Goal: Transaction & Acquisition: Purchase product/service

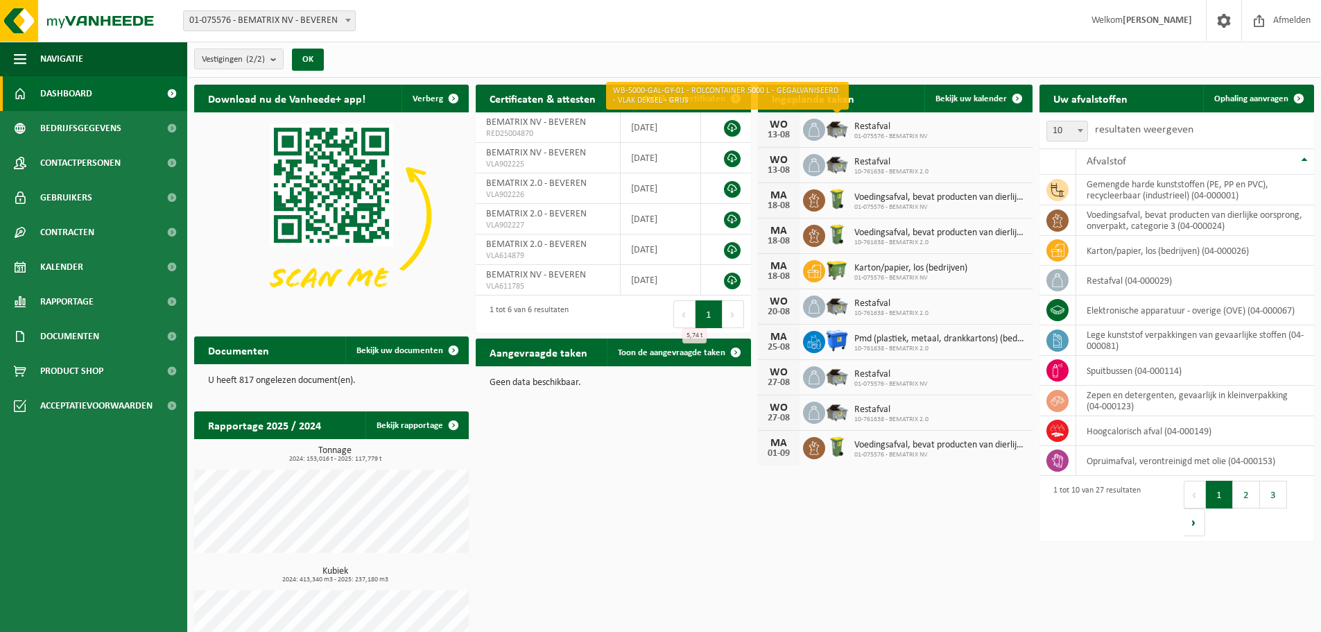
click at [837, 127] on img at bounding box center [837, 129] width 24 height 24
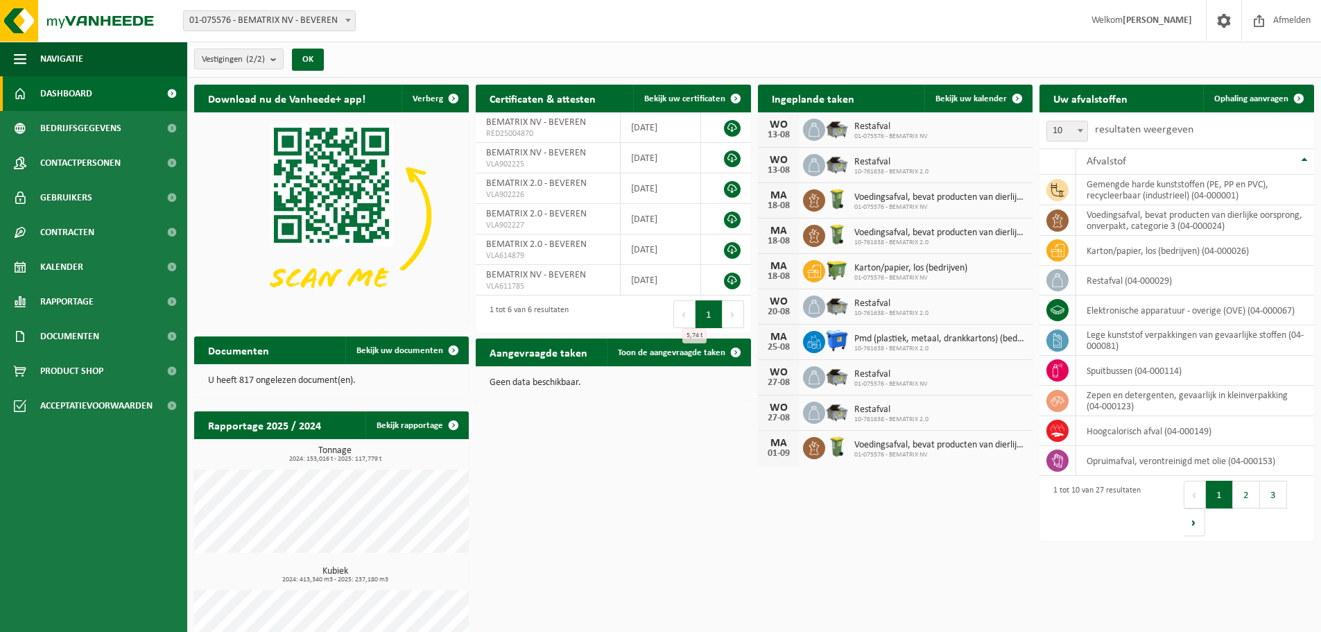
click at [838, 130] on img at bounding box center [837, 129] width 24 height 24
click at [839, 266] on img at bounding box center [837, 270] width 24 height 24
click at [888, 229] on span "Voedingsafval, bevat producten van dierlijke oorsprong, onverpakt, categorie 3" at bounding box center [940, 233] width 171 height 11
click at [889, 239] on span "10-761638 - BEMATRIX 2.0" at bounding box center [940, 243] width 171 height 8
click at [932, 200] on span "Voedingsafval, bevat producten van dierlijke oorsprong, onverpakt, categorie 3" at bounding box center [940, 197] width 171 height 11
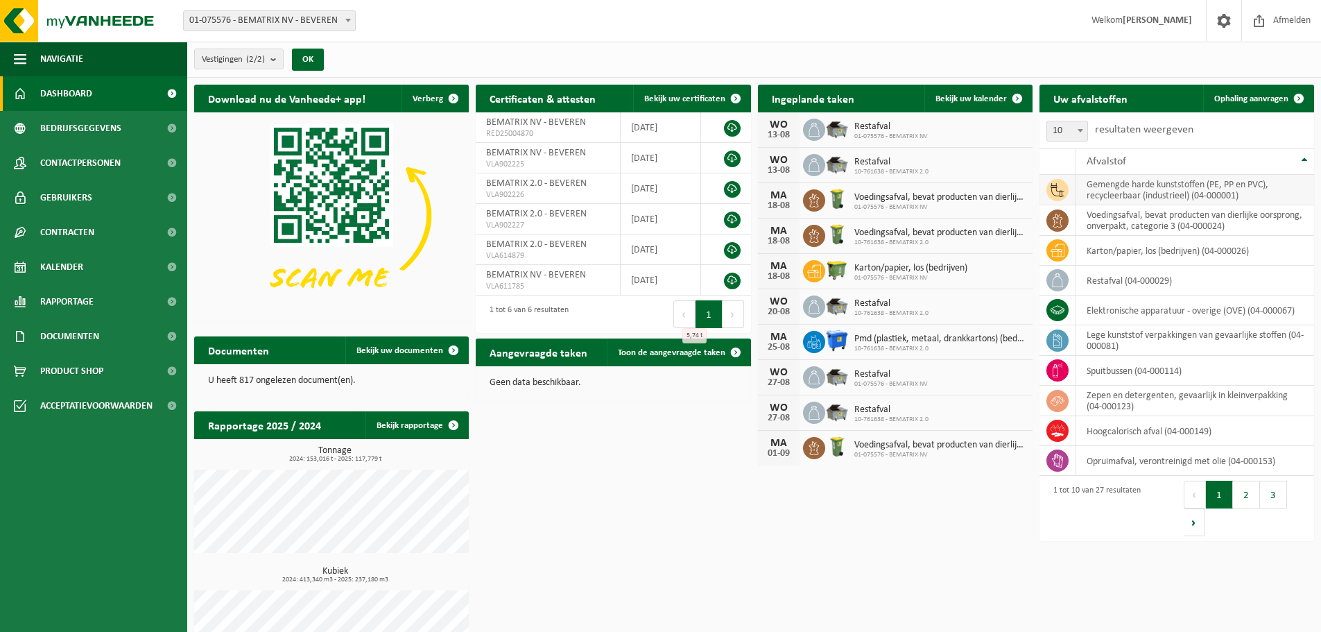
click at [1060, 191] on icon at bounding box center [1057, 190] width 13 height 14
click at [1058, 218] on icon at bounding box center [1057, 220] width 10 height 14
drag, startPoint x: 1122, startPoint y: 221, endPoint x: 1140, endPoint y: 221, distance: 18.7
click at [1122, 221] on td "voedingsafval, bevat producten van dierlijke oorsprong, onverpakt, categorie 3 …" at bounding box center [1196, 220] width 238 height 31
click at [1147, 221] on td "voedingsafval, bevat producten van dierlijke oorsprong, onverpakt, categorie 3 …" at bounding box center [1196, 220] width 238 height 31
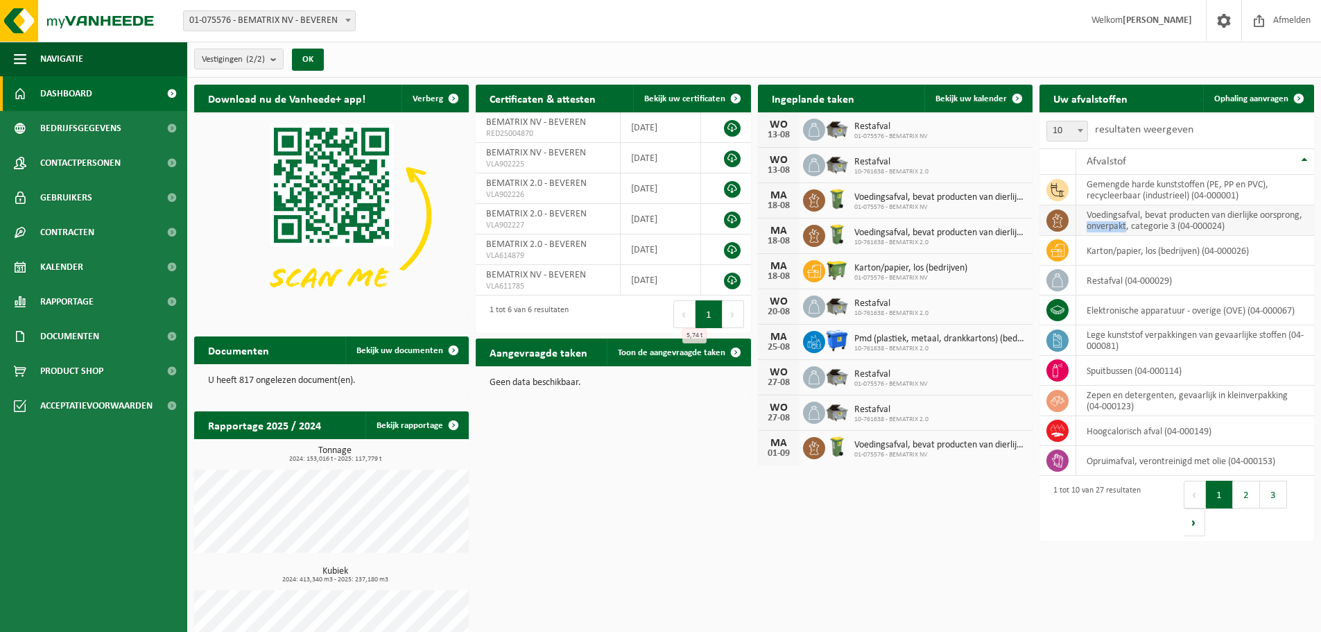
click at [1147, 221] on td "voedingsafval, bevat producten van dierlijke oorsprong, onverpakt, categorie 3 …" at bounding box center [1196, 220] width 238 height 31
click at [95, 83] on link "Dashboard" at bounding box center [93, 93] width 187 height 35
click at [234, 58] on span "Vestigingen (2/2)" at bounding box center [233, 59] width 63 height 21
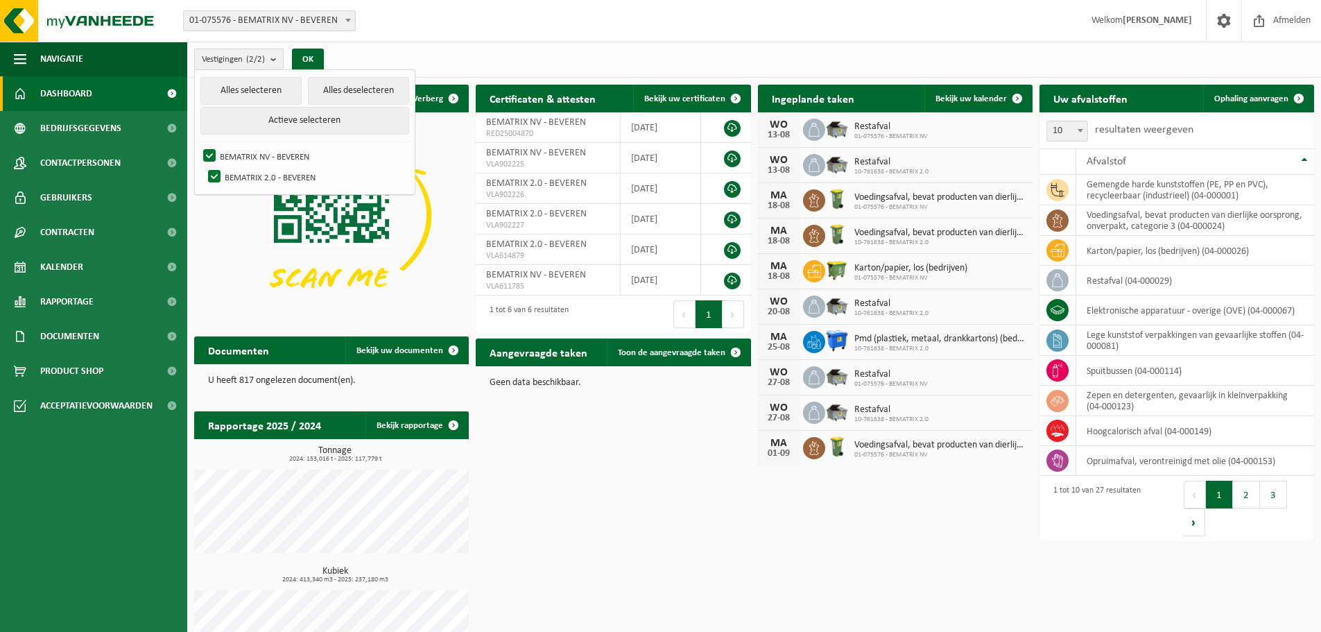
click at [234, 58] on span "Vestigingen (2/2)" at bounding box center [233, 59] width 63 height 21
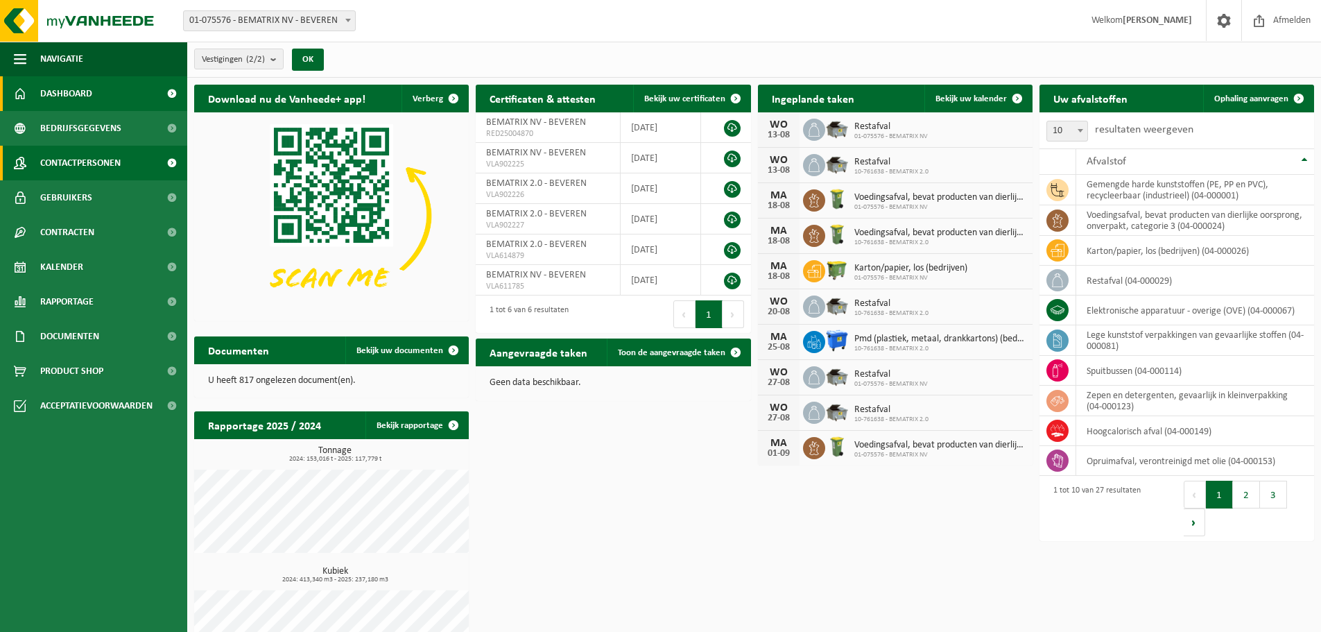
click at [81, 169] on span "Contactpersonen" at bounding box center [80, 163] width 80 height 35
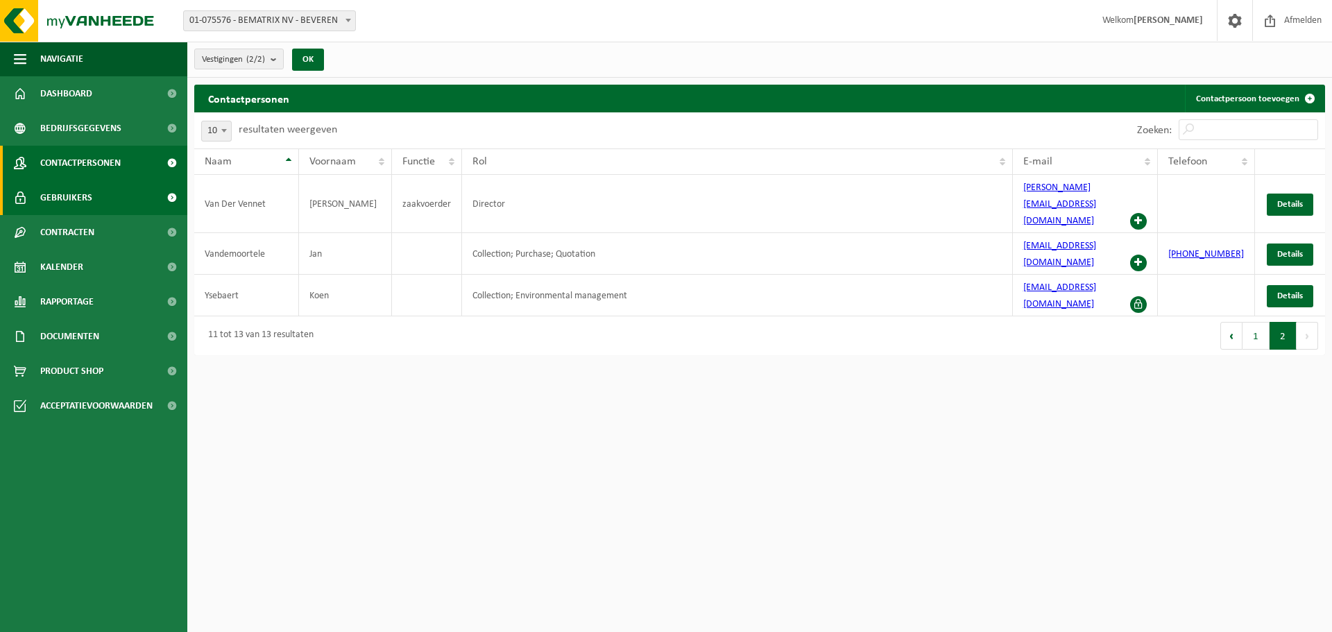
click at [81, 191] on span "Gebruikers" at bounding box center [66, 197] width 52 height 35
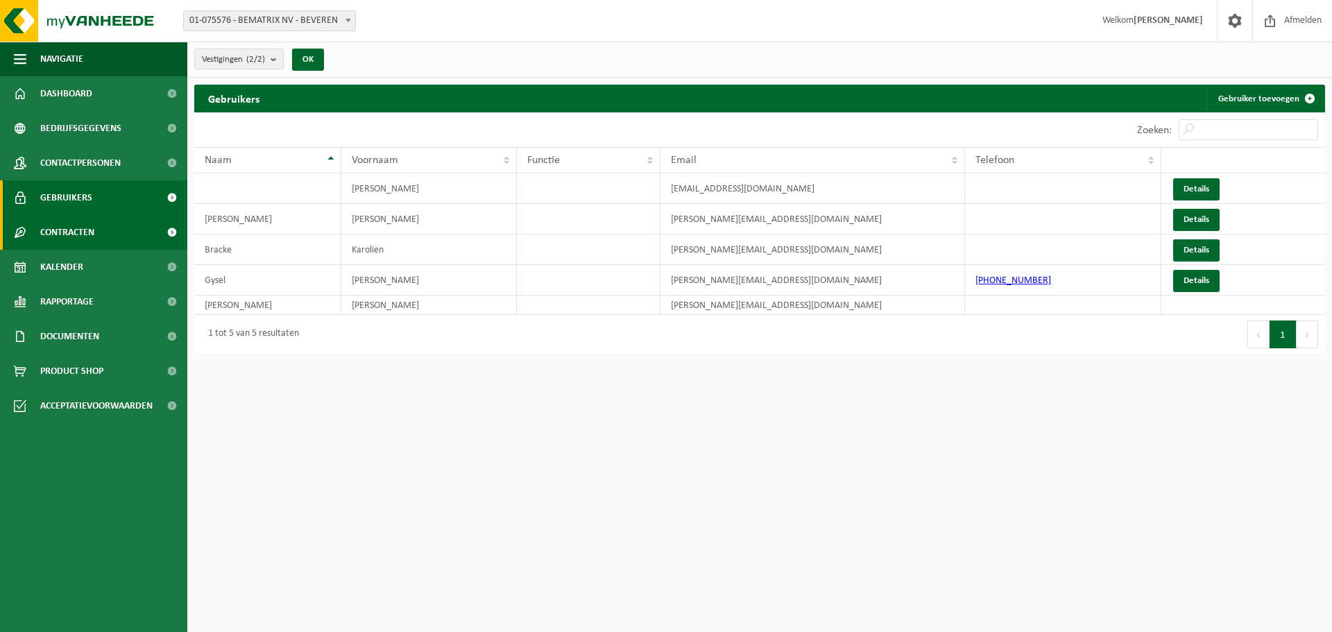
click at [61, 234] on span "Contracten" at bounding box center [67, 232] width 54 height 35
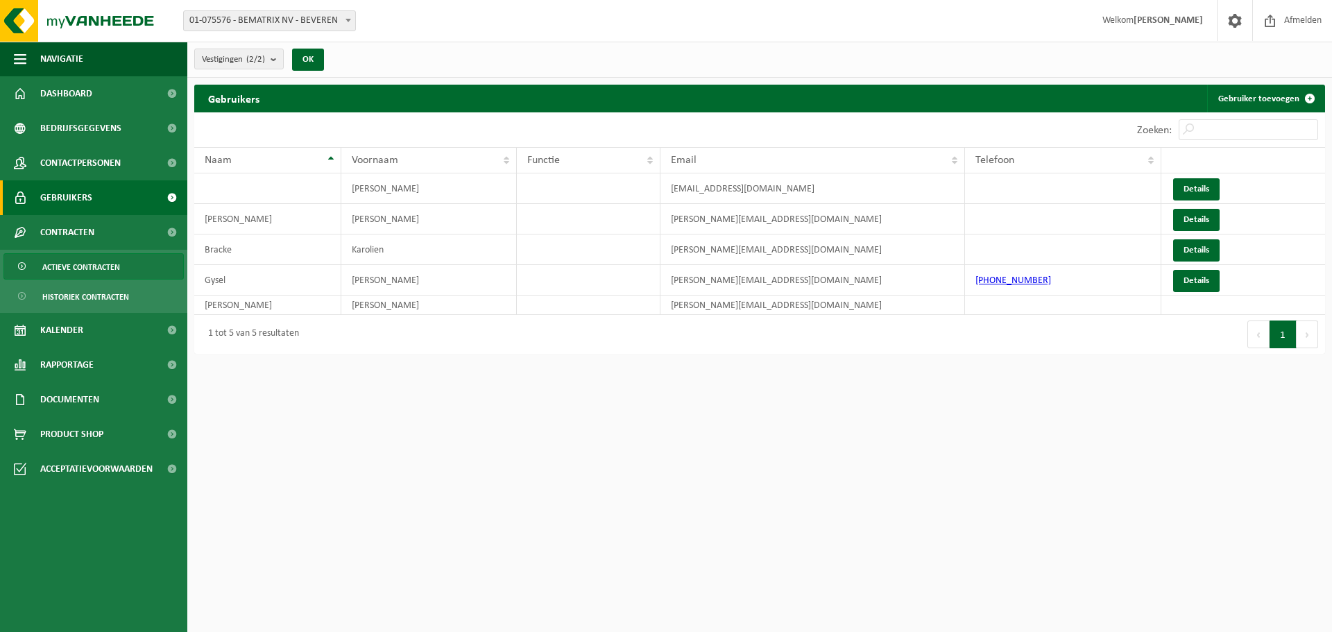
click at [78, 263] on span "Actieve contracten" at bounding box center [81, 267] width 78 height 26
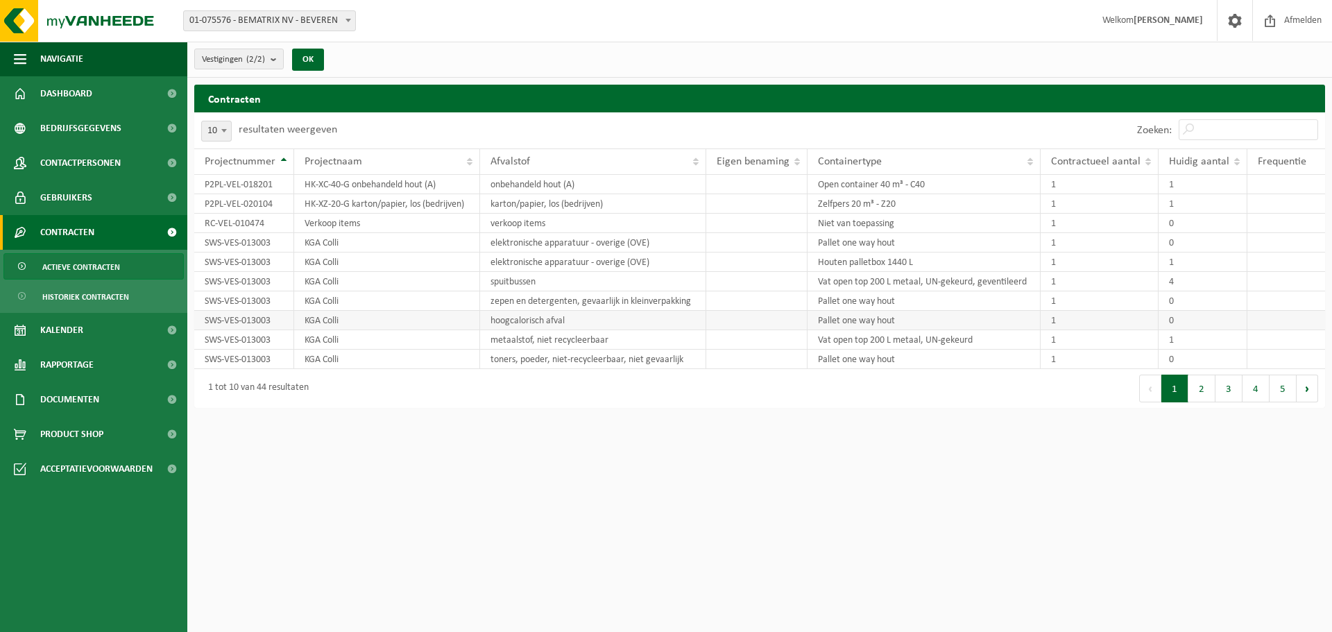
click at [880, 316] on td "Pallet one way hout" at bounding box center [923, 320] width 233 height 19
click at [76, 331] on span "Kalender" at bounding box center [61, 330] width 43 height 35
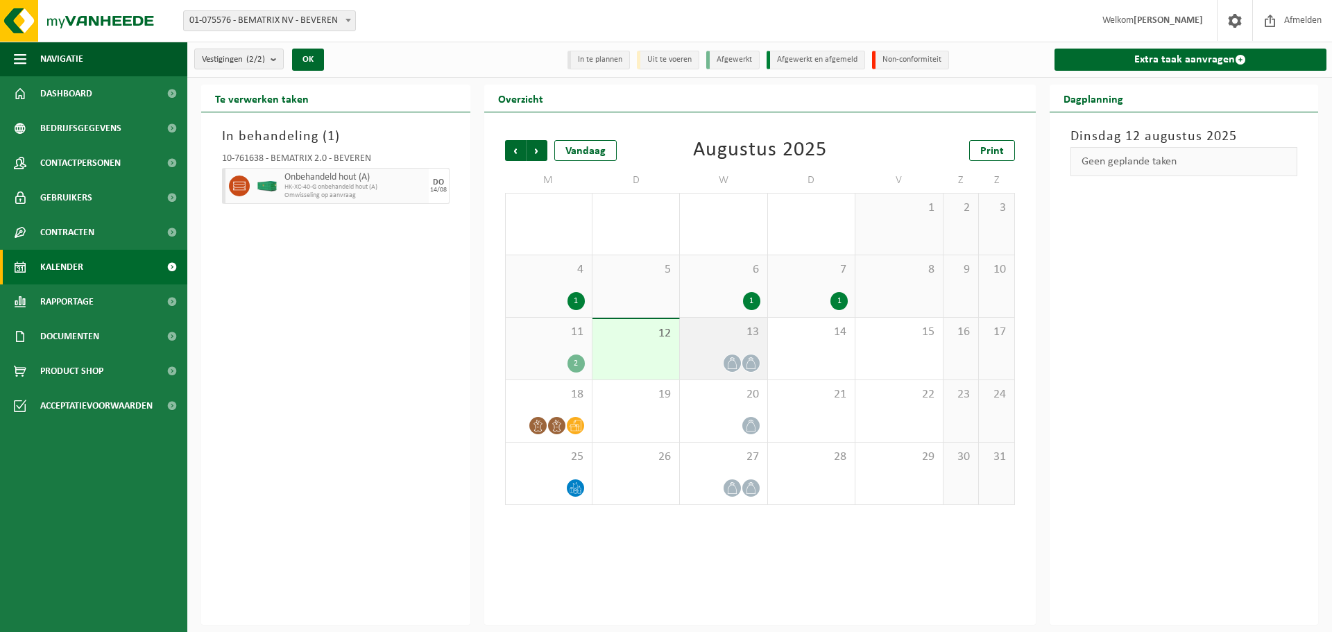
click at [751, 361] on icon at bounding box center [751, 363] width 12 height 12
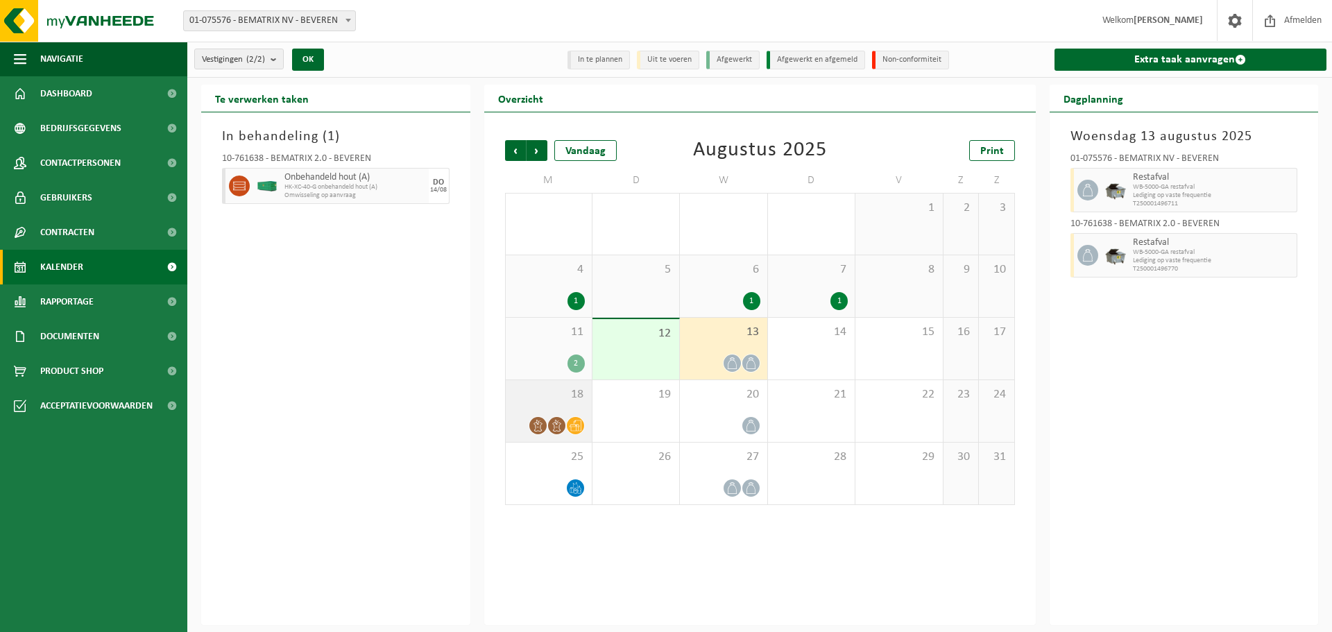
click at [528, 410] on div "18" at bounding box center [549, 411] width 86 height 62
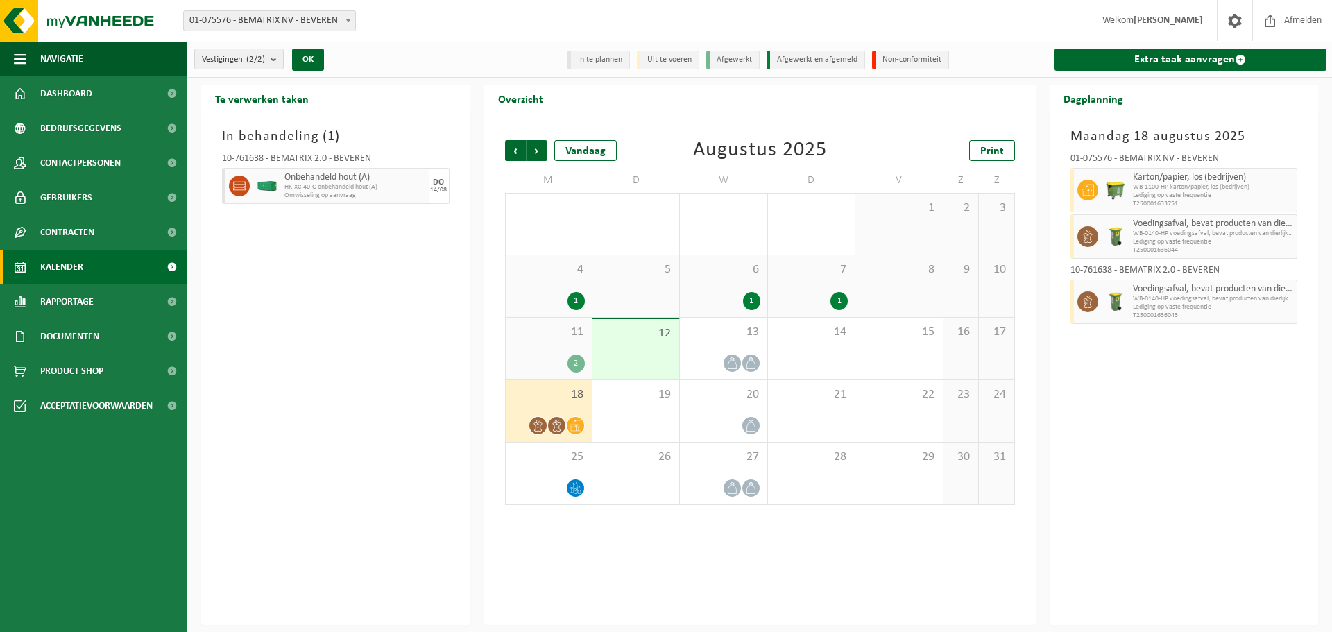
drag, startPoint x: 536, startPoint y: 409, endPoint x: 1028, endPoint y: 290, distance: 505.9
drag, startPoint x: 1028, startPoint y: 290, endPoint x: 368, endPoint y: 310, distance: 660.0
click at [368, 310] on div "In behandeling ( 1 ) 10-761638 - BEMATRIX 2.0 - BEVEREN Onbehandeld hout (A) HK…" at bounding box center [335, 368] width 269 height 513
click at [31, 297] on link "Rapportage" at bounding box center [93, 301] width 187 height 35
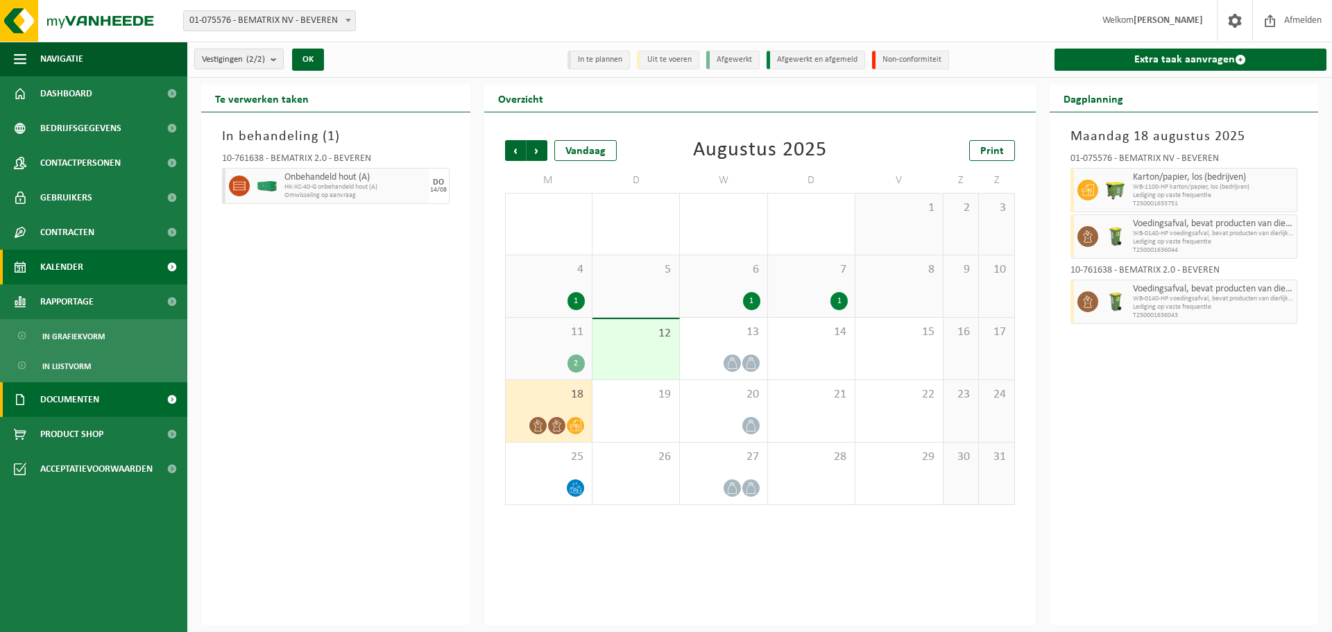
click at [101, 395] on link "Documenten" at bounding box center [93, 399] width 187 height 35
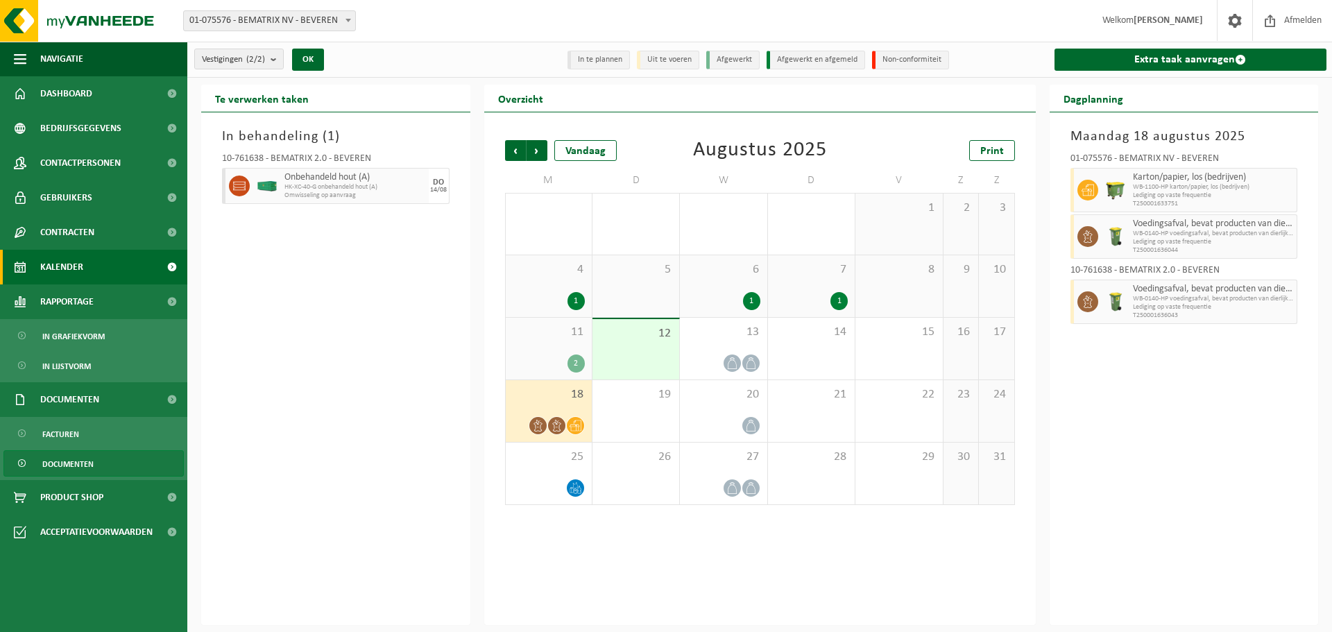
click at [101, 466] on link "Documenten" at bounding box center [93, 463] width 180 height 26
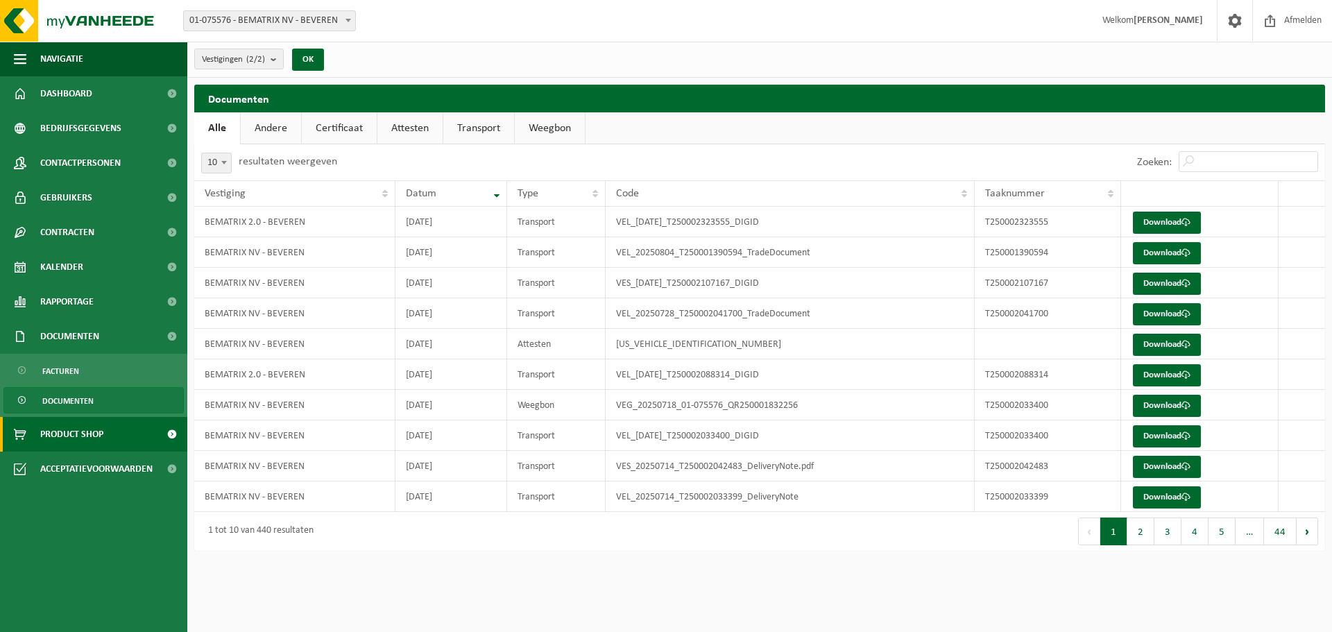
click at [81, 430] on span "Product Shop" at bounding box center [71, 434] width 63 height 35
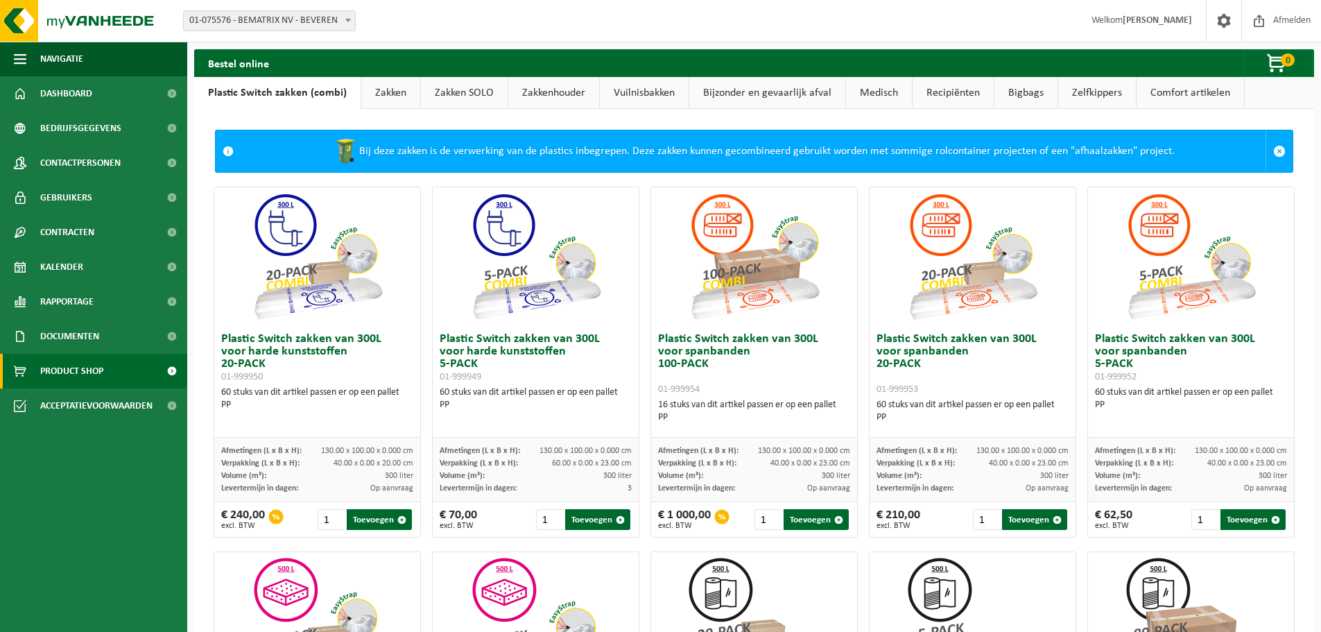
click at [388, 87] on link "Zakken" at bounding box center [390, 93] width 59 height 32
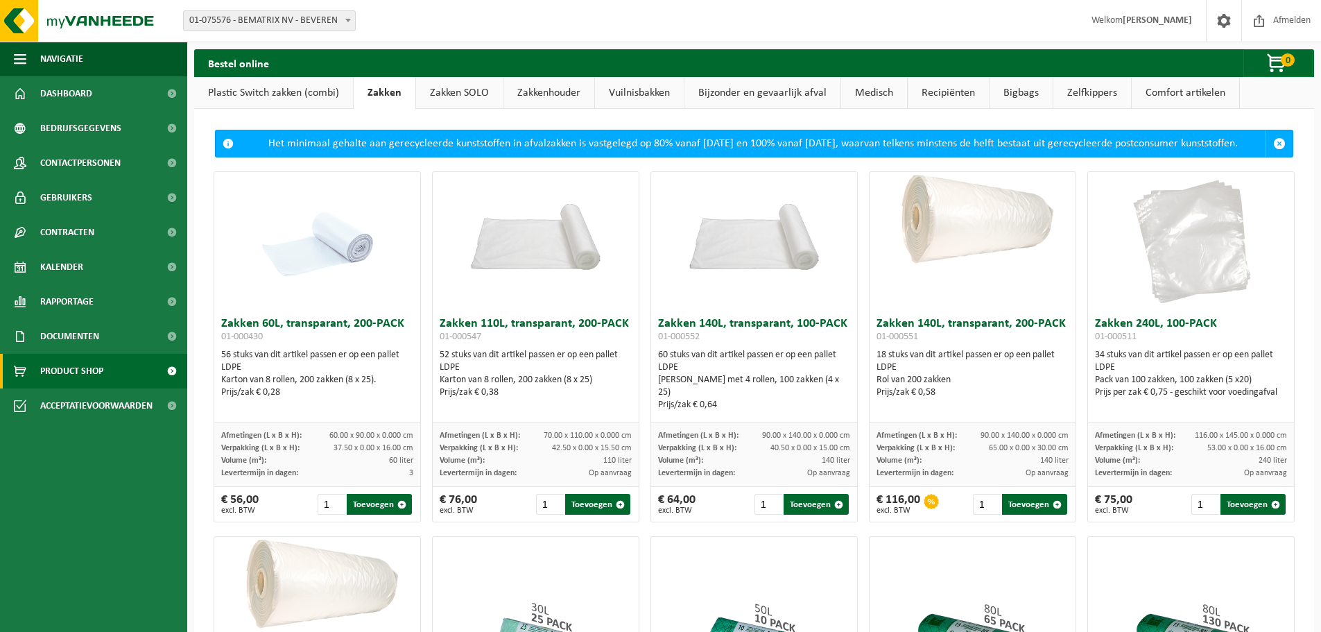
click at [567, 87] on link "Zakkenhouder" at bounding box center [549, 93] width 91 height 32
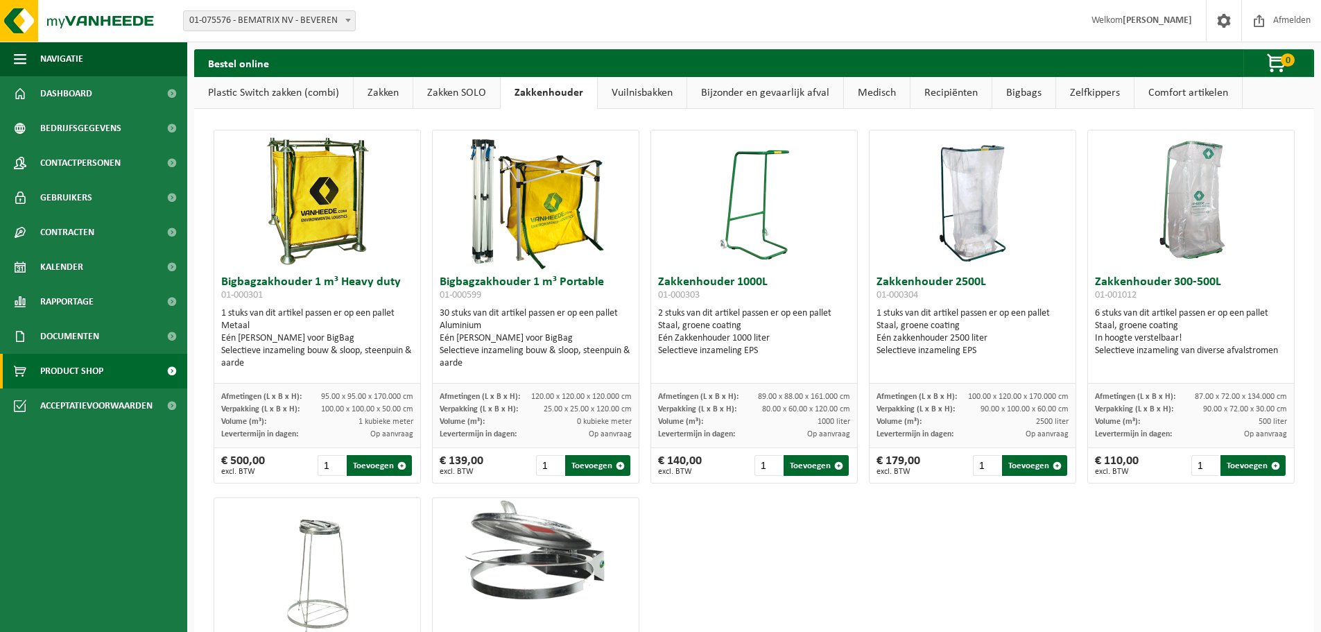
click at [753, 85] on link "Bijzonder en gevaarlijk afval" at bounding box center [765, 93] width 156 height 32
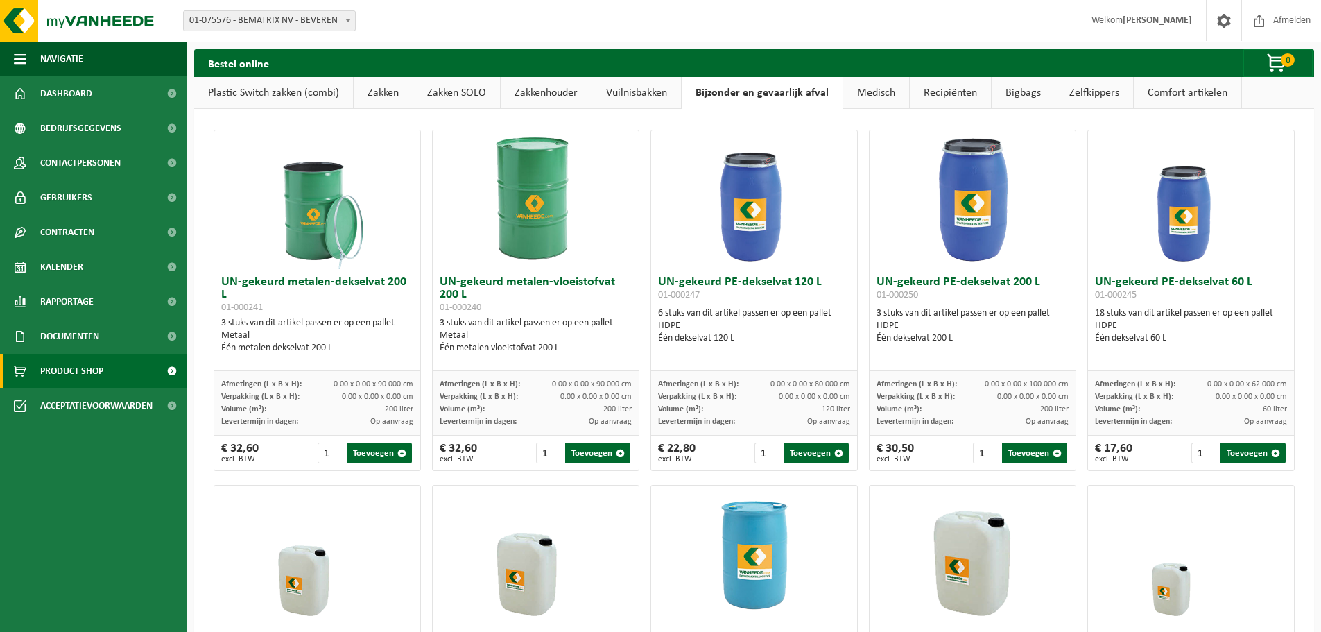
click at [853, 94] on link "Medisch" at bounding box center [876, 93] width 66 height 32
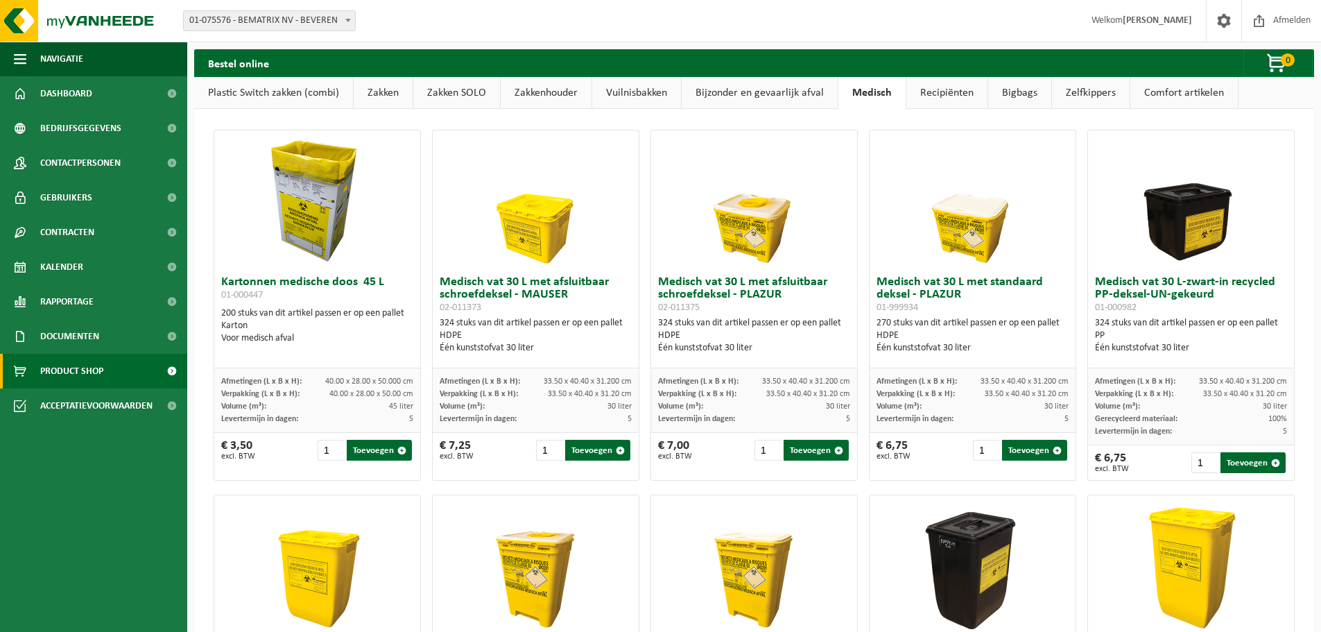
click at [936, 91] on link "Recipiënten" at bounding box center [947, 93] width 81 height 32
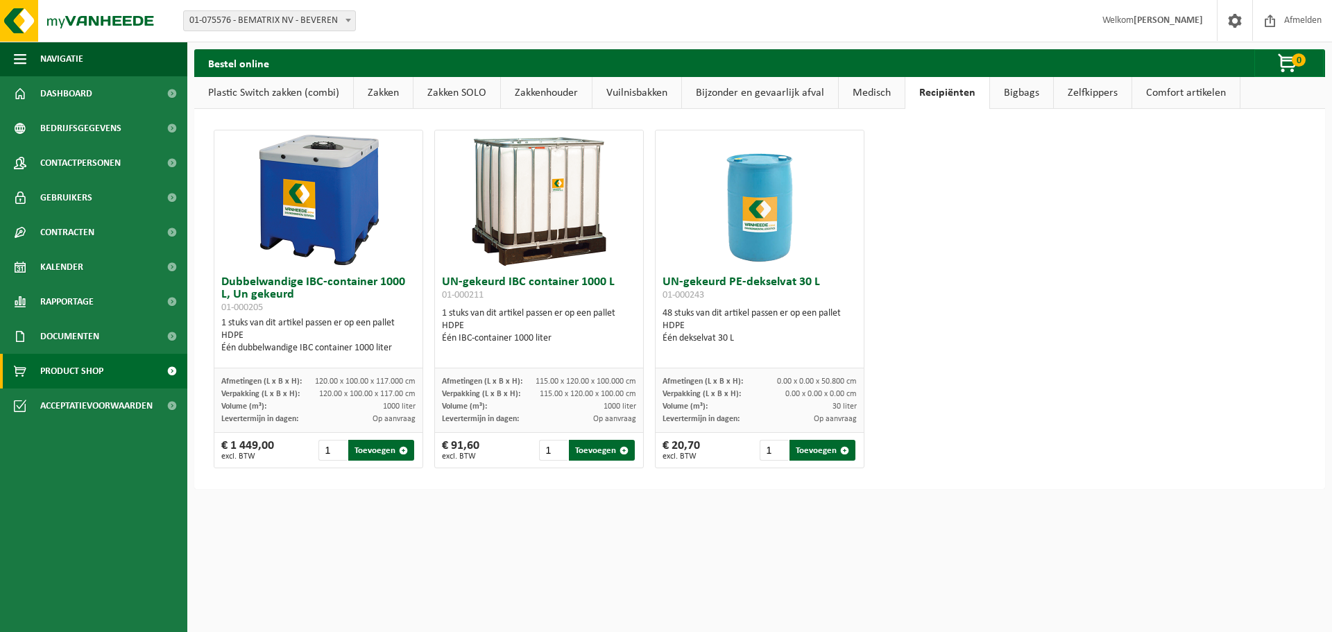
click at [1021, 88] on link "Bigbags" at bounding box center [1021, 93] width 63 height 32
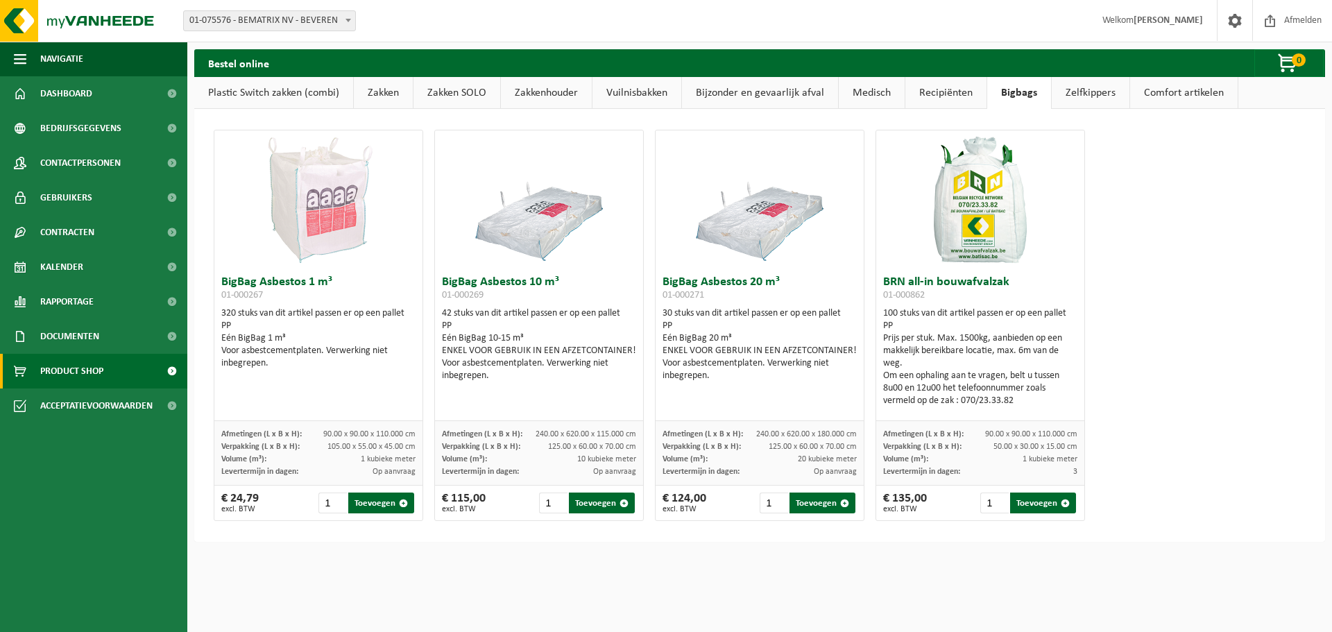
click at [1093, 92] on link "Zelfkippers" at bounding box center [1091, 93] width 78 height 32
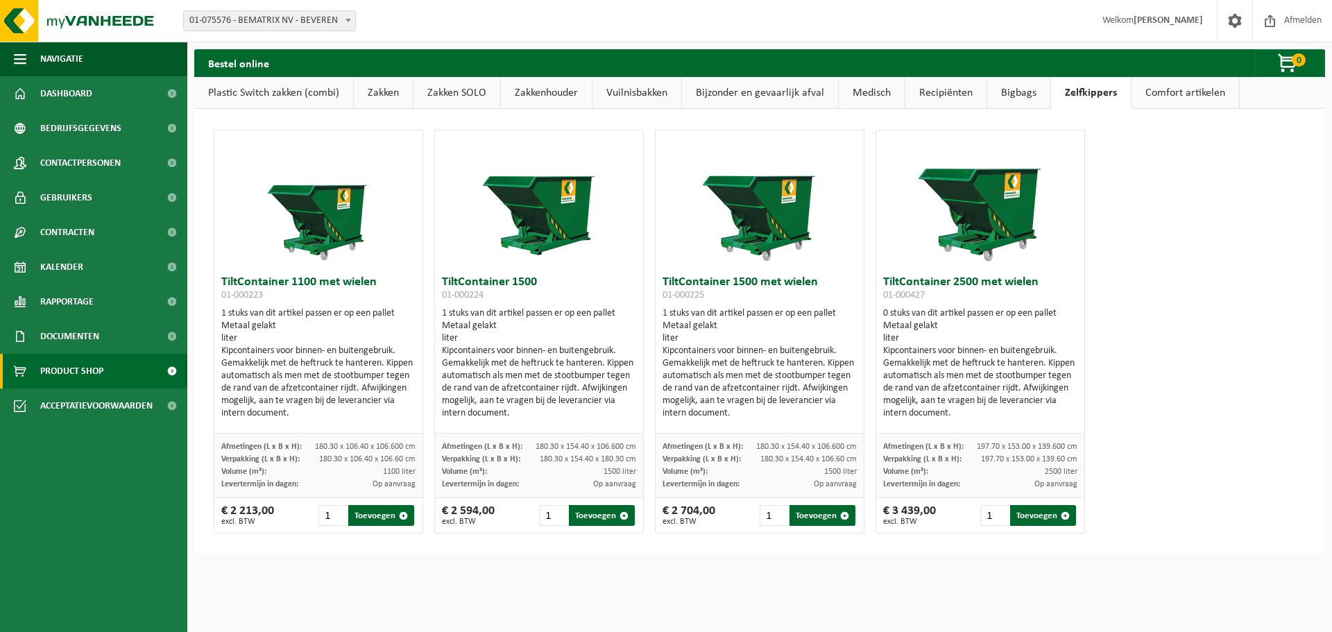
click at [1160, 95] on link "Comfort artikelen" at bounding box center [1185, 93] width 108 height 32
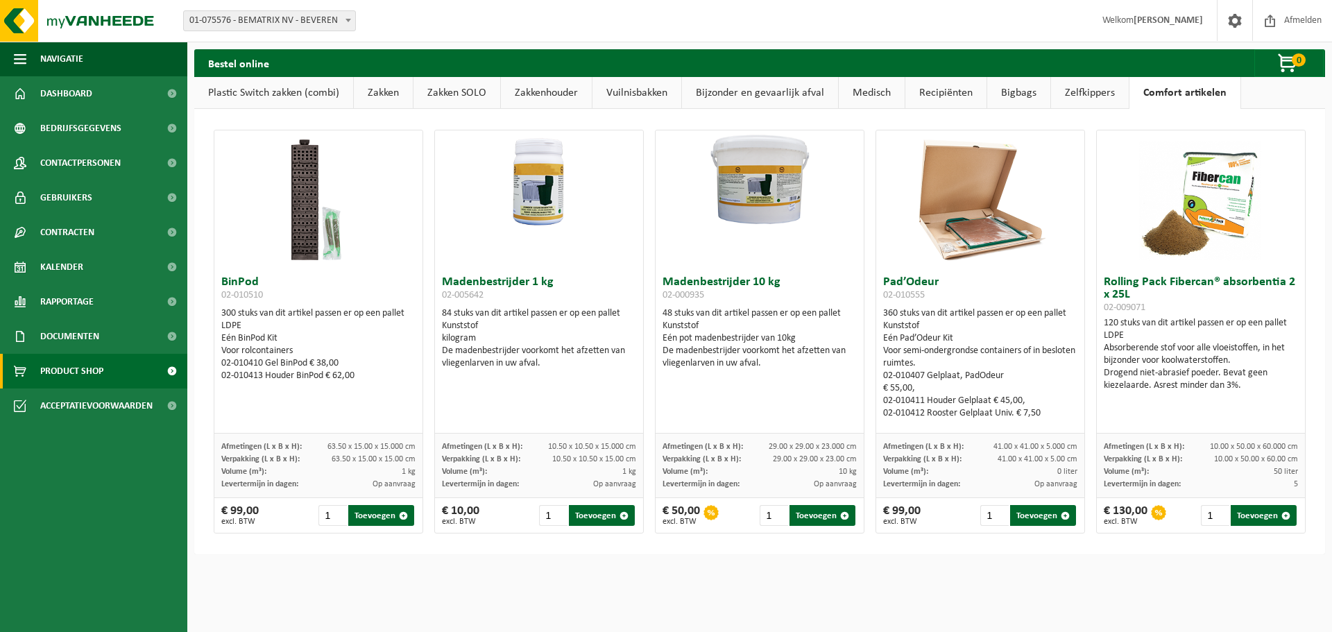
click at [356, 89] on link "Zakken" at bounding box center [383, 93] width 59 height 32
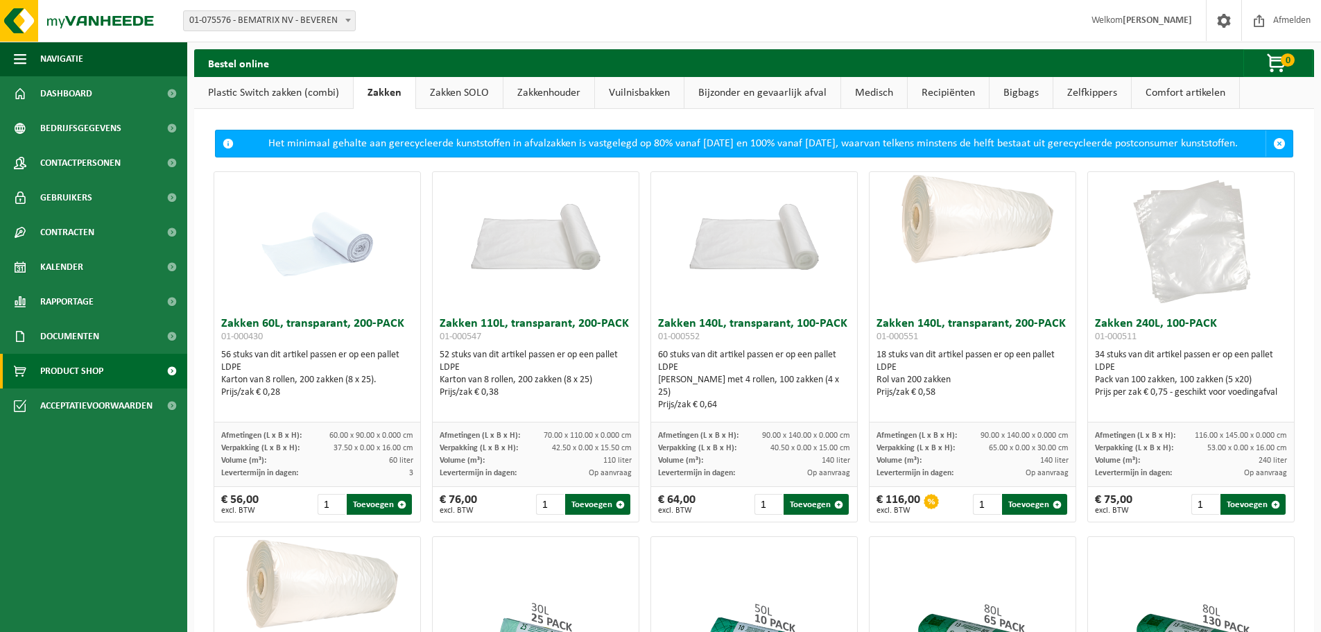
click at [298, 89] on link "Plastic Switch zakken (combi)" at bounding box center [273, 93] width 159 height 32
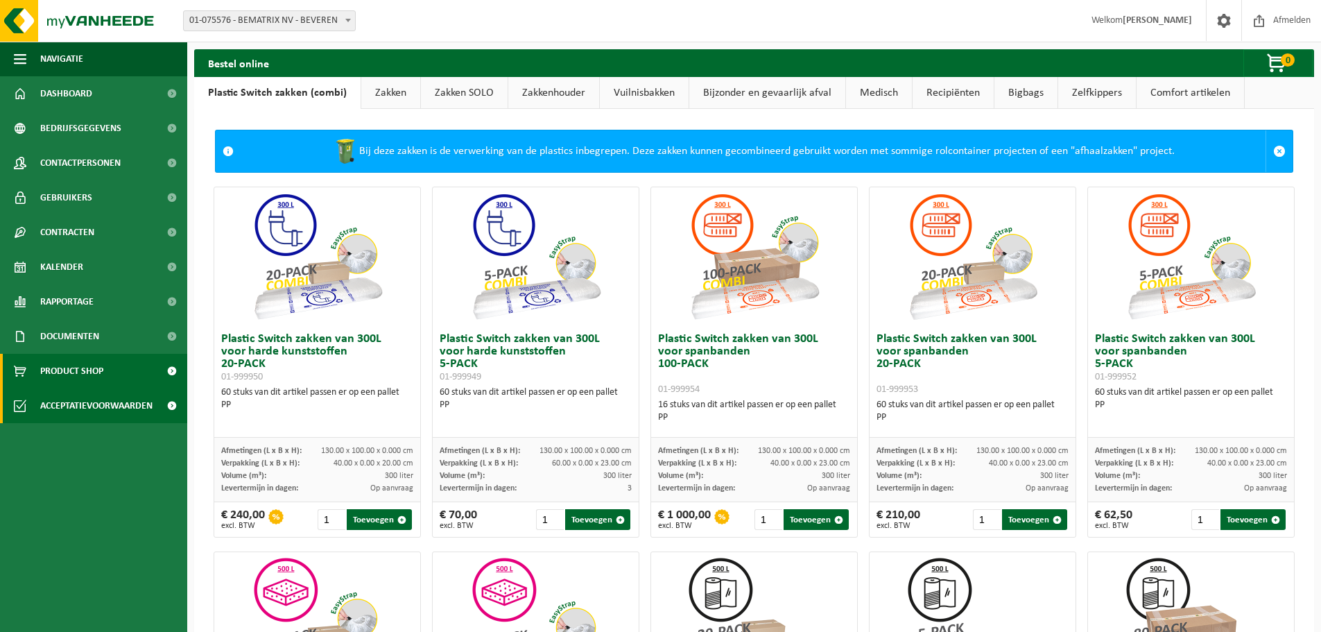
click at [105, 408] on span "Acceptatievoorwaarden" at bounding box center [96, 405] width 112 height 35
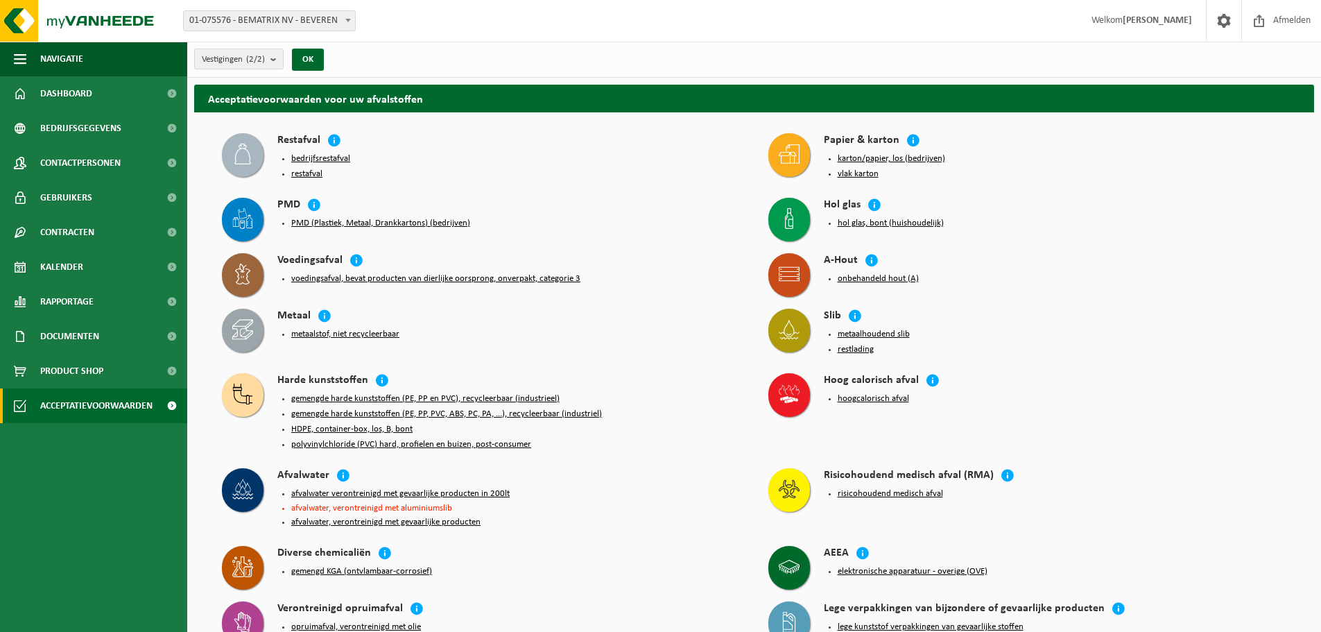
click at [320, 157] on button "bedrijfsrestafval" at bounding box center [320, 158] width 59 height 11
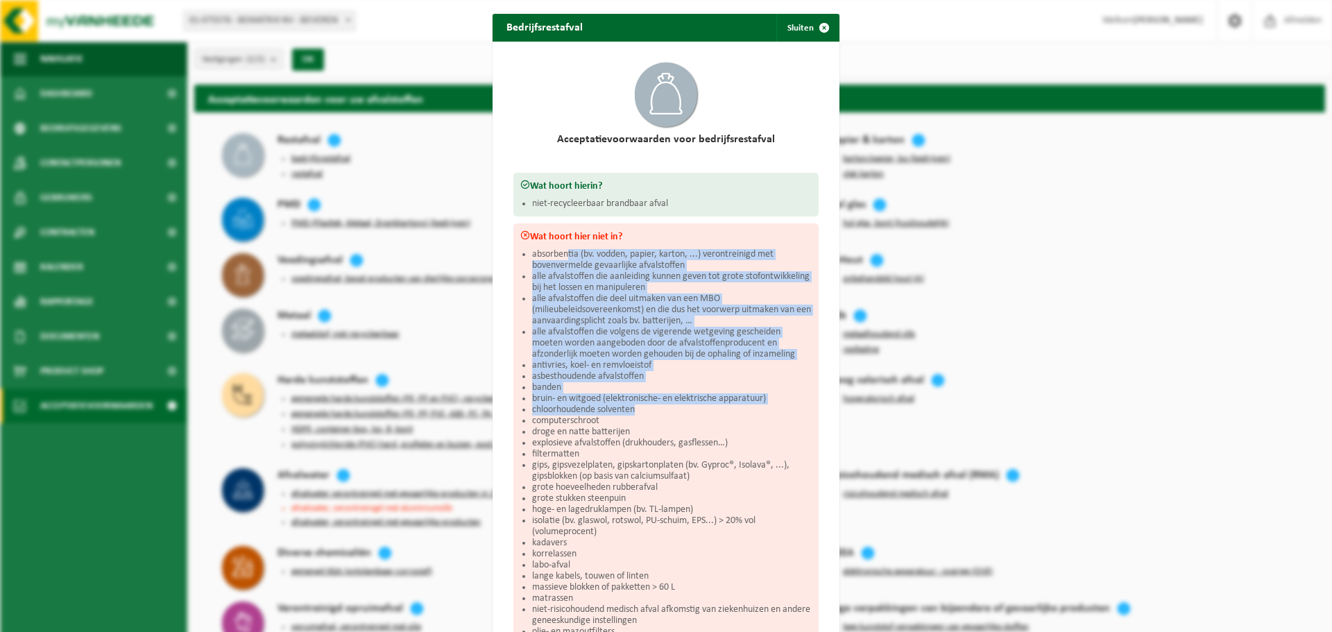
drag, startPoint x: 569, startPoint y: 257, endPoint x: 730, endPoint y: 406, distance: 220.4
click at [730, 406] on ul "absorbentia (bv. vodden, papier, karton, ...) verontreinigd met bovenvermelde g…" at bounding box center [672, 498] width 280 height 499
click at [654, 406] on li "chloorhoudende solventen" at bounding box center [672, 409] width 280 height 11
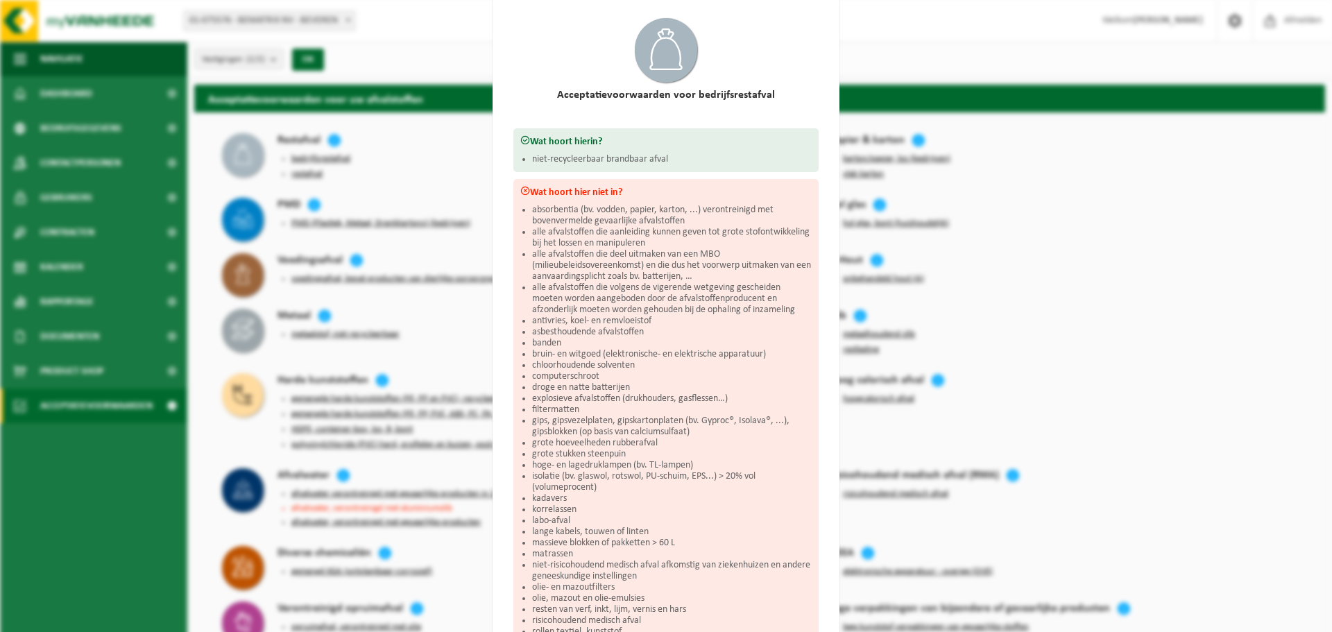
scroll to position [69, 0]
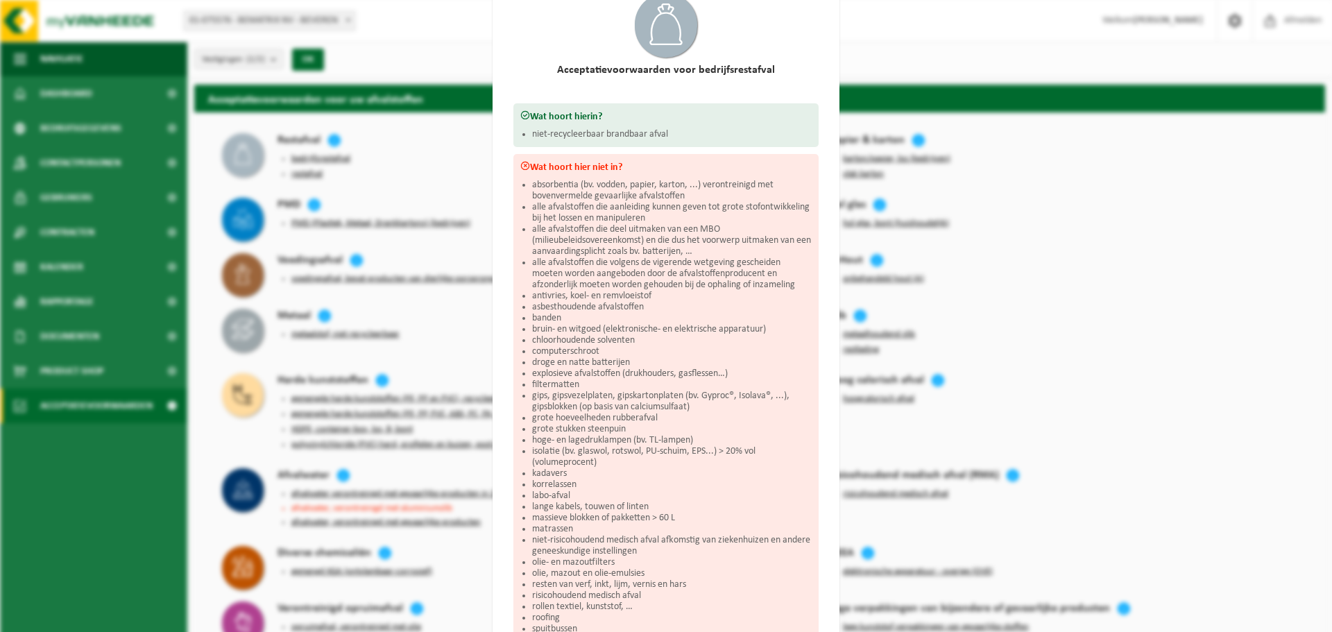
drag, startPoint x: 726, startPoint y: 386, endPoint x: 621, endPoint y: 356, distance: 108.4
click at [624, 358] on li "droge en natte batterijen" at bounding box center [672, 362] width 280 height 11
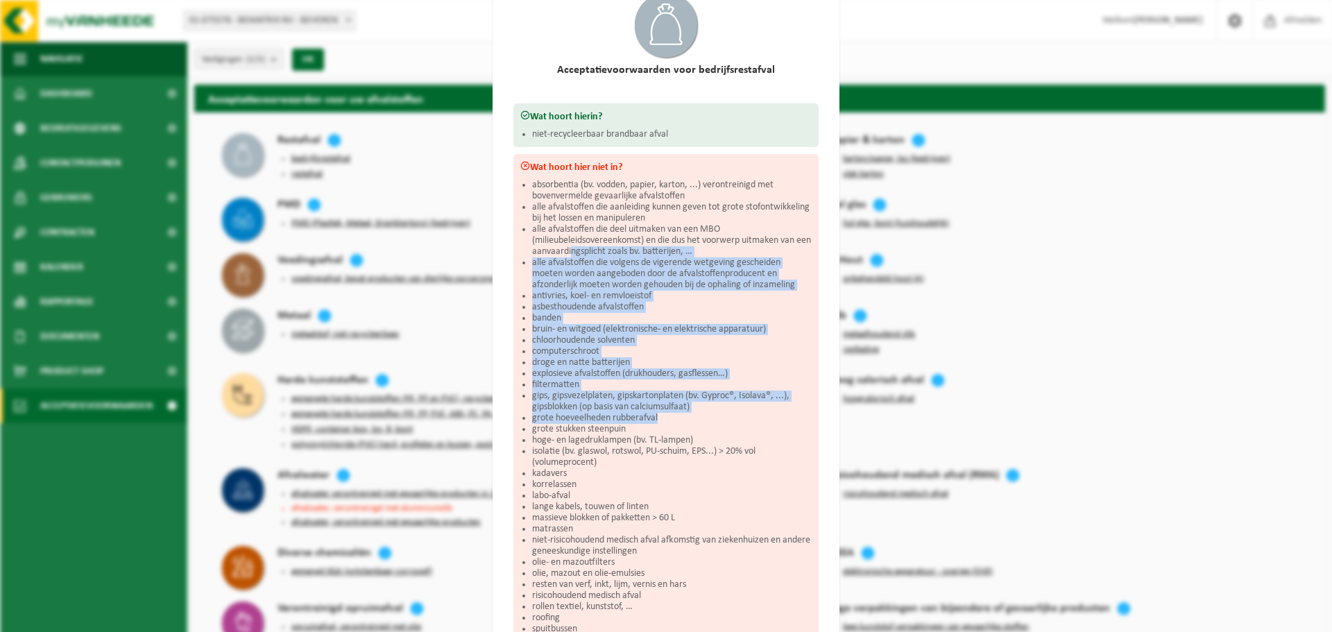
drag, startPoint x: 582, startPoint y: 252, endPoint x: 731, endPoint y: 420, distance: 224.5
click at [732, 420] on ul "absorbentia (bv. vodden, papier, karton, ...) verontreinigd met bovenvermelde g…" at bounding box center [672, 429] width 280 height 499
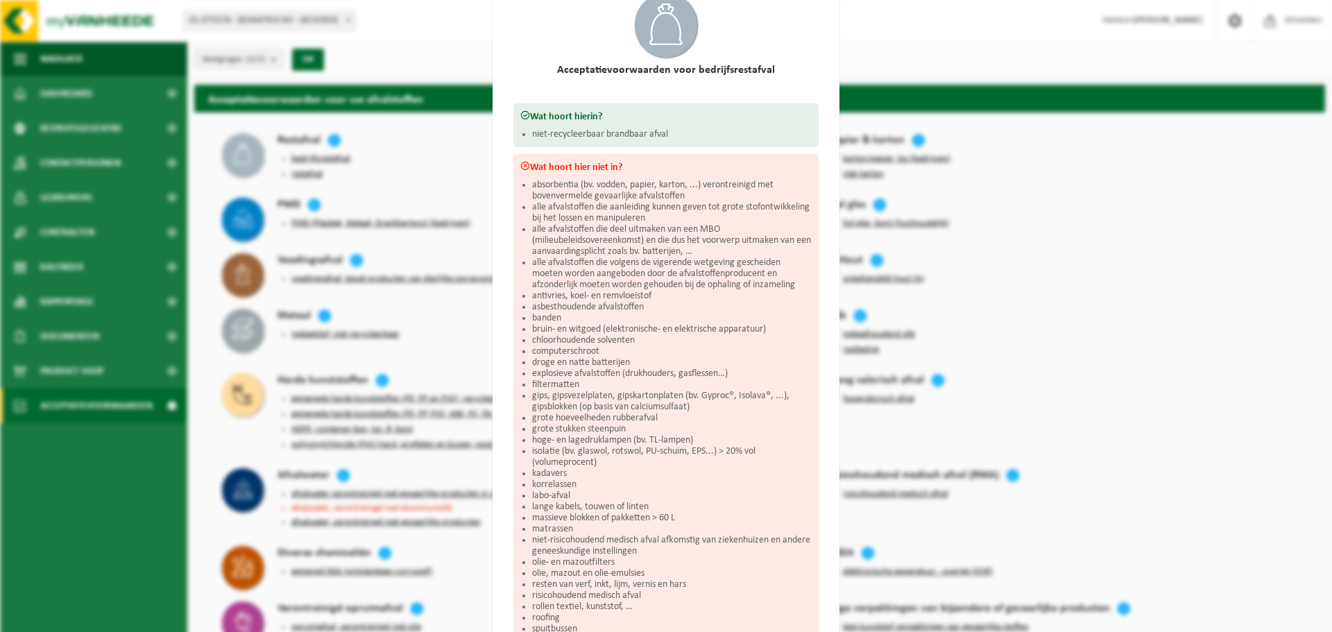
click at [683, 435] on li "hoge- en lagedruklampen (bv. TL-lampen)" at bounding box center [672, 440] width 280 height 11
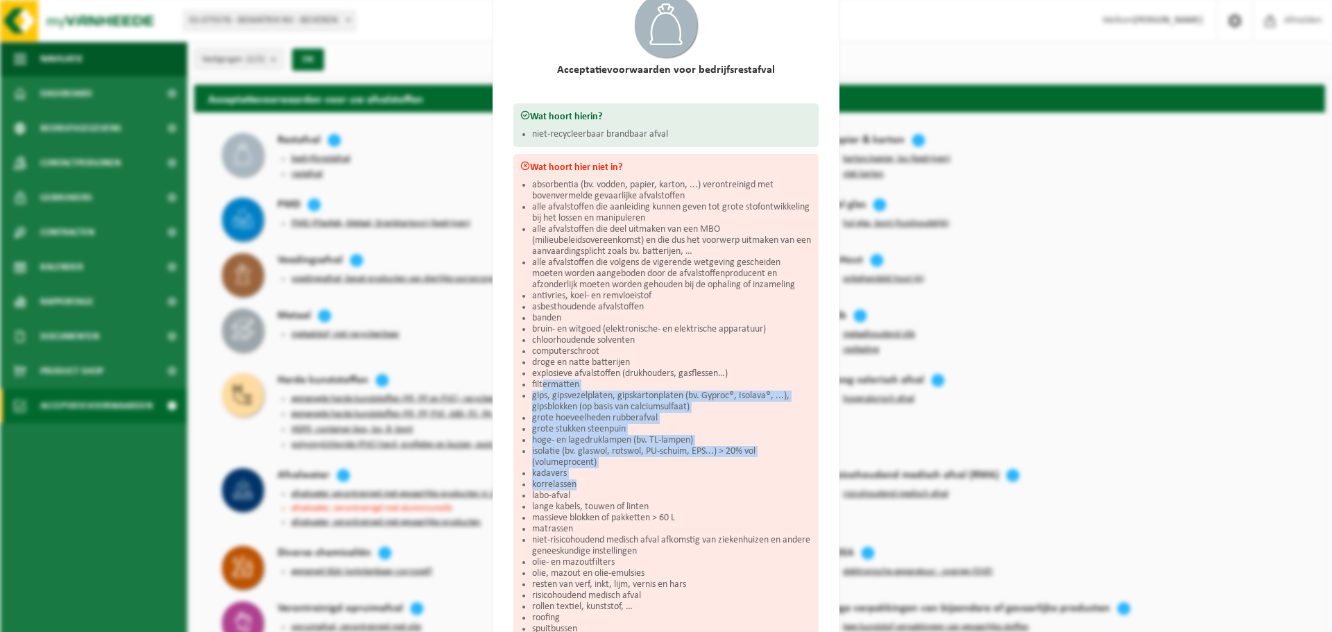
drag, startPoint x: 538, startPoint y: 380, endPoint x: 778, endPoint y: 486, distance: 262.1
click at [778, 486] on ul "absorbentia (bv. vodden, papier, karton, ...) verontreinigd met bovenvermelde g…" at bounding box center [672, 429] width 280 height 499
click at [738, 488] on li "korrelassen" at bounding box center [672, 484] width 280 height 11
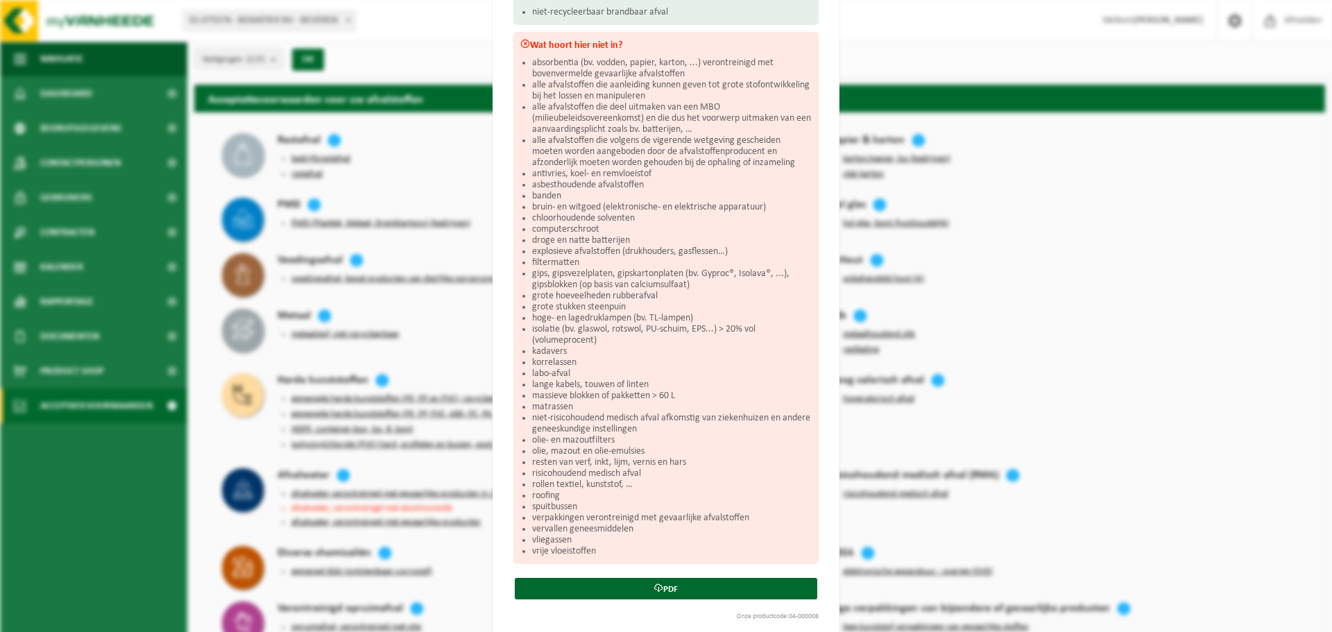
scroll to position [205, 0]
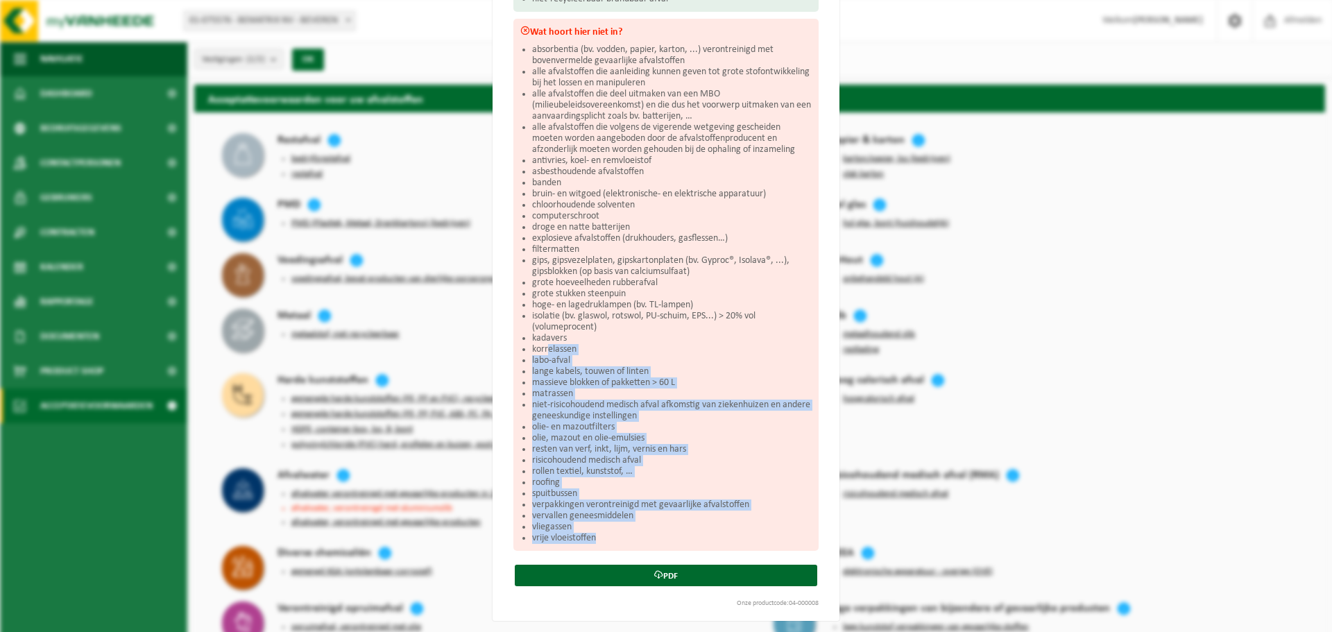
drag, startPoint x: 544, startPoint y: 341, endPoint x: 727, endPoint y: 538, distance: 269.0
click at [727, 538] on ul "absorbentia (bv. vodden, papier, karton, ...) verontreinigd met bovenvermelde g…" at bounding box center [672, 293] width 280 height 499
click at [692, 543] on div "Wat hoort hier niet in? absorbentia (bv. vodden, papier, karton, ...) verontrei…" at bounding box center [665, 285] width 305 height 532
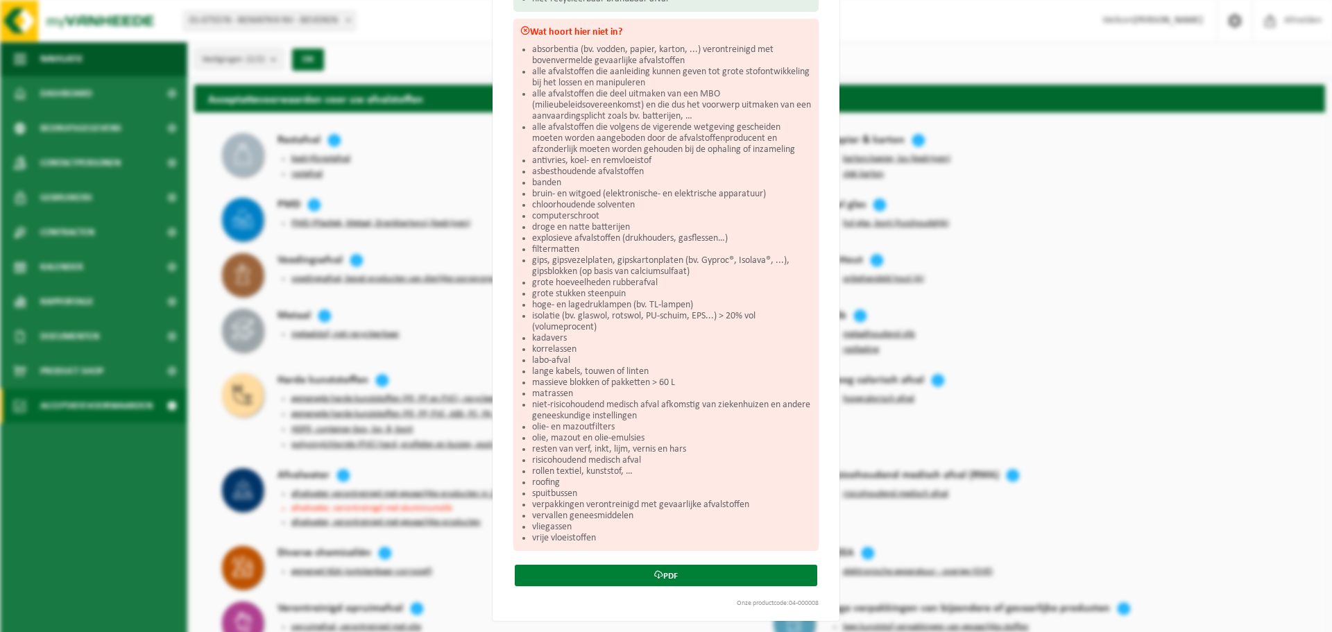
click at [671, 565] on link "PDF" at bounding box center [666, 576] width 302 height 22
click at [1027, 36] on div "Bedrijfsrestafval Sluiten Acceptatievoorwaarden voor bedrijfsrestafval Wat hoor…" at bounding box center [666, 316] width 1332 height 632
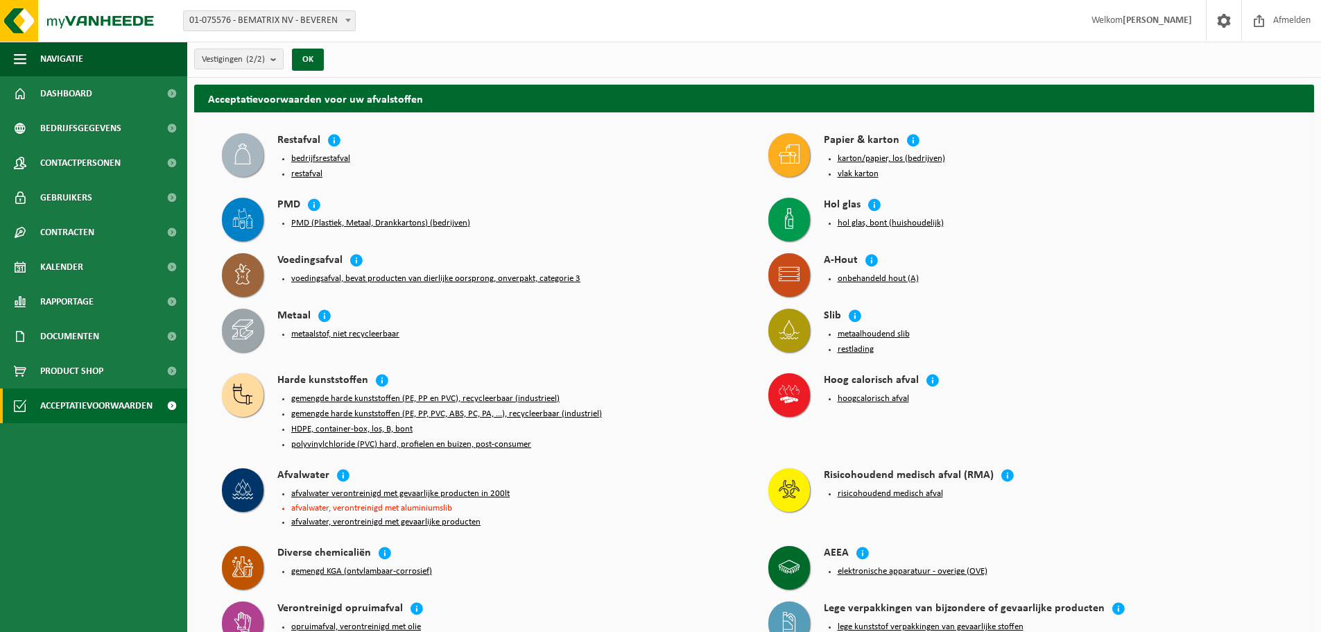
click at [307, 218] on button "PMD (Plastiek, Metaal, Drankkartons) (bedrijven)" at bounding box center [380, 223] width 179 height 11
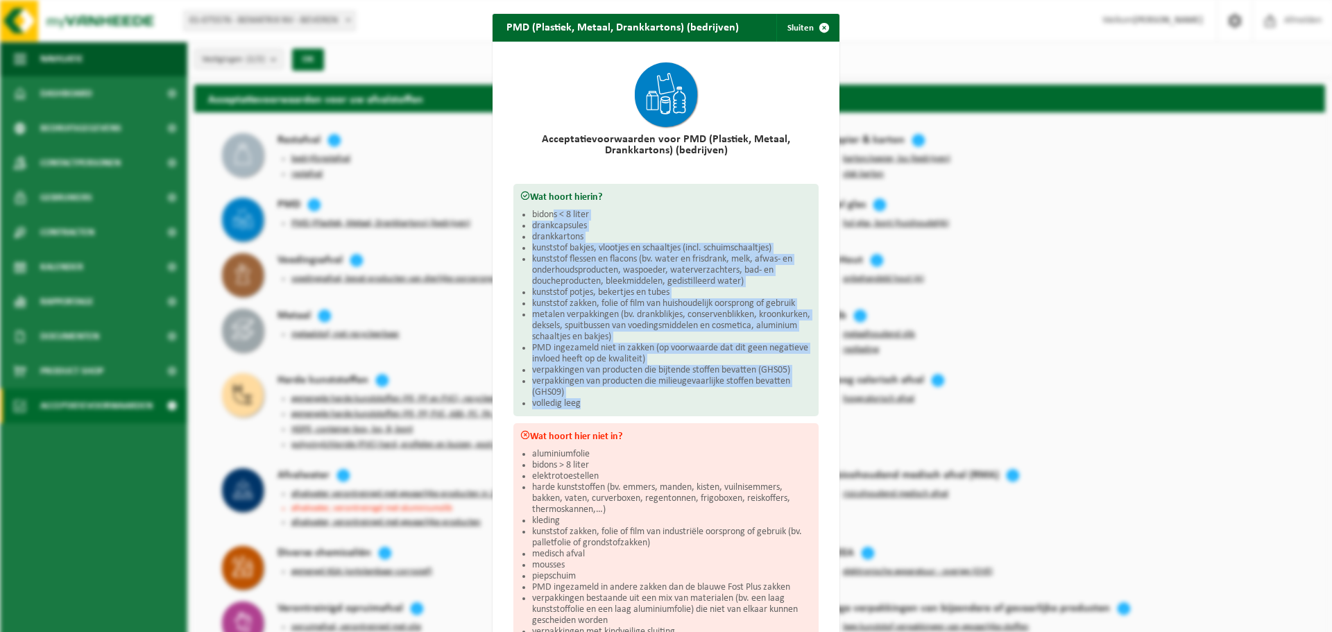
drag, startPoint x: 547, startPoint y: 217, endPoint x: 765, endPoint y: 396, distance: 281.9
click at [790, 398] on ul "bidons < 8 liter drankcapsules drankkartons kunststof bakjes, vlootjes en schaa…" at bounding box center [672, 309] width 280 height 200
click at [761, 395] on li "verpakkingen van producten die milieugevaarlijke stoffen bevatten (GHS09)" at bounding box center [672, 387] width 280 height 22
click at [698, 391] on li "verpakkingen van producten die milieugevaarlijke stoffen bevatten (GHS09)" at bounding box center [672, 387] width 280 height 22
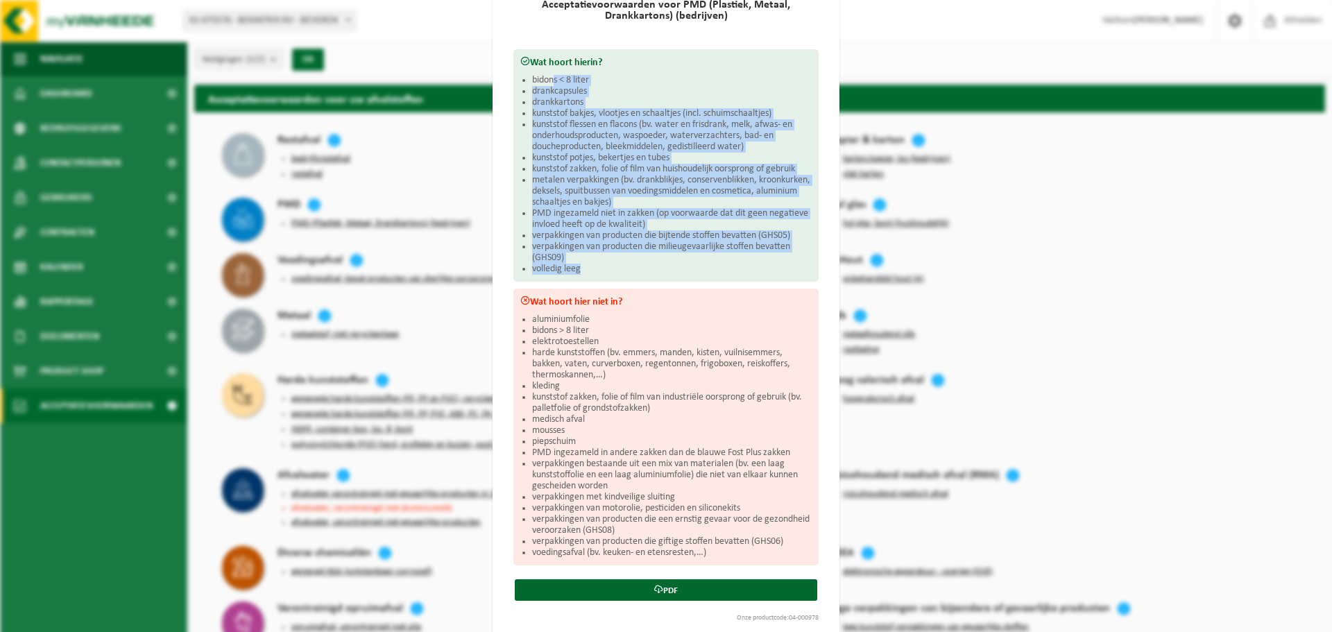
scroll to position [149, 0]
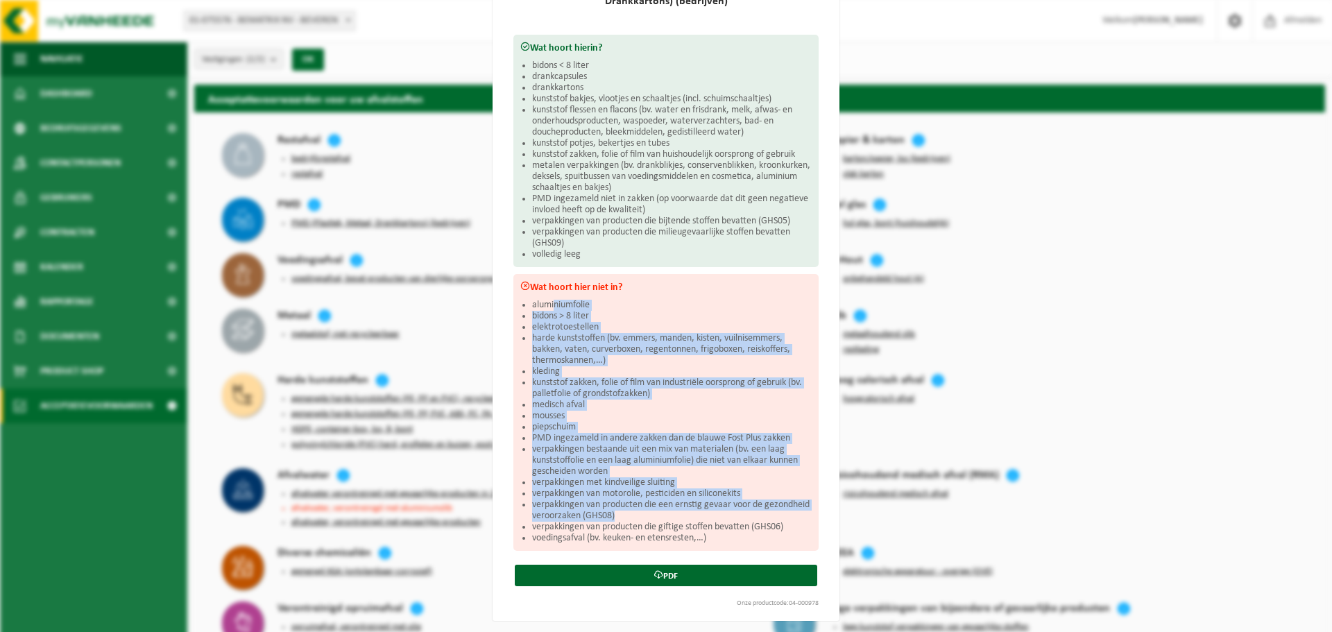
drag, startPoint x: 548, startPoint y: 305, endPoint x: 777, endPoint y: 513, distance: 309.3
click at [777, 513] on ul "aluminiumfolie bidons > 8 liter elektrotoestellen harde kunststoffen (bv. emmer…" at bounding box center [672, 422] width 280 height 244
click at [702, 483] on li "verpakkingen met kindveilige sluiting" at bounding box center [672, 482] width 280 height 11
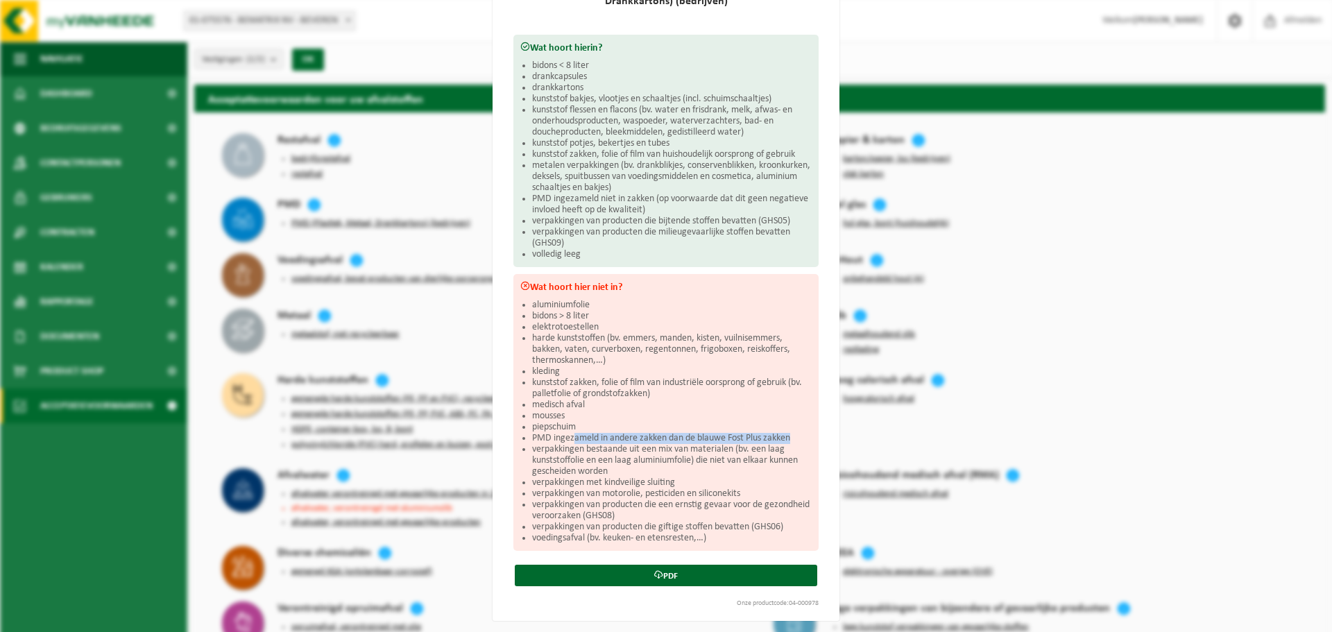
drag, startPoint x: 626, startPoint y: 438, endPoint x: 803, endPoint y: 435, distance: 176.9
click at [803, 435] on li "PMD ingezameld in andere zakken dan de blauwe Fost Plus zakken" at bounding box center [672, 438] width 280 height 11
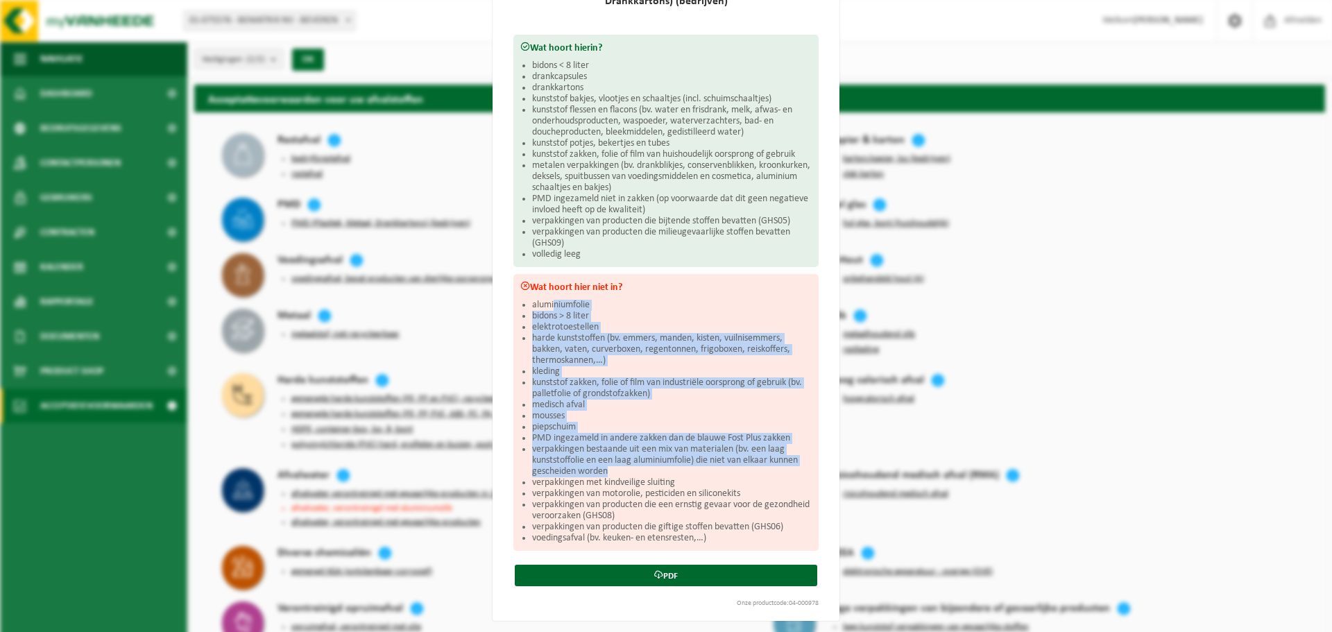
drag, startPoint x: 551, startPoint y: 307, endPoint x: 739, endPoint y: 468, distance: 247.5
click at [739, 468] on ul "aluminiumfolie bidons > 8 liter elektrotoestellen harde kunststoffen (bv. emmer…" at bounding box center [672, 422] width 280 height 244
click at [737, 468] on li "verpakkingen bestaande uit een mix van materialen (bv. een laag kunststoffolie …" at bounding box center [672, 460] width 280 height 33
click at [1183, 418] on div "PMD (Plastiek, Metaal, Drankkartons) (bedrijven) Sluiten Acceptatievoorwaarden …" at bounding box center [666, 316] width 1332 height 632
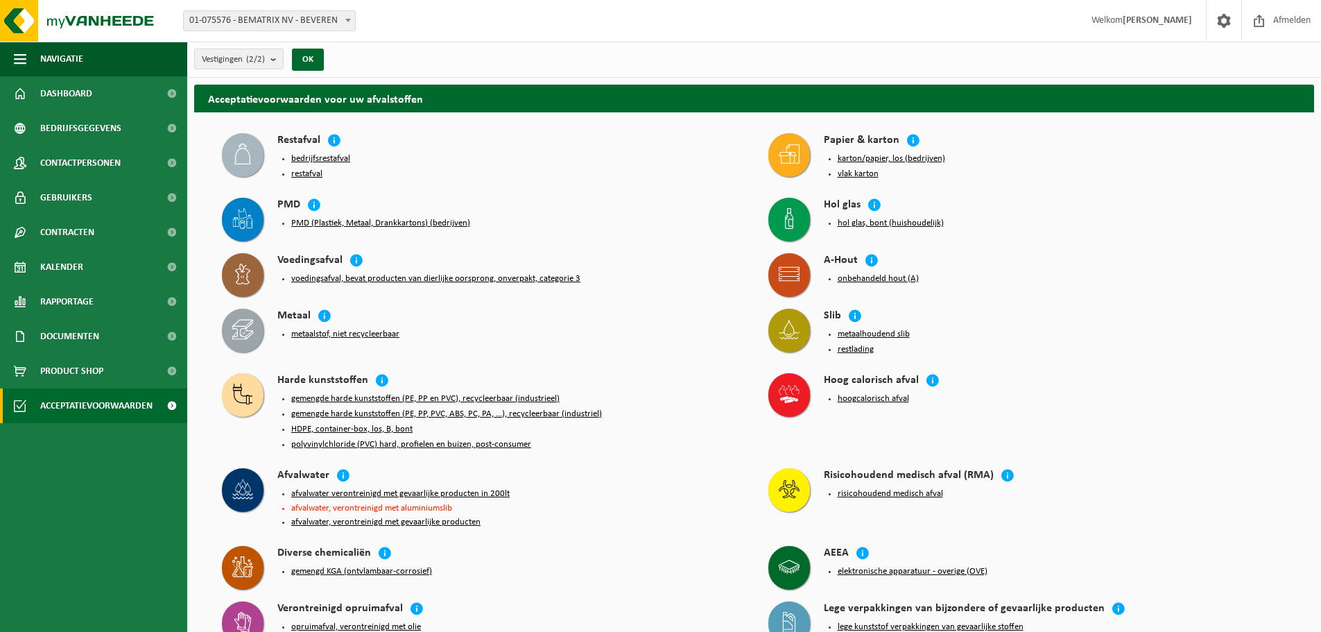
click at [490, 275] on button "voedingsafval, bevat producten van dierlijke oorsprong, onverpakt, categorie 3" at bounding box center [435, 278] width 289 height 11
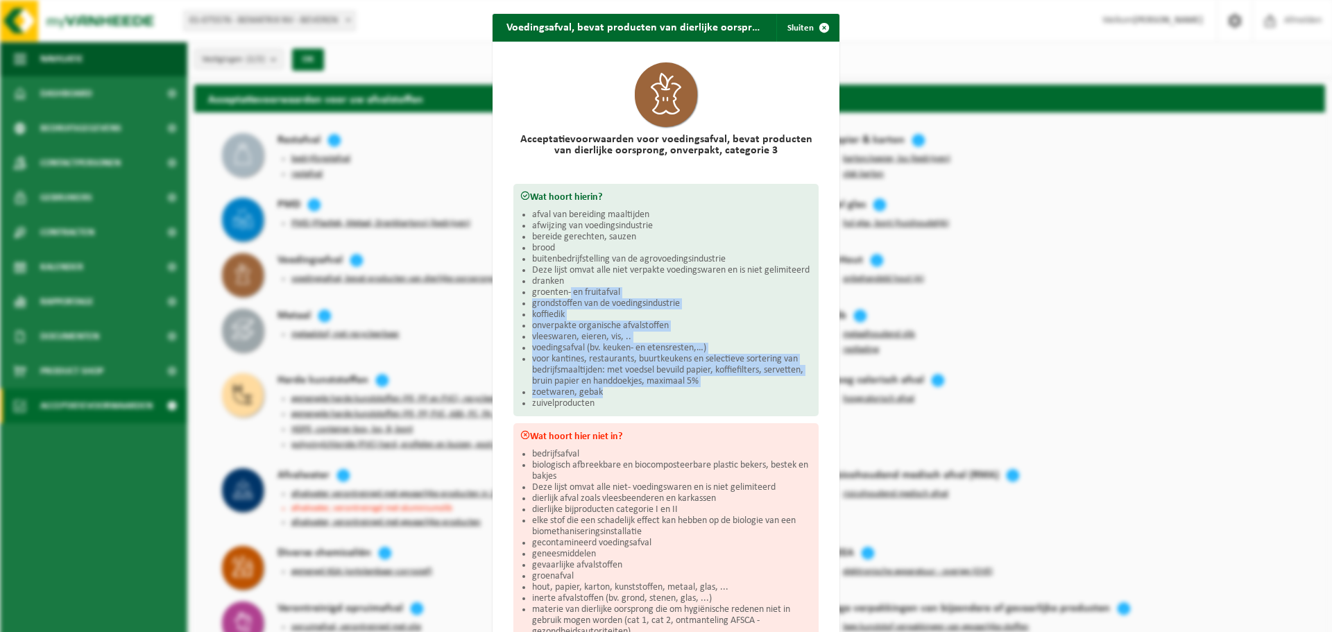
drag, startPoint x: 567, startPoint y: 285, endPoint x: 712, endPoint y: 396, distance: 182.6
click at [712, 396] on ul "afval van bereiding maaltijden afwijzing van voedingsindustrie bereide gerechte…" at bounding box center [672, 309] width 280 height 200
click at [711, 396] on li "zoetwaren, gebak" at bounding box center [672, 392] width 280 height 11
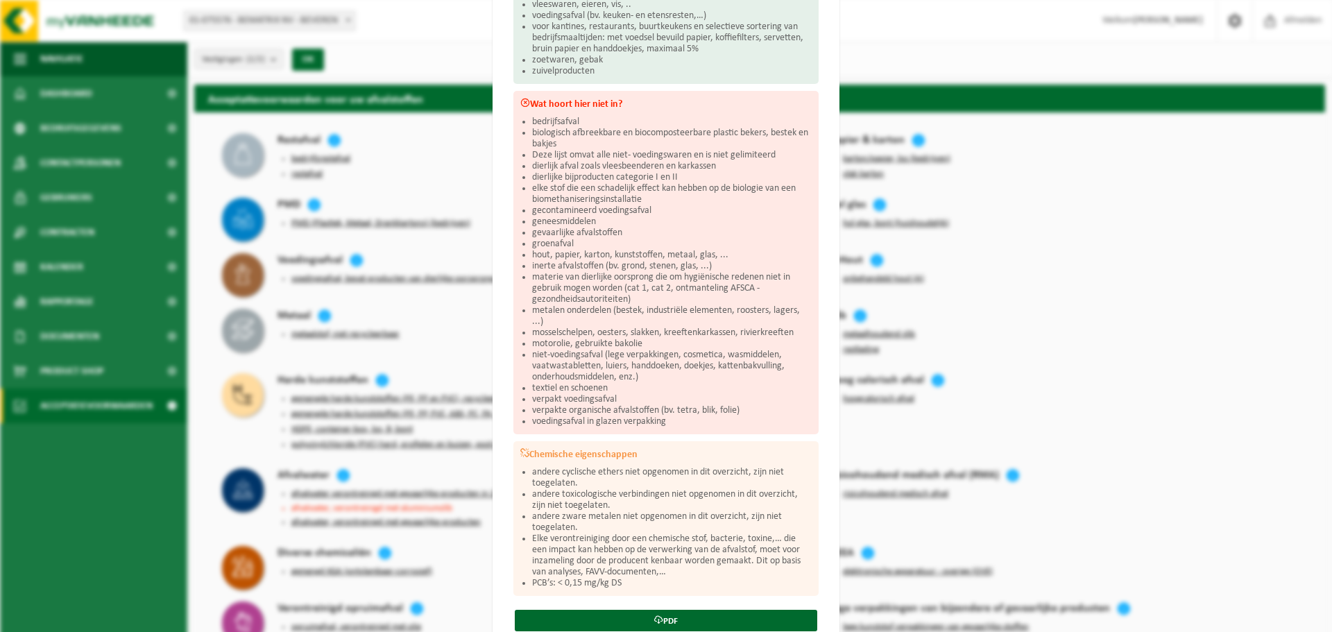
scroll to position [347, 0]
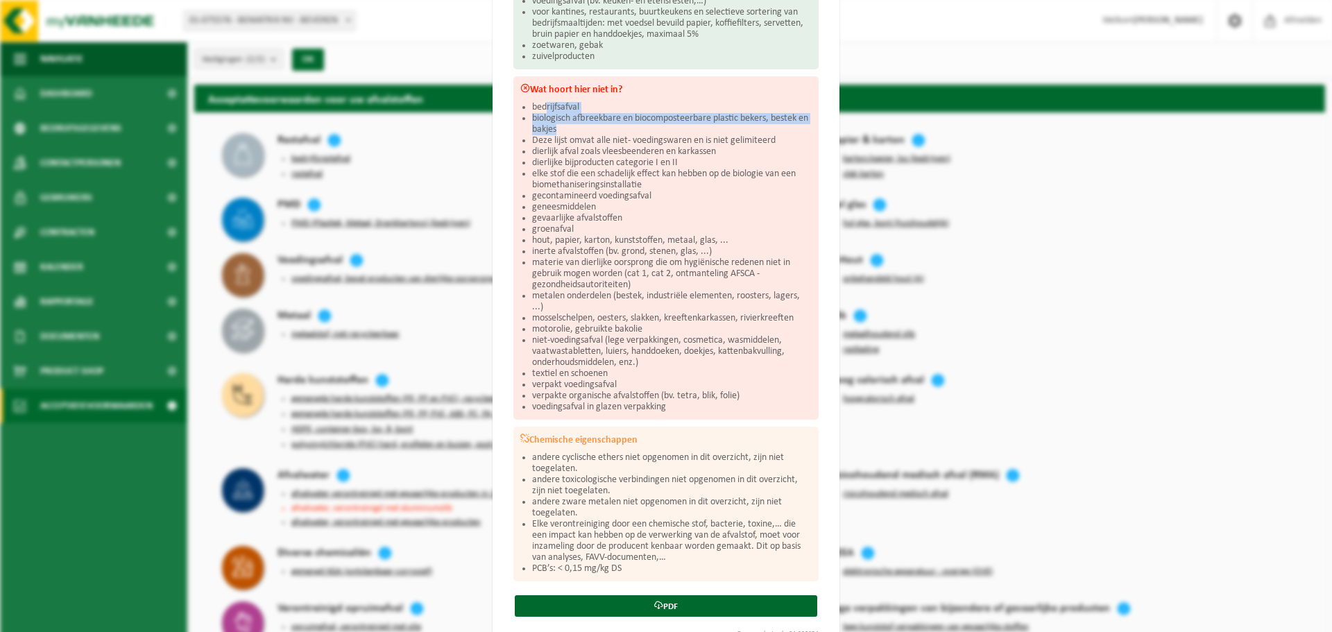
drag, startPoint x: 548, startPoint y: 111, endPoint x: 778, endPoint y: 130, distance: 231.1
click at [778, 130] on ul "bedrijfsafval biologisch afbreekbare en biocomposteerbare plastic bekers, beste…" at bounding box center [672, 257] width 280 height 311
click at [752, 161] on li "dierlijke bijproducten categorie I en II" at bounding box center [672, 162] width 280 height 11
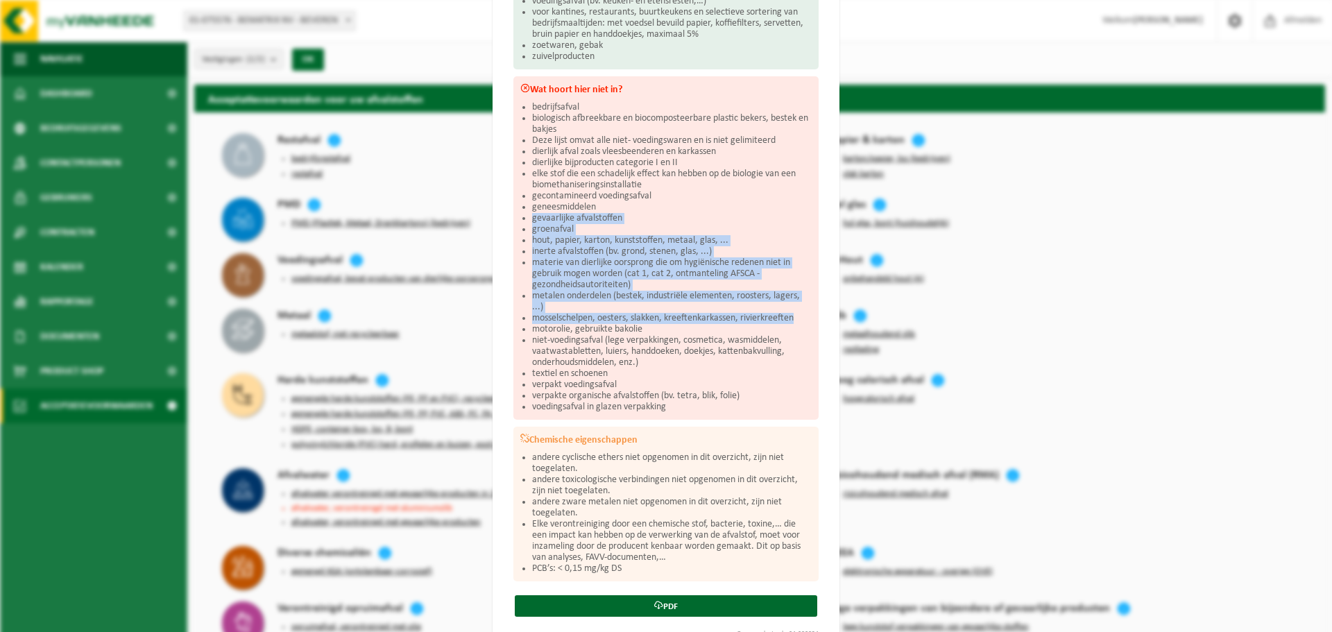
drag, startPoint x: 660, startPoint y: 204, endPoint x: 801, endPoint y: 311, distance: 177.2
click at [801, 311] on ul "bedrijfsafval biologisch afbreekbare en biocomposteerbare plastic bekers, beste…" at bounding box center [672, 257] width 280 height 311
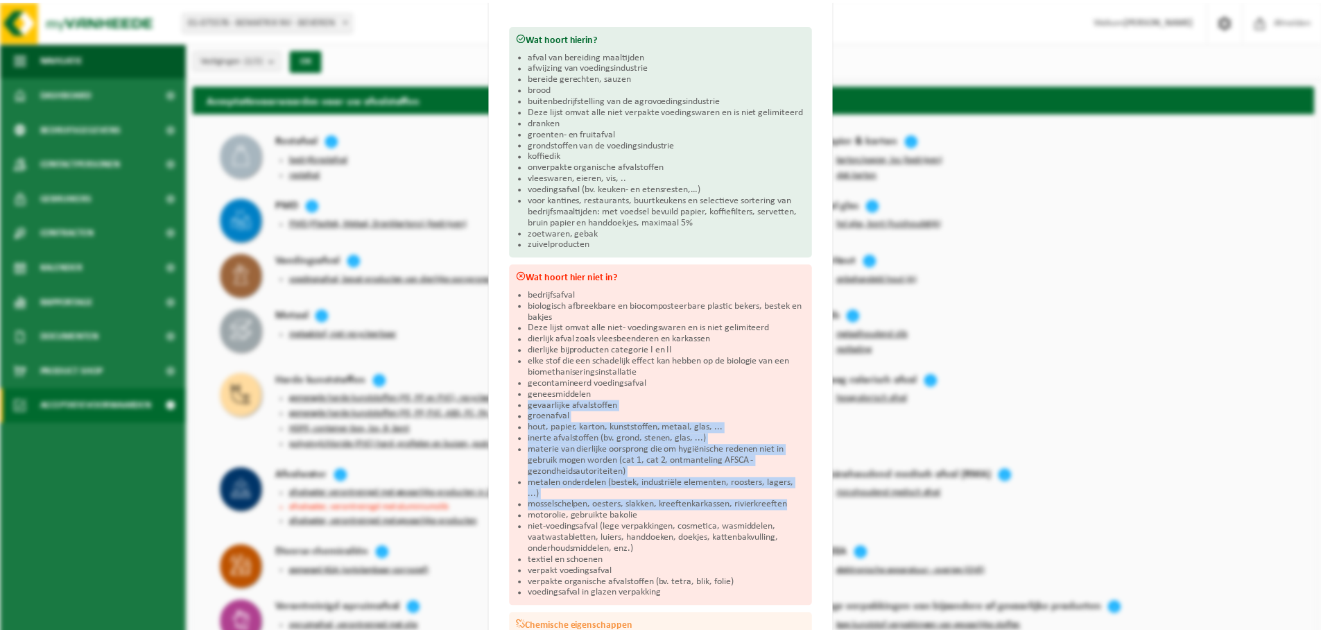
scroll to position [99, 0]
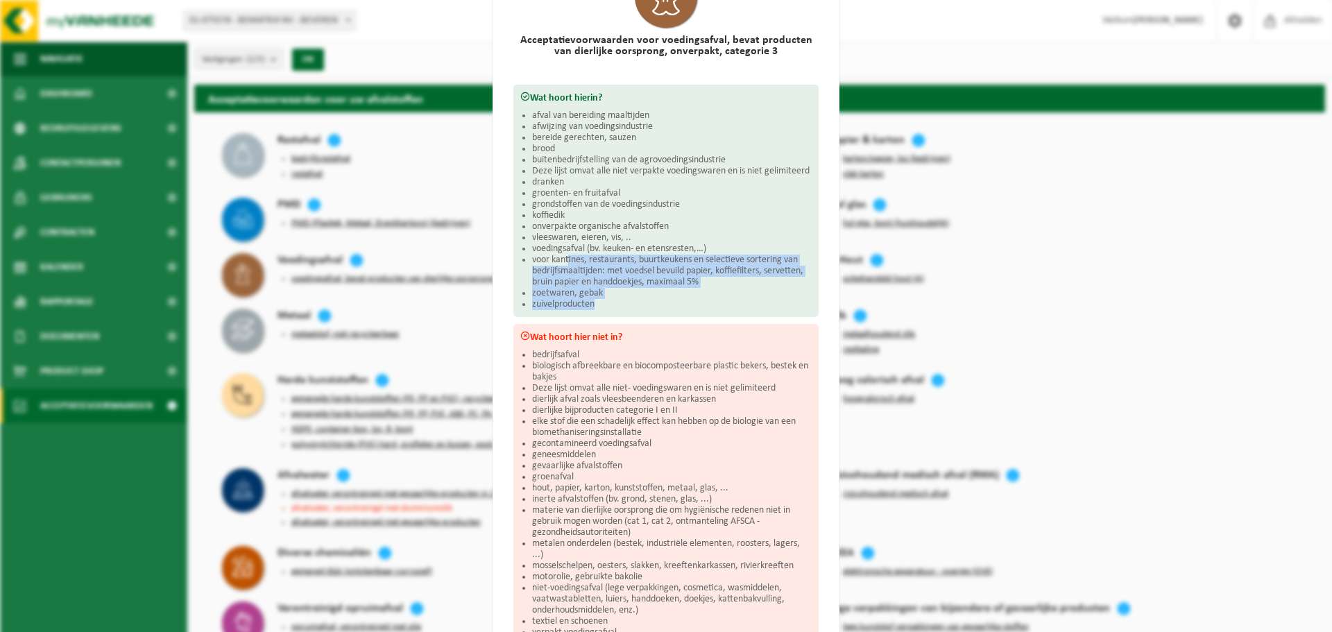
drag, startPoint x: 563, startPoint y: 261, endPoint x: 686, endPoint y: 306, distance: 130.6
click at [686, 306] on ul "afval van bereiding maaltijden afwijzing van voedingsindustrie bereide gerechte…" at bounding box center [672, 210] width 280 height 200
click at [686, 306] on li "zuivelproducten" at bounding box center [672, 304] width 280 height 11
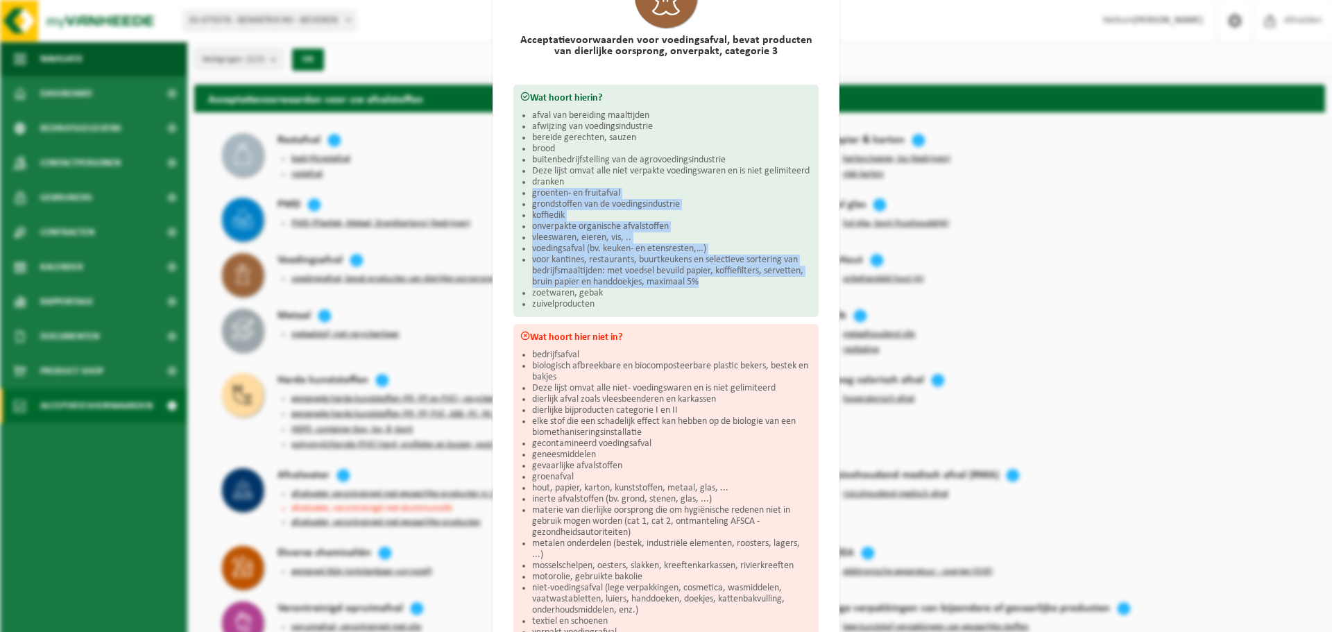
drag, startPoint x: 716, startPoint y: 278, endPoint x: 570, endPoint y: 175, distance: 178.2
click at [563, 175] on ul "afval van bereiding maaltijden afwijzing van voedingsindustrie bereide gerechte…" at bounding box center [672, 210] width 280 height 200
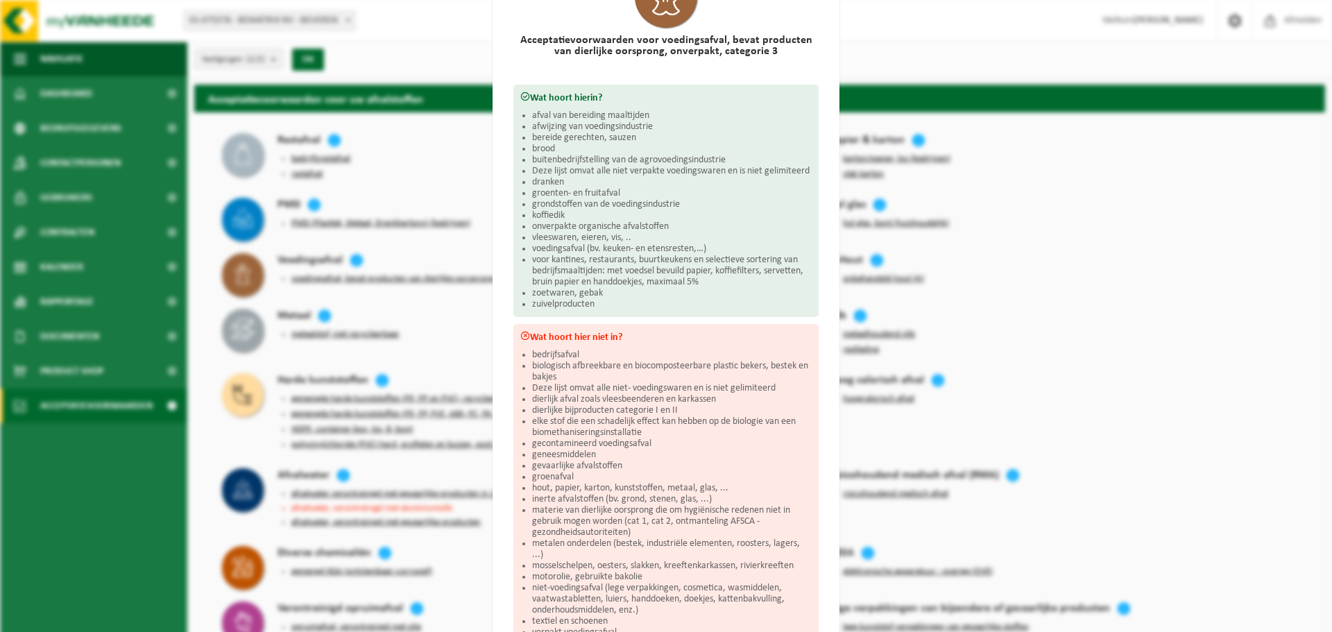
drag, startPoint x: 594, startPoint y: 175, endPoint x: 603, endPoint y: 175, distance: 9.0
click at [595, 174] on li "Deze lijst omvat alle niet verpakte voedingswaren en is niet gelimiteerd" at bounding box center [672, 171] width 280 height 11
click at [1061, 258] on div "Voedingsafval, bevat producten van dierlijke oorsprong, onverpakt, categorie 3 …" at bounding box center [666, 316] width 1332 height 632
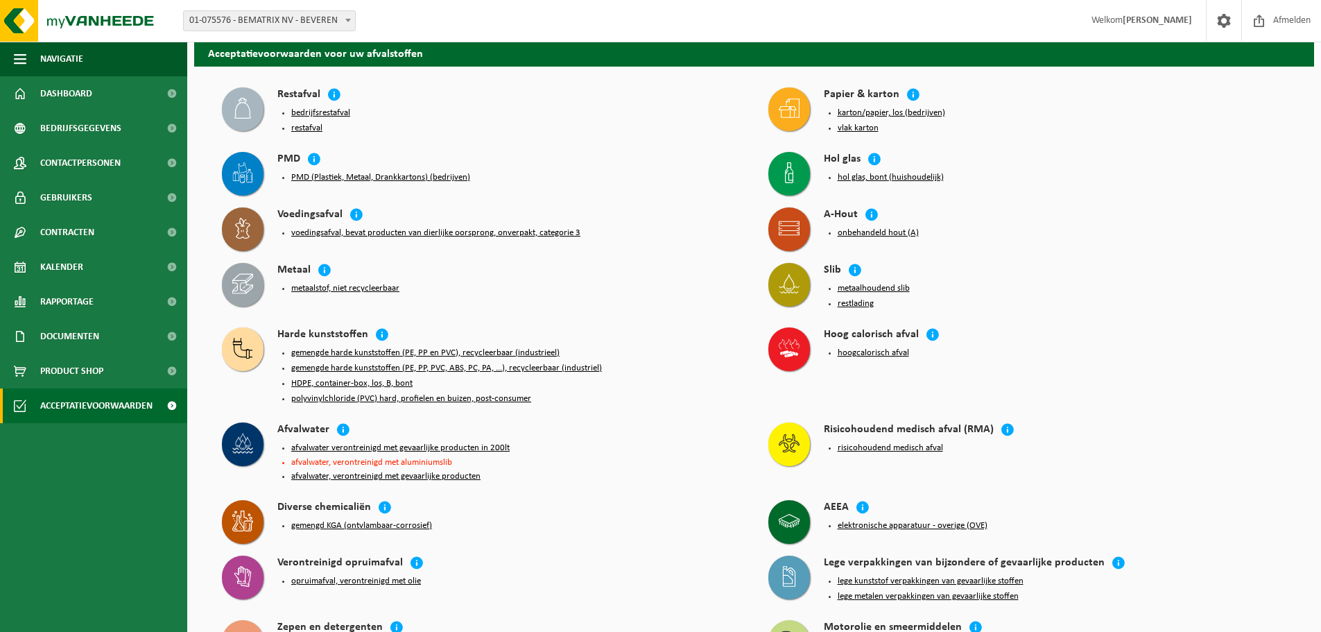
scroll to position [0, 0]
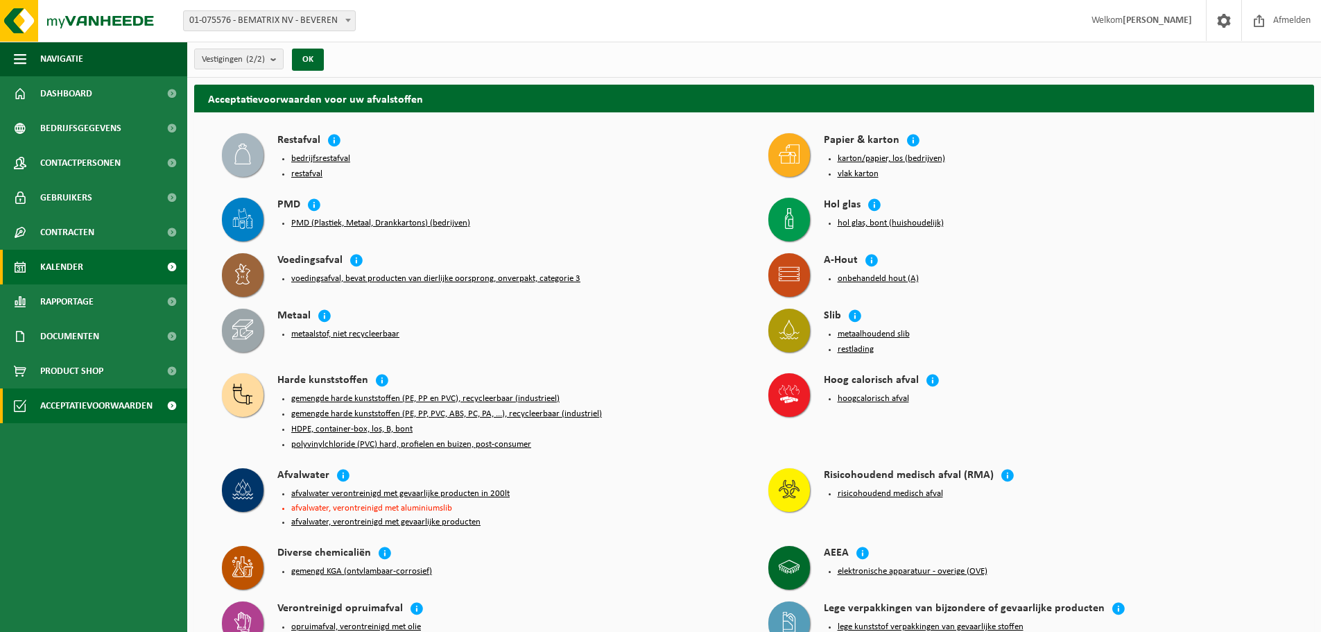
click at [51, 274] on span "Kalender" at bounding box center [61, 267] width 43 height 35
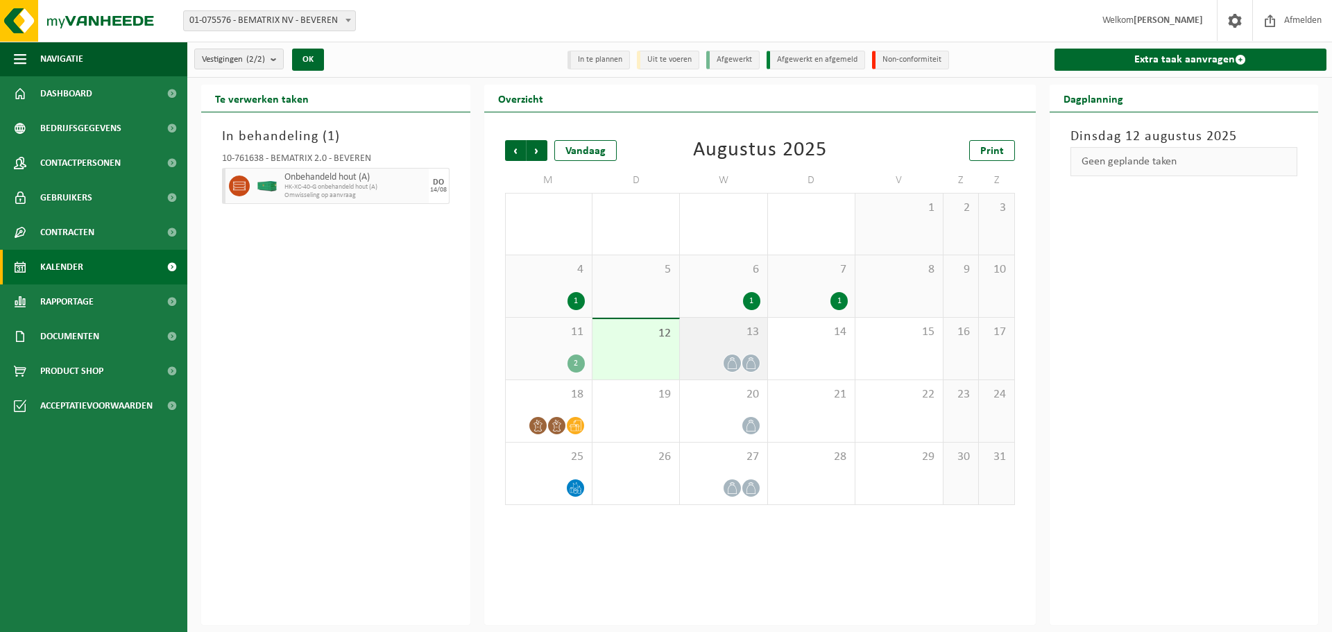
click at [732, 348] on div "13" at bounding box center [723, 349] width 87 height 62
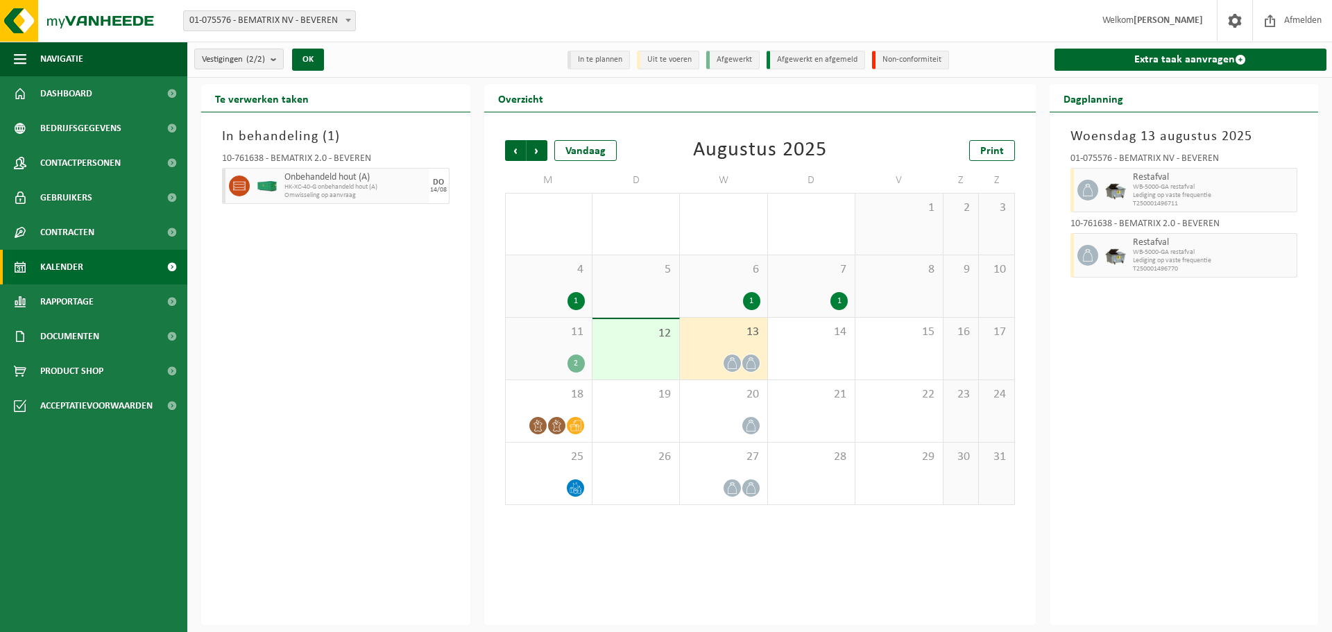
click at [726, 350] on div "13" at bounding box center [723, 349] width 87 height 62
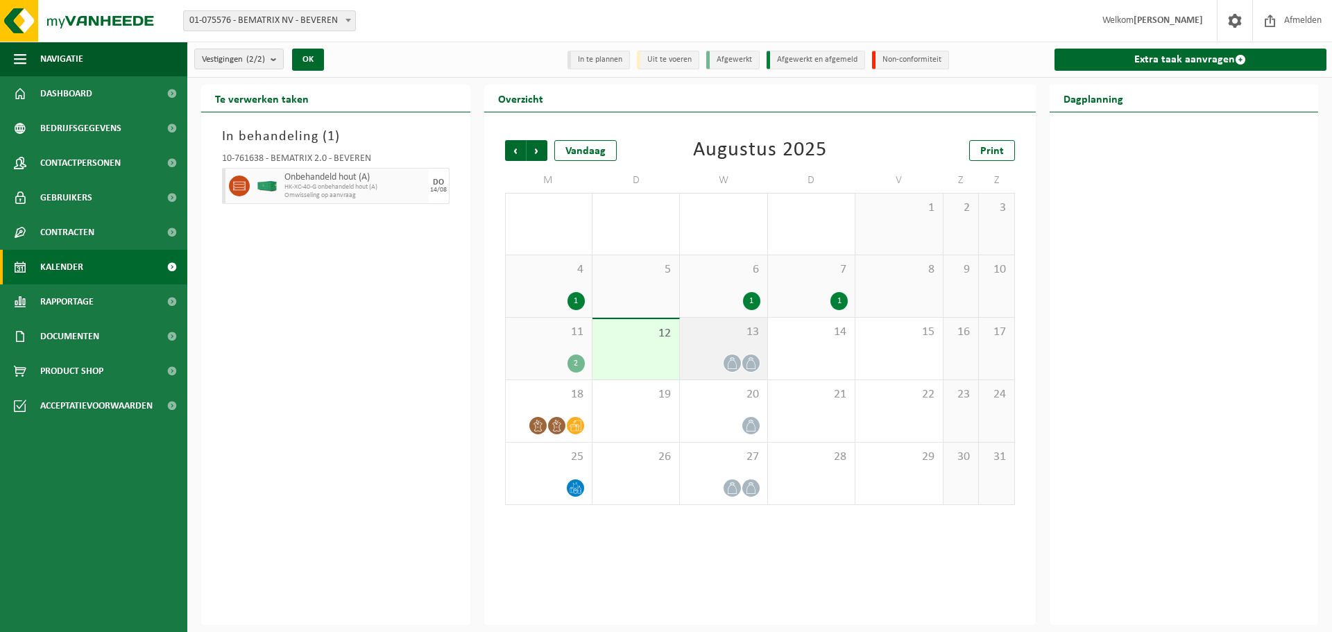
click at [720, 357] on div at bounding box center [723, 363] width 73 height 19
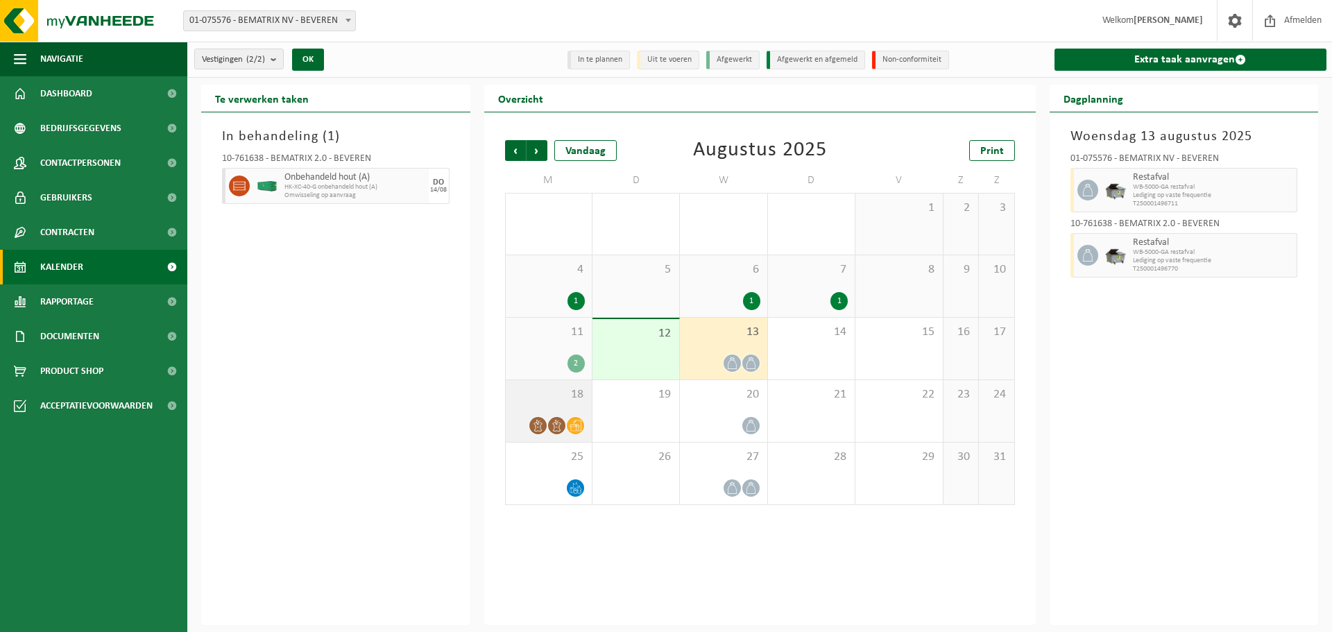
click at [567, 397] on span "18" at bounding box center [549, 394] width 72 height 15
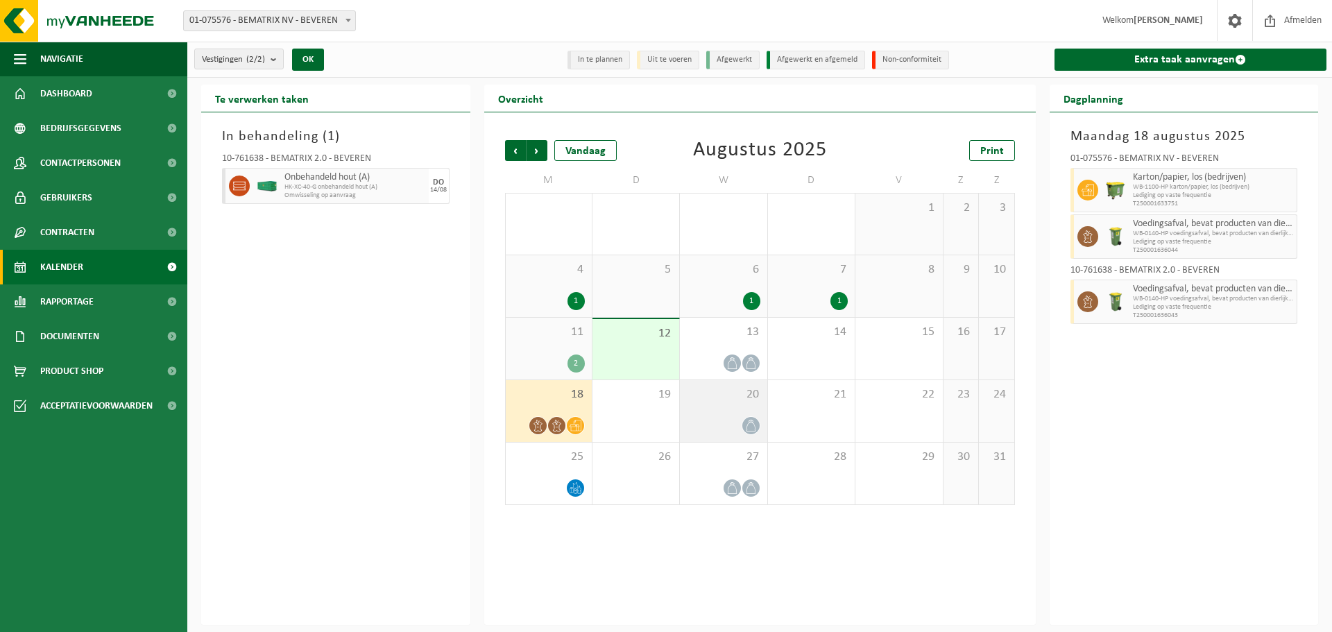
click at [722, 412] on div "20" at bounding box center [723, 411] width 87 height 62
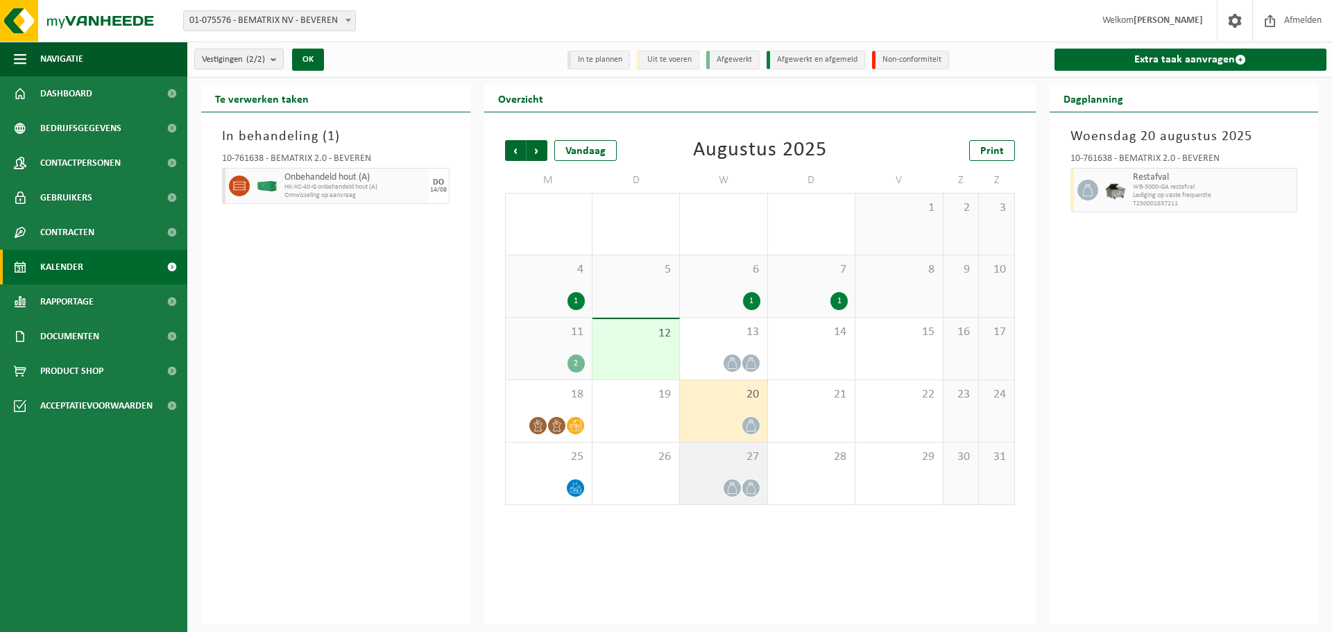
click at [721, 474] on div "27" at bounding box center [723, 474] width 87 height 62
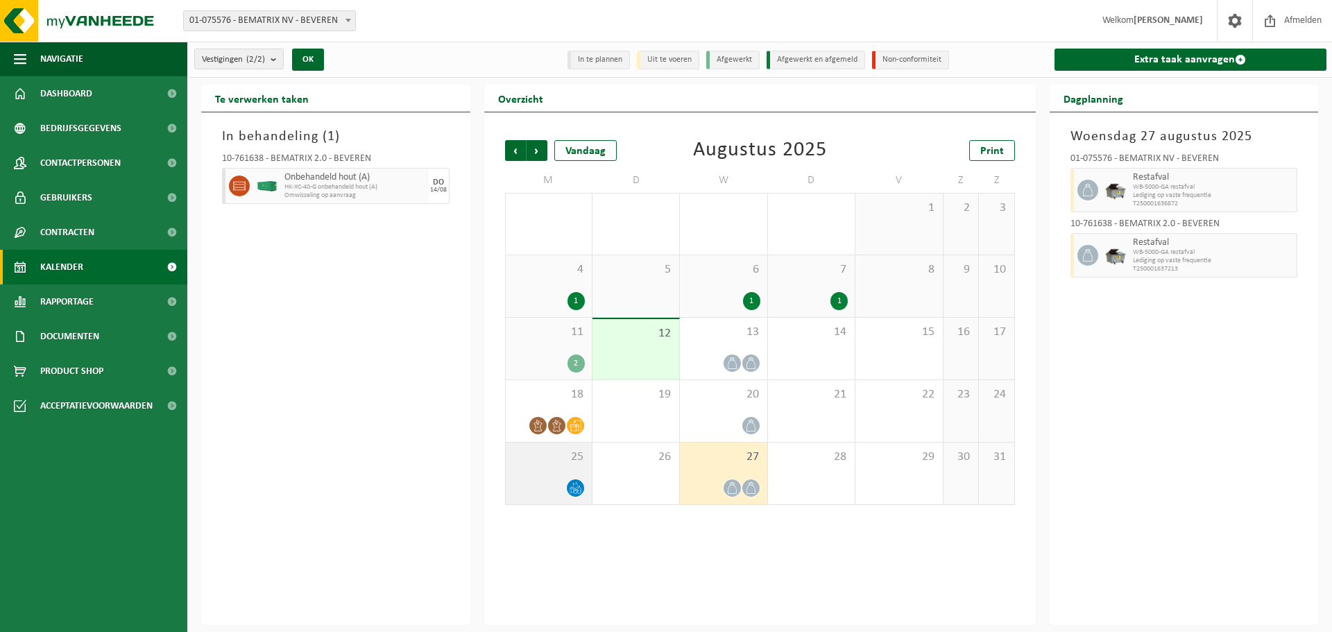
click at [530, 477] on div "25" at bounding box center [549, 474] width 86 height 62
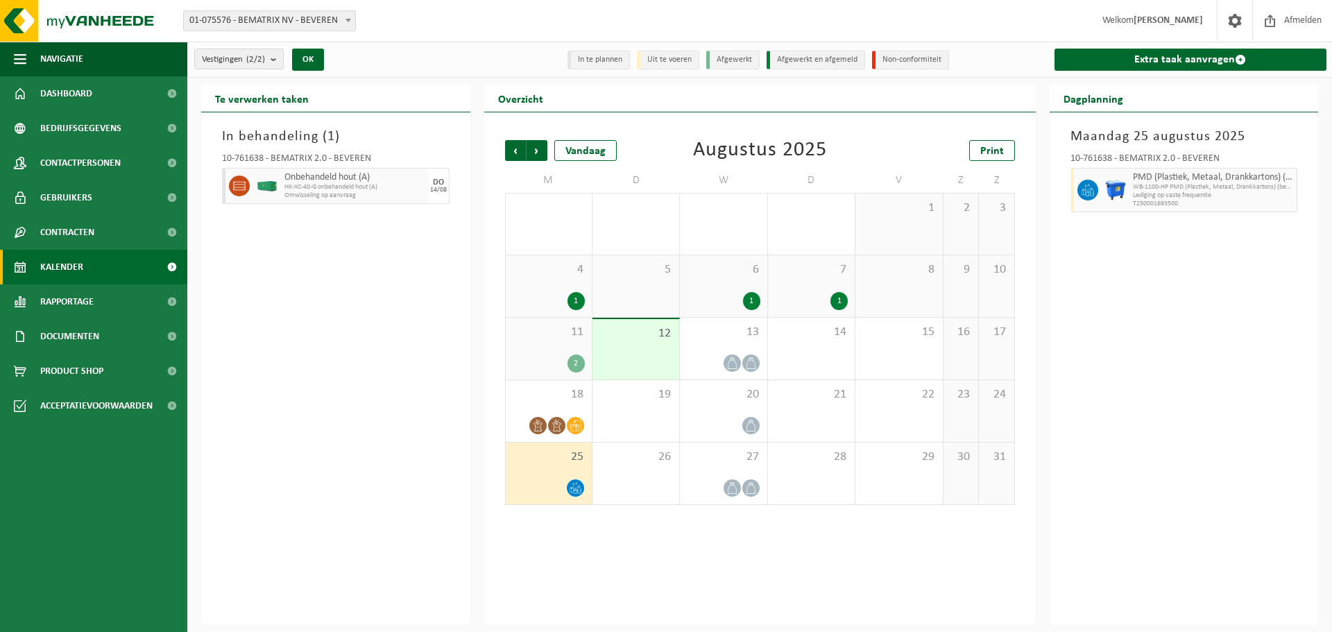
click at [554, 292] on div "1" at bounding box center [549, 301] width 72 height 18
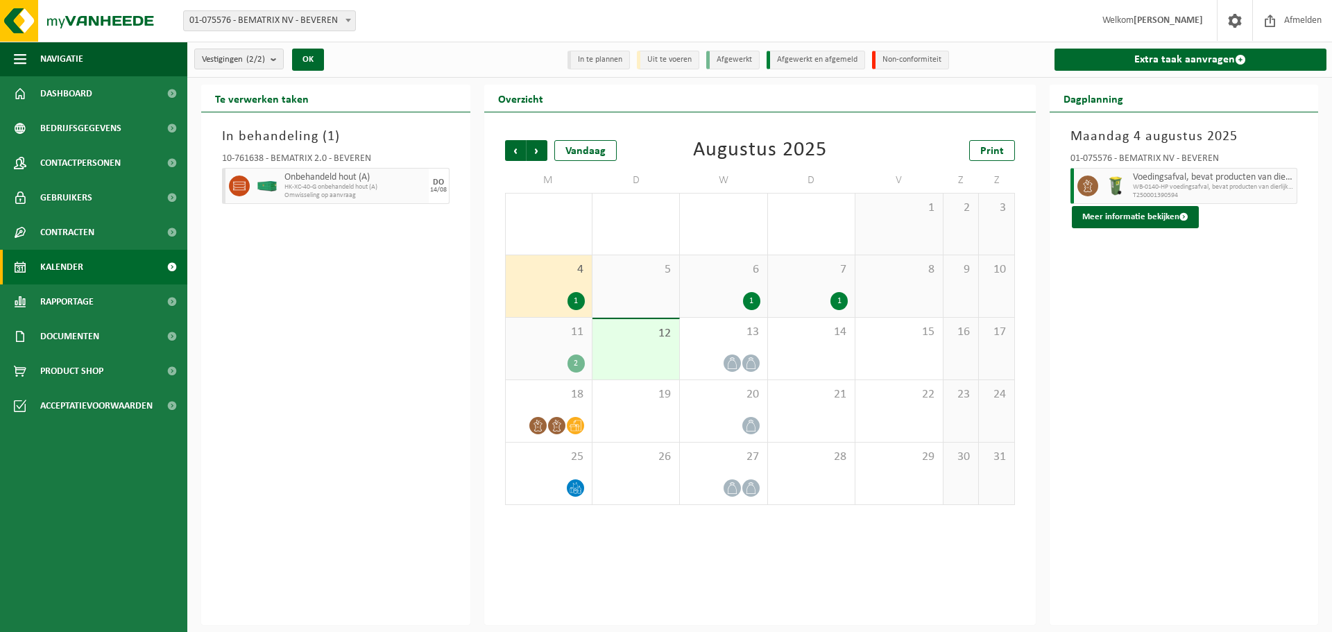
click at [551, 356] on div "2" at bounding box center [549, 363] width 72 height 18
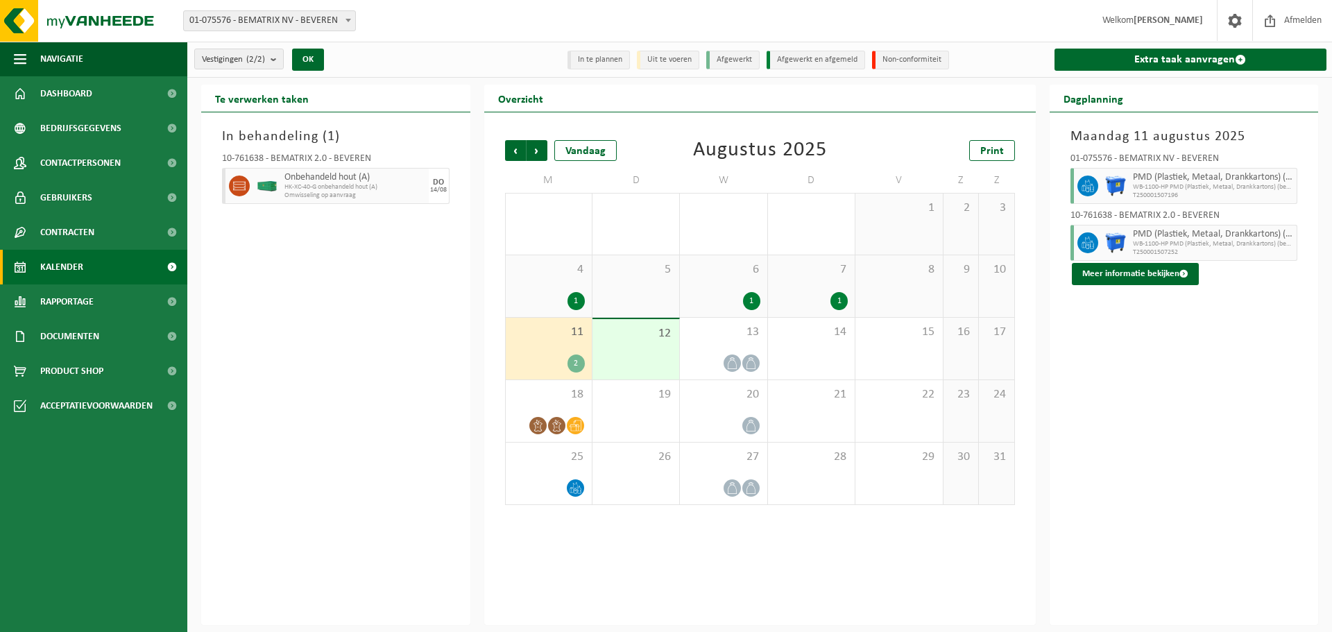
click at [752, 282] on div "6 1" at bounding box center [723, 286] width 87 height 62
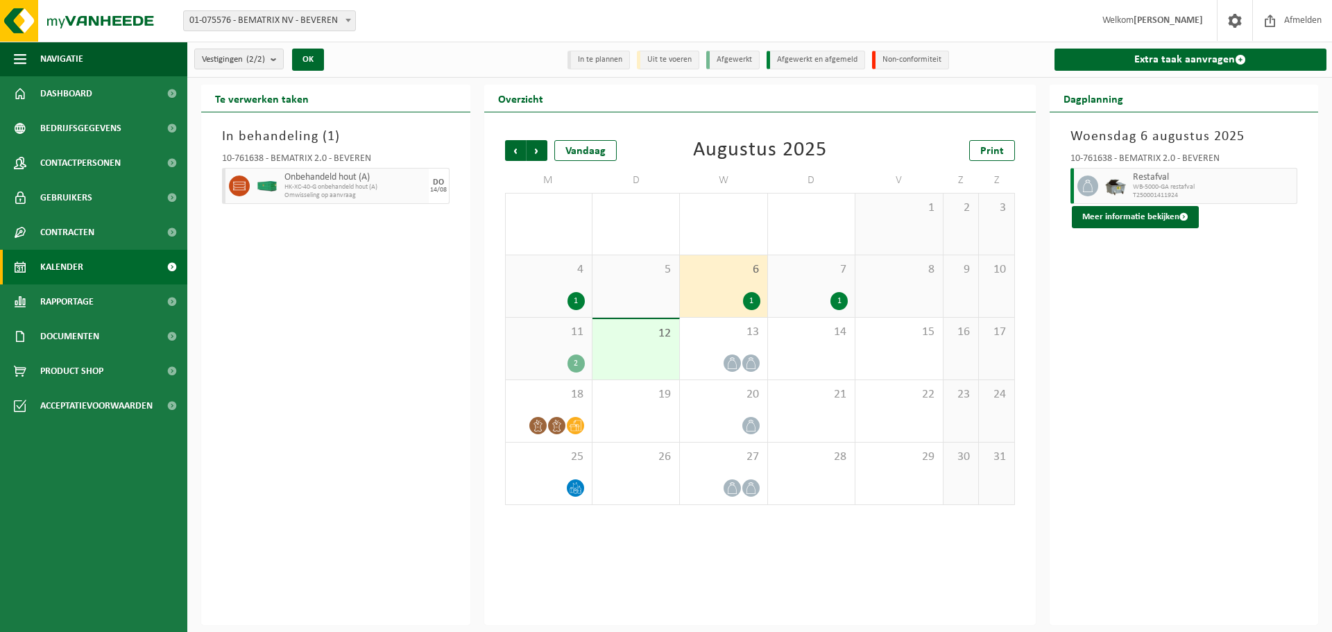
click at [796, 282] on div "7 1" at bounding box center [811, 286] width 87 height 62
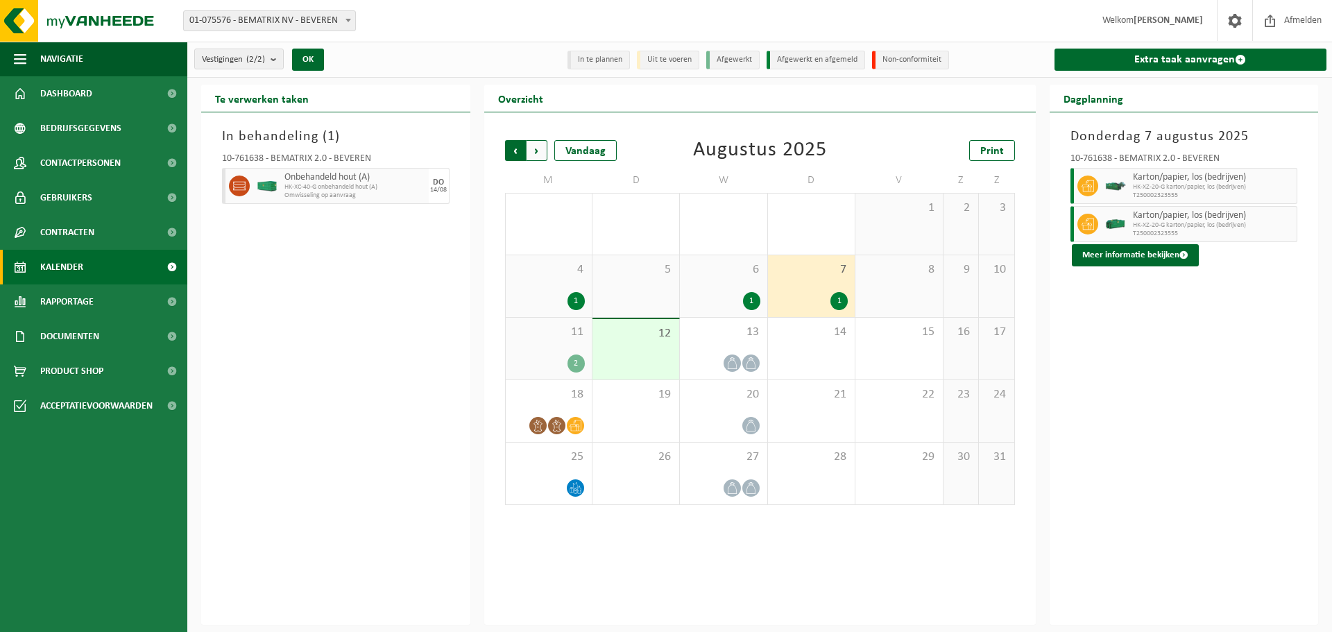
click at [540, 151] on span "Volgende" at bounding box center [536, 150] width 21 height 21
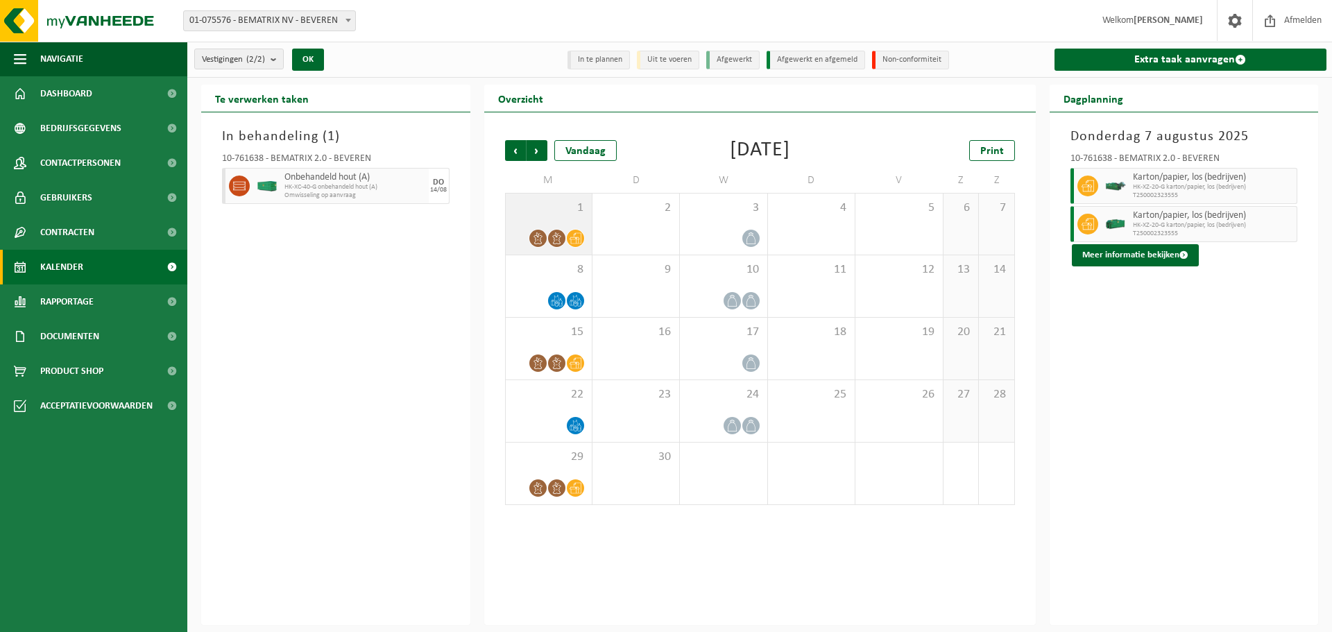
click at [539, 203] on span "1" at bounding box center [549, 207] width 72 height 15
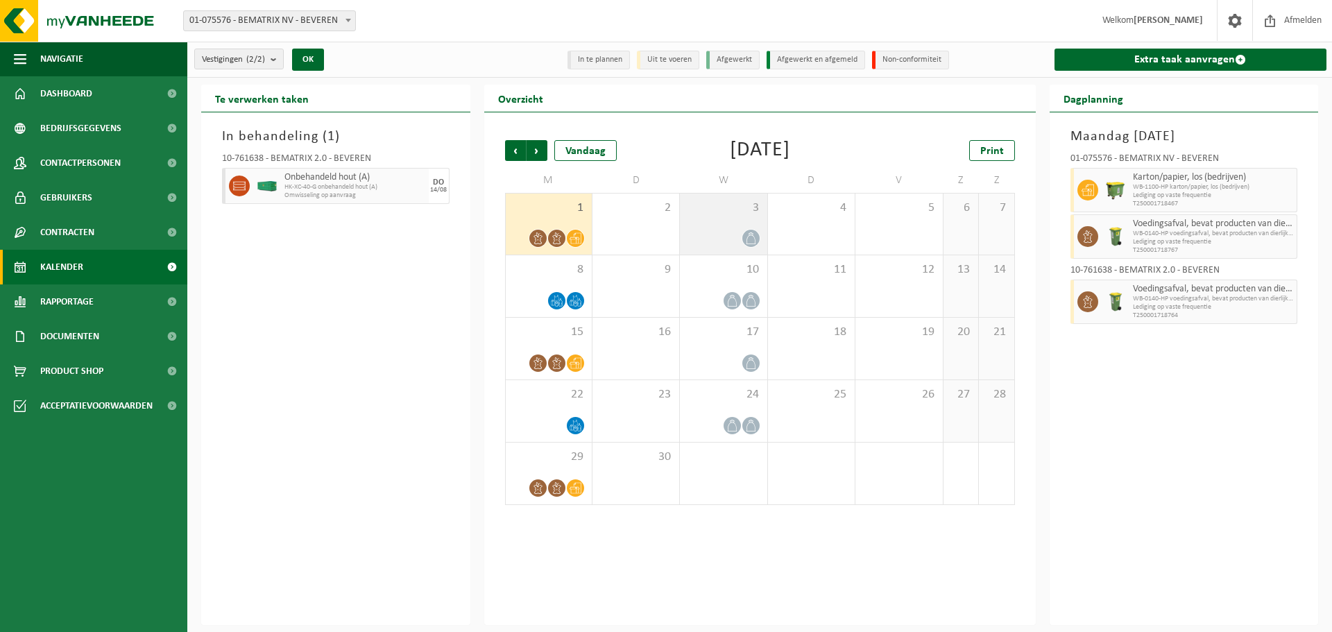
click at [733, 232] on div at bounding box center [723, 238] width 73 height 19
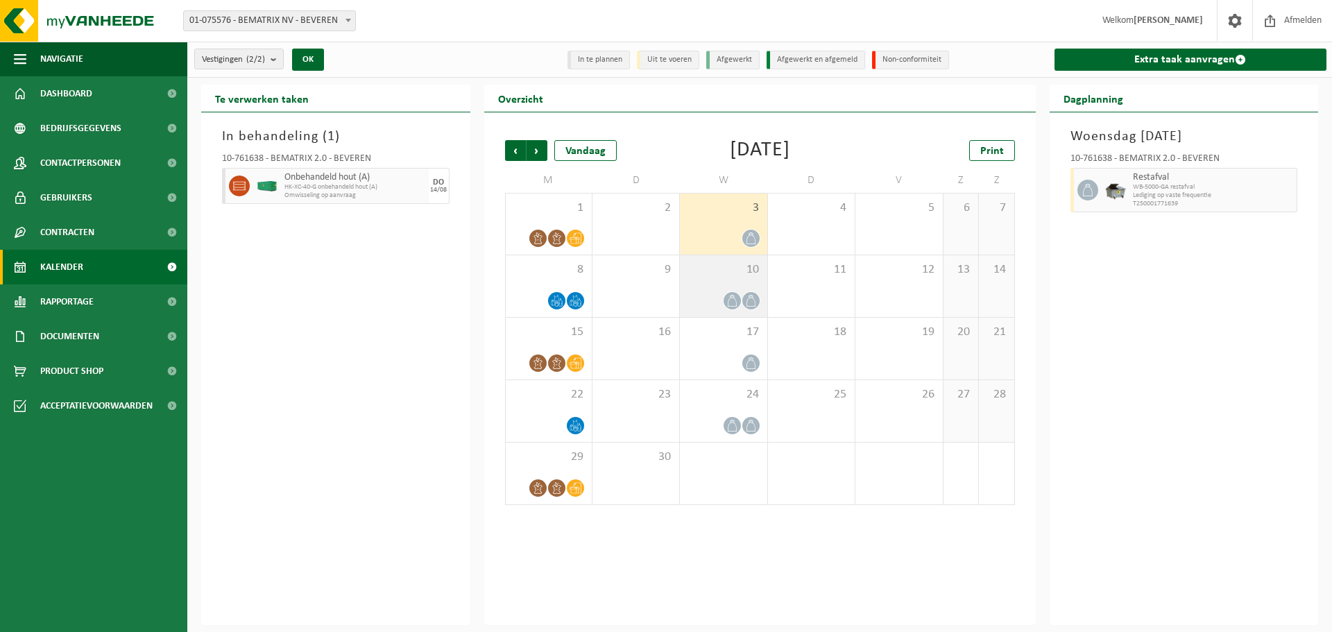
click at [719, 300] on div at bounding box center [723, 300] width 73 height 19
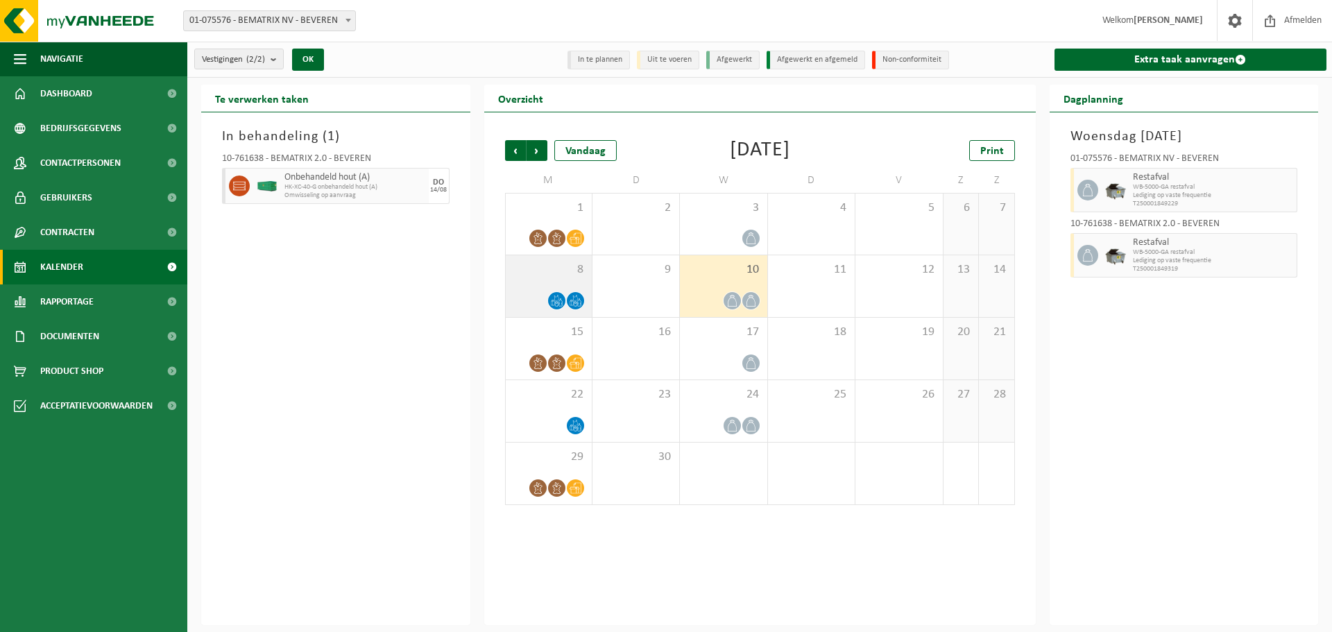
click at [539, 291] on div at bounding box center [549, 300] width 72 height 19
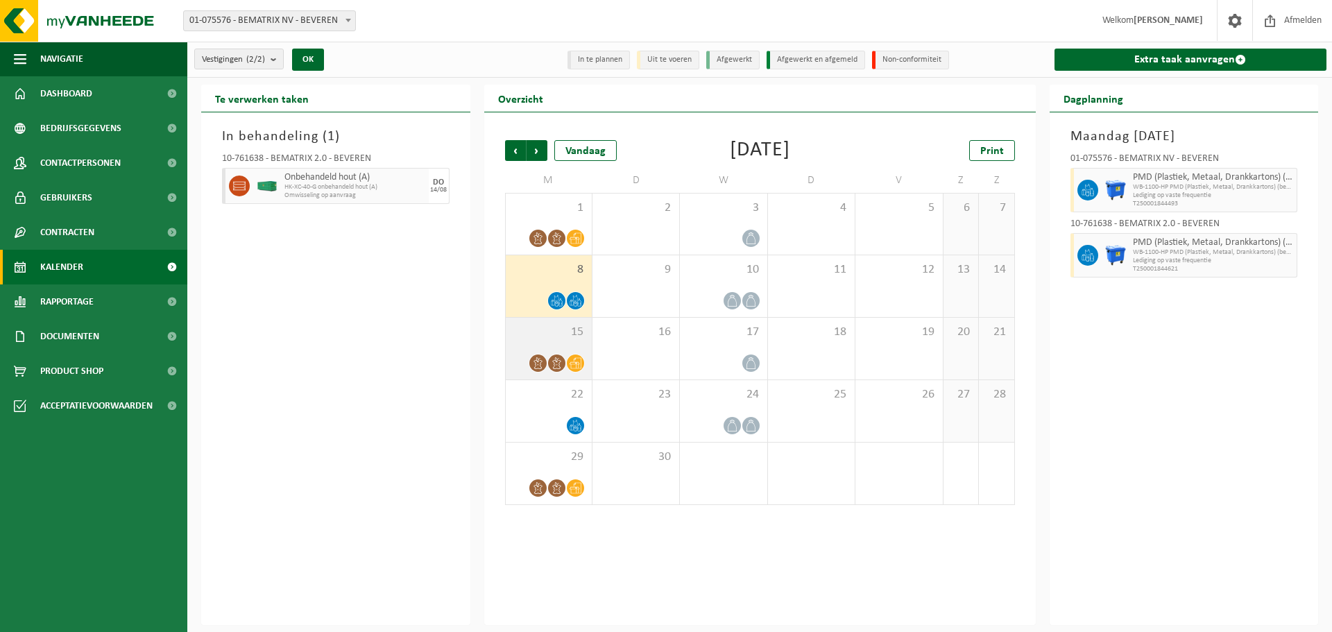
click at [536, 352] on div "15" at bounding box center [549, 349] width 86 height 62
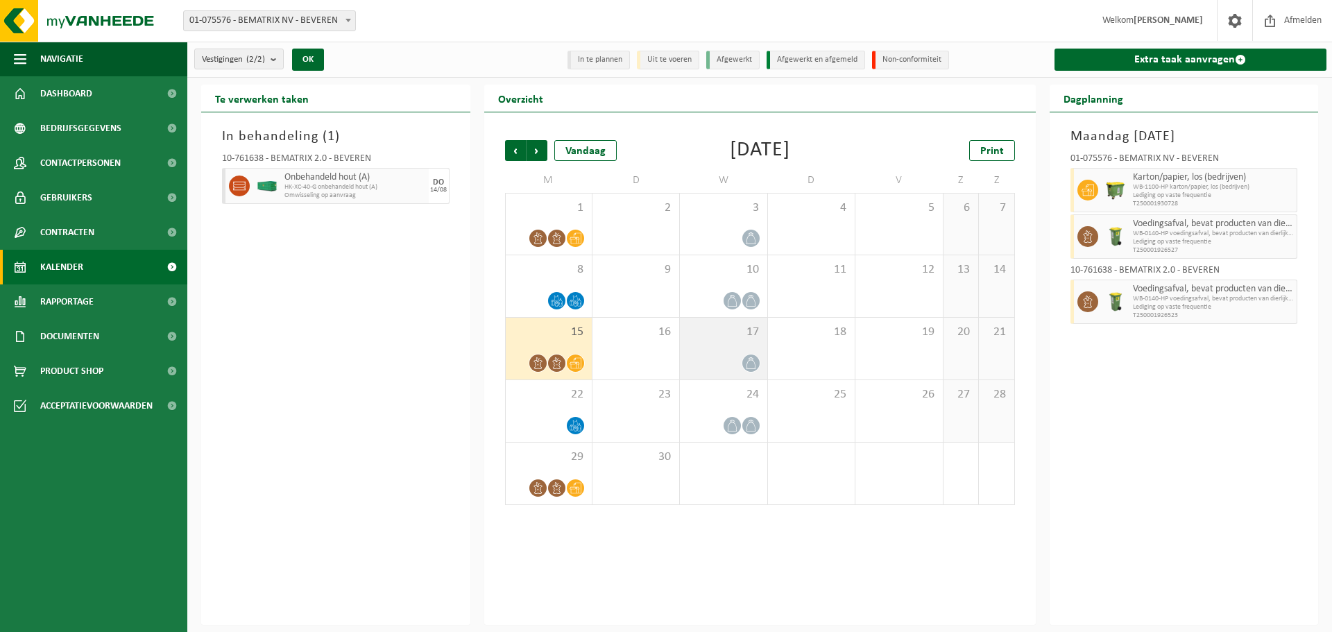
click at [715, 341] on div "17" at bounding box center [723, 349] width 87 height 62
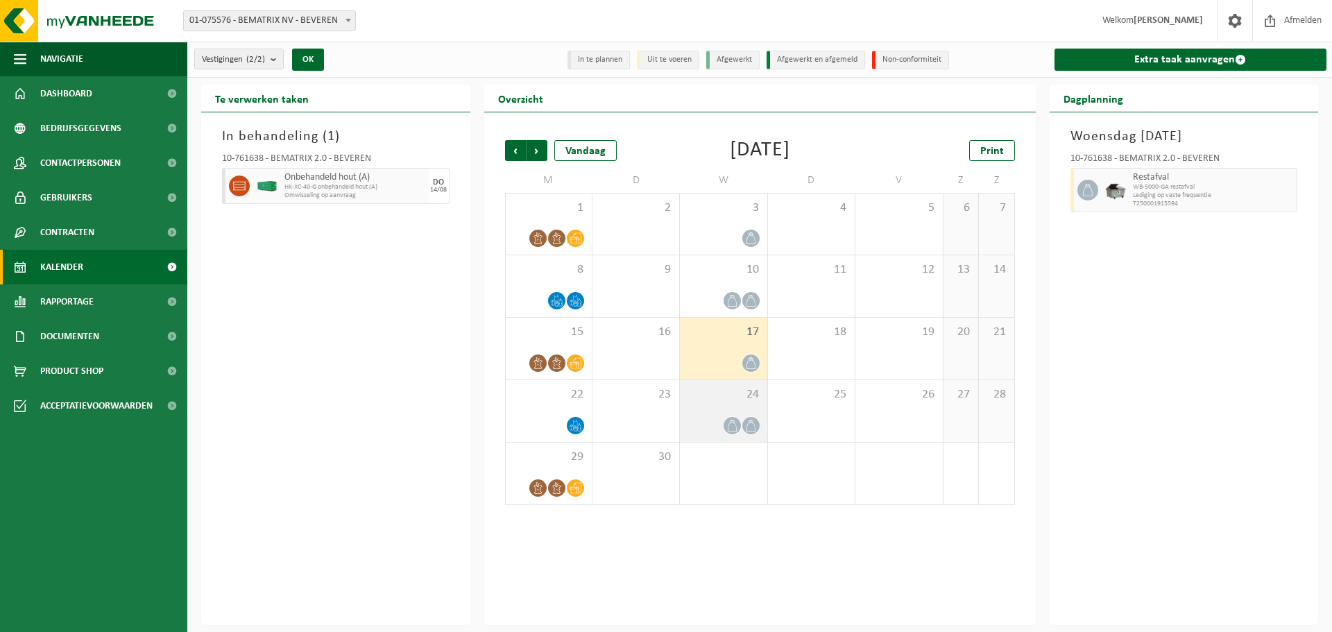
click at [714, 420] on div at bounding box center [723, 425] width 73 height 19
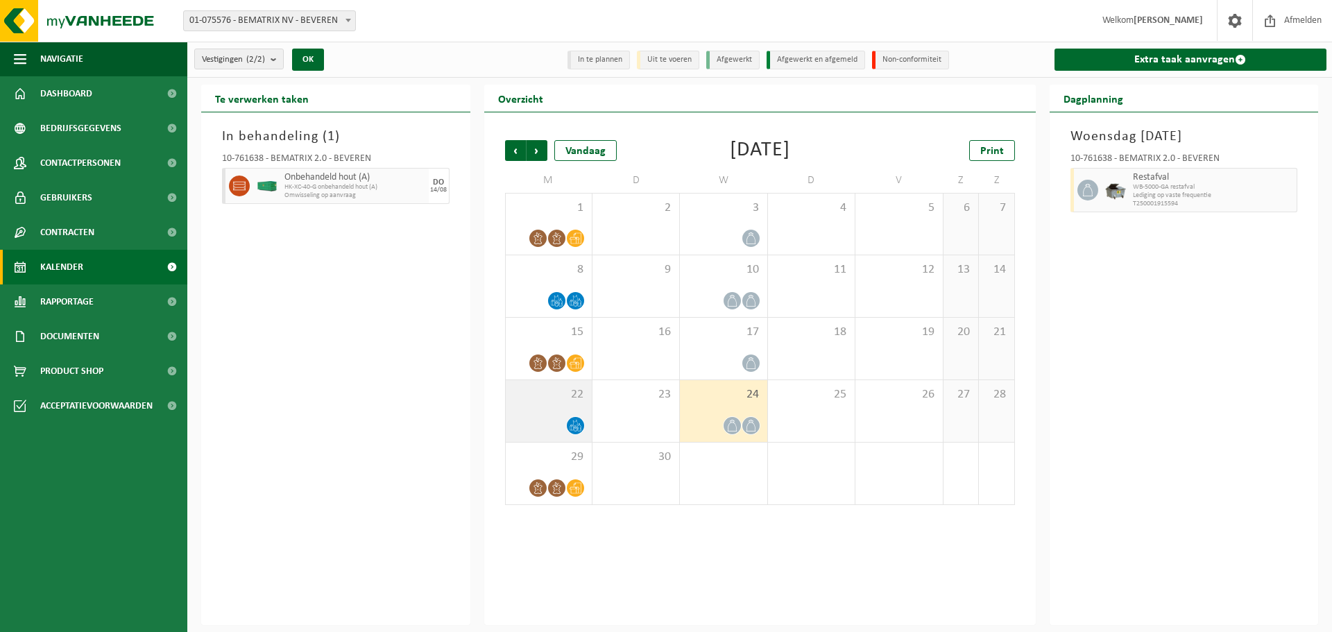
click at [535, 406] on div "22" at bounding box center [549, 411] width 86 height 62
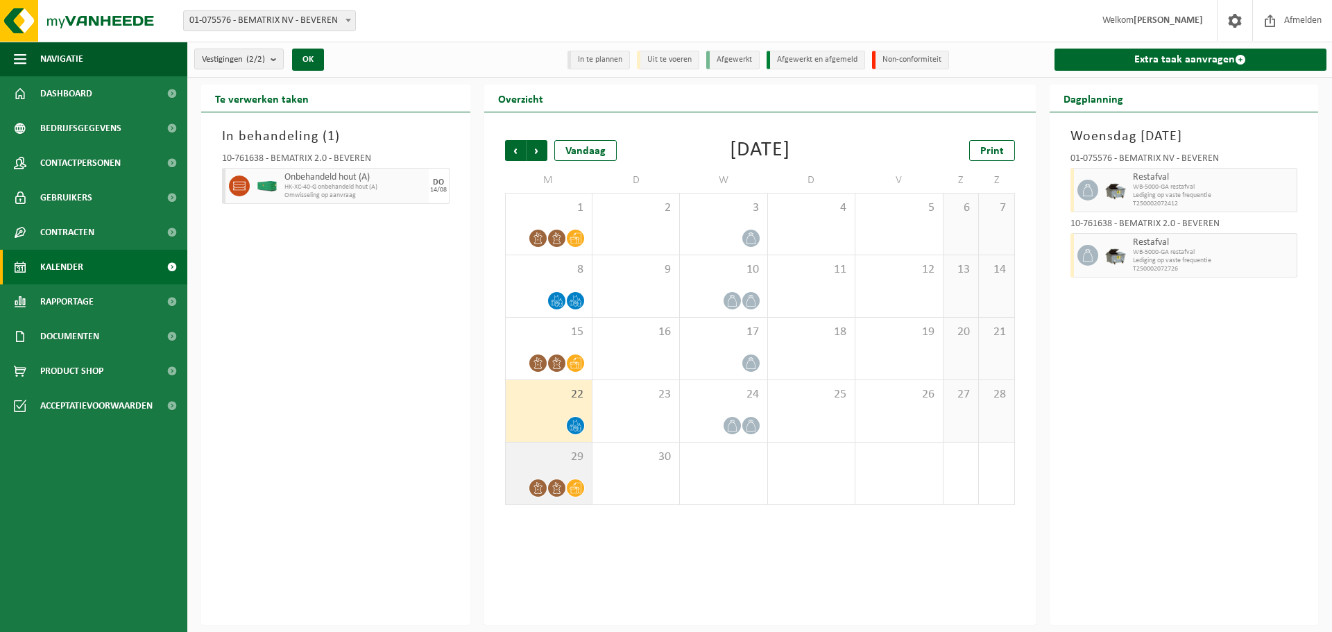
click at [539, 470] on div "29" at bounding box center [549, 474] width 86 height 62
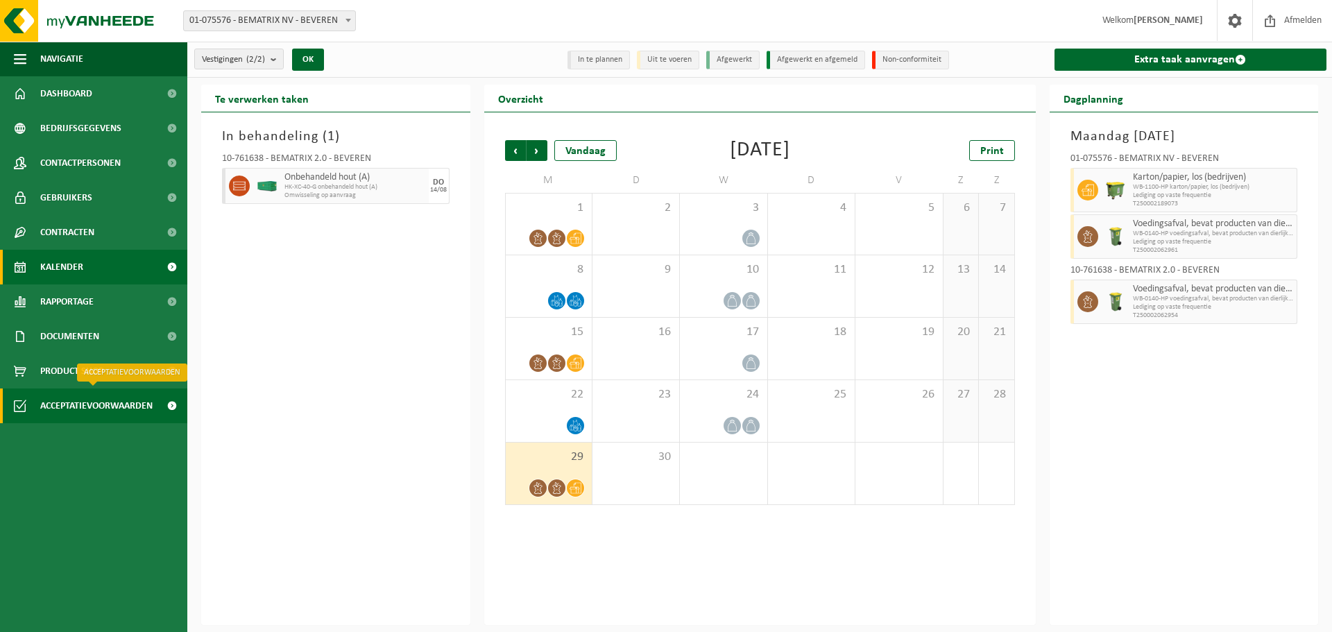
click at [69, 397] on span "Acceptatievoorwaarden" at bounding box center [96, 405] width 112 height 35
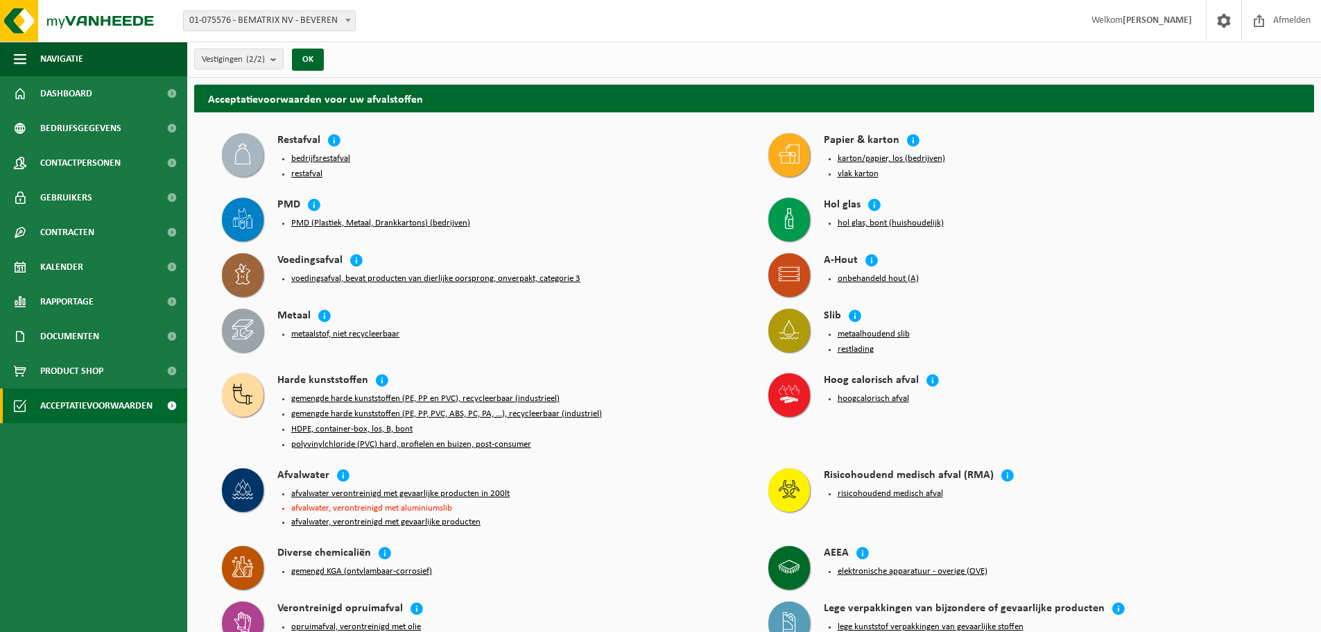
click at [313, 155] on button "bedrijfsrestafval" at bounding box center [320, 158] width 59 height 11
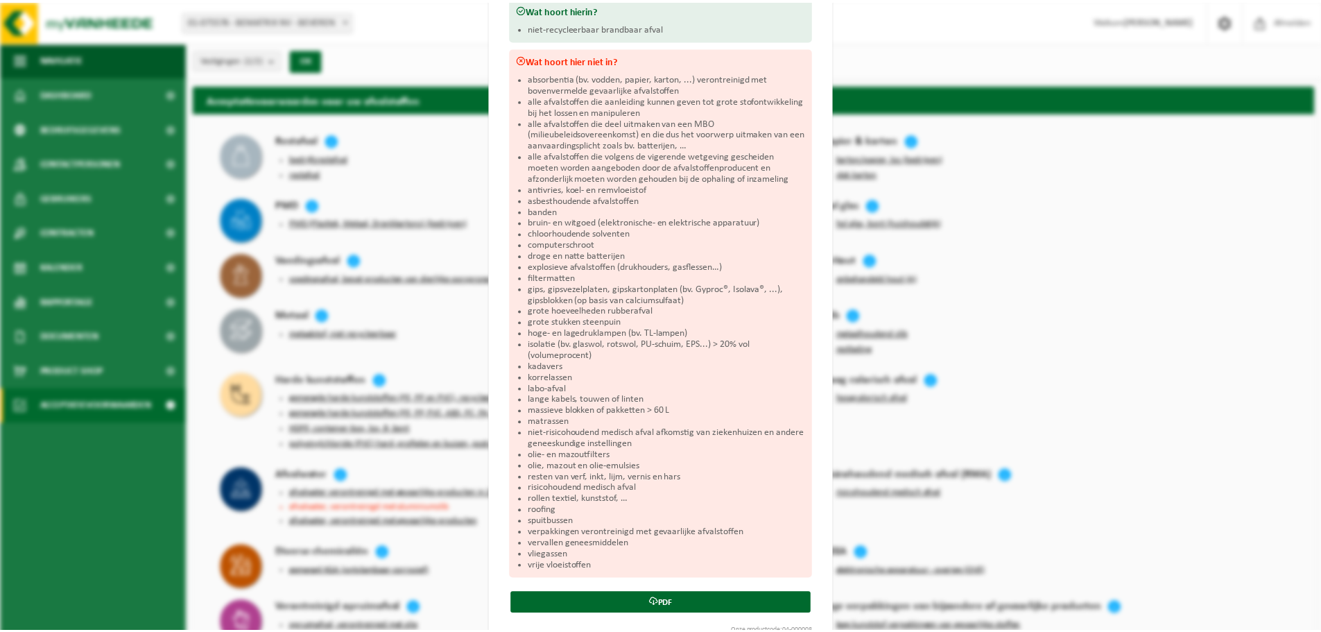
scroll to position [205, 0]
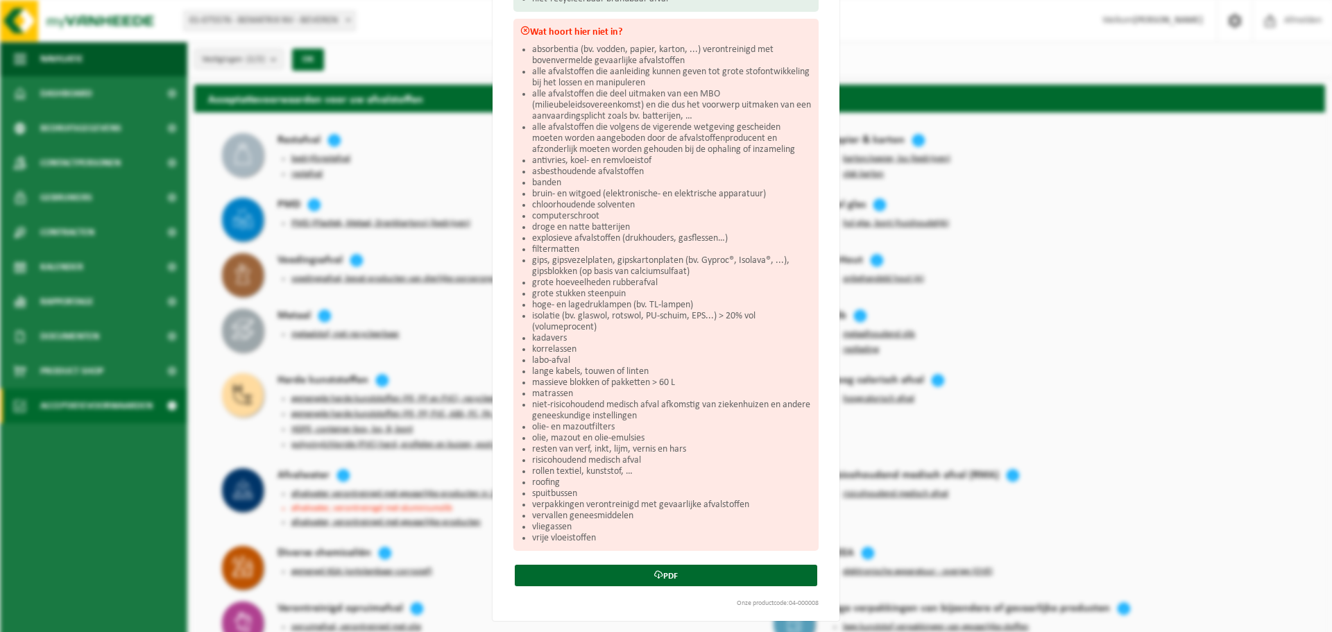
click at [1216, 304] on div "Bedrijfsrestafval Sluiten Acceptatievoorwaarden voor bedrijfsrestafval Wat hoor…" at bounding box center [666, 316] width 1332 height 632
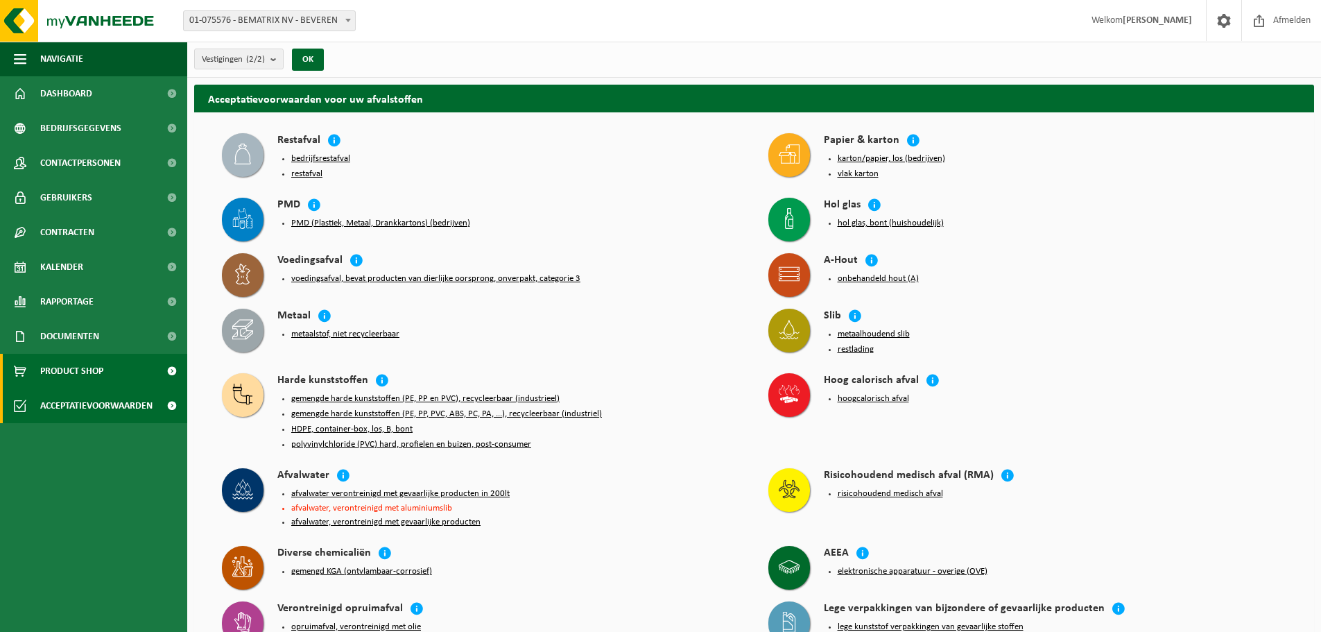
click at [69, 361] on span "Product Shop" at bounding box center [71, 371] width 63 height 35
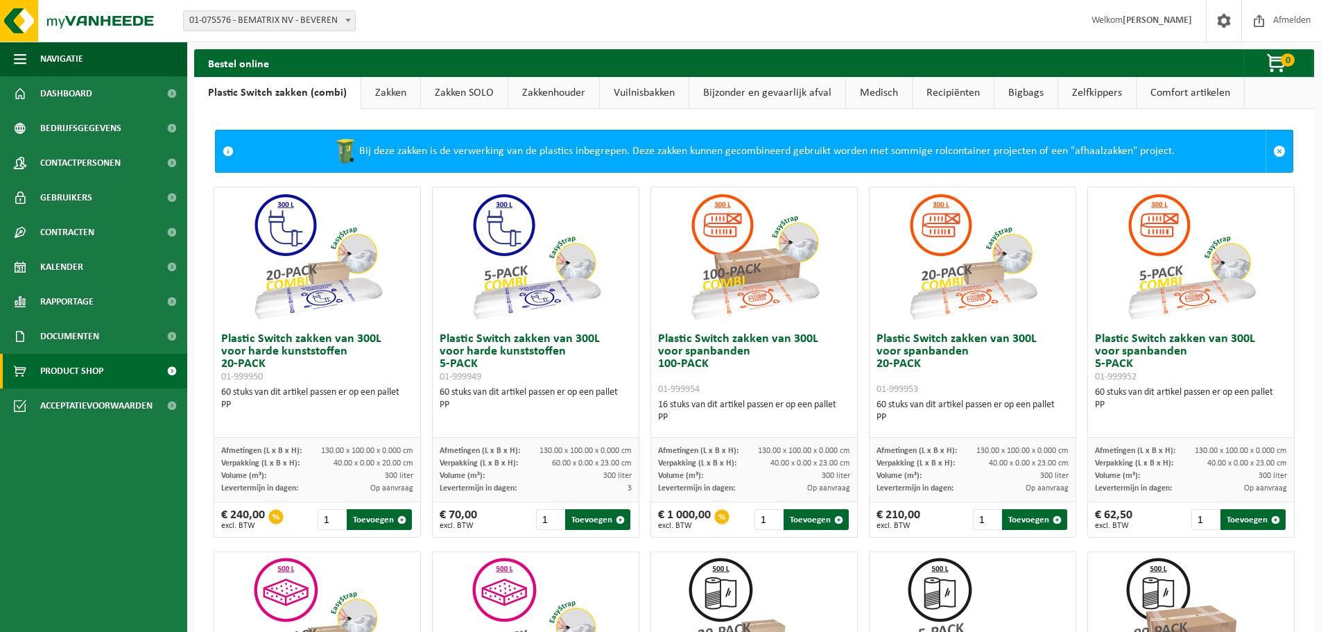
click at [389, 102] on link "Zakken" at bounding box center [390, 93] width 59 height 32
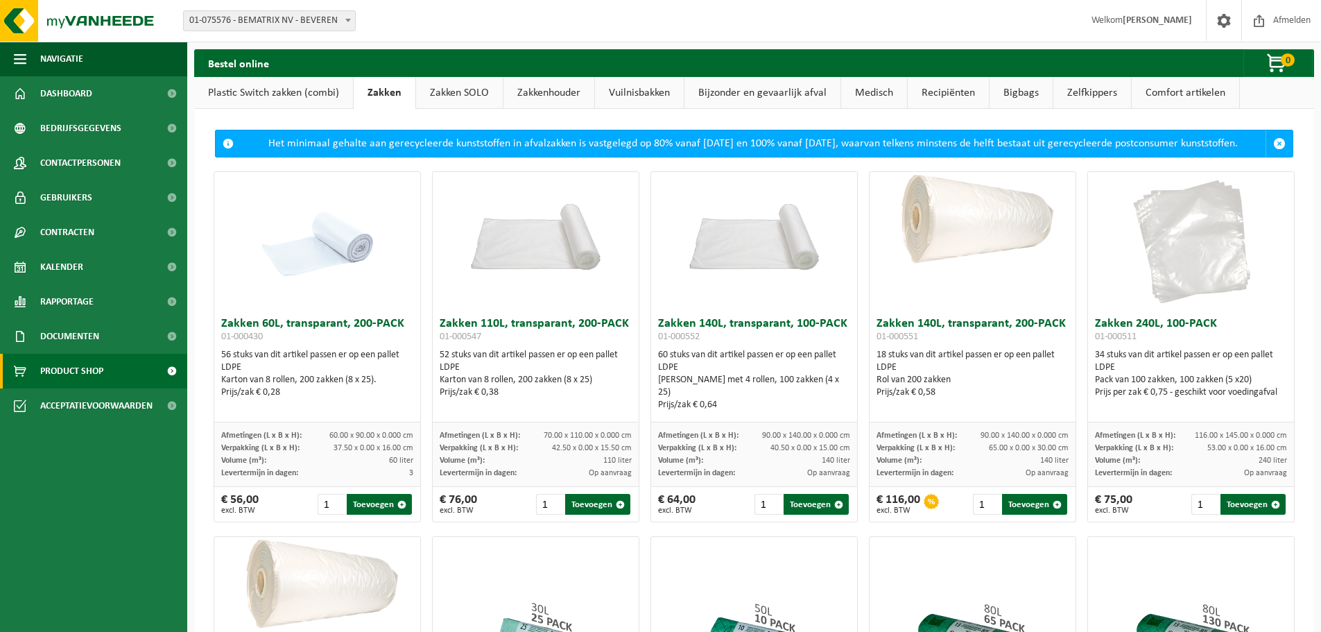
click at [455, 92] on link "Zakken SOLO" at bounding box center [459, 93] width 87 height 32
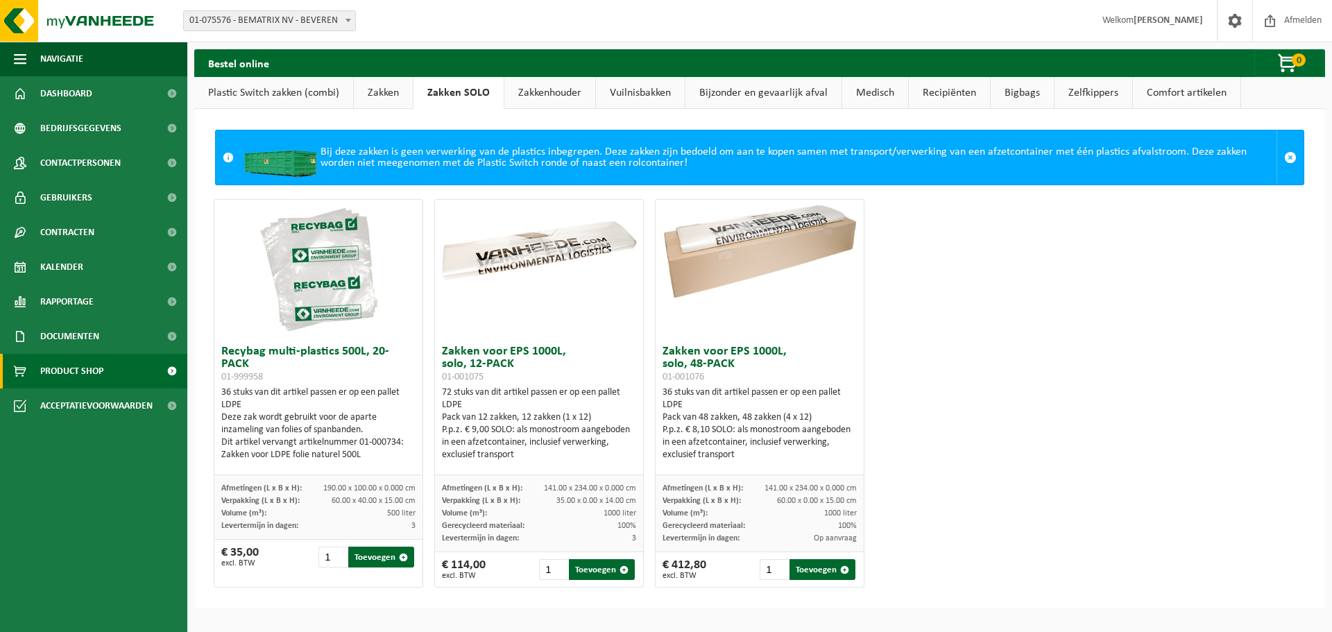
click at [560, 94] on link "Zakkenhouder" at bounding box center [549, 93] width 91 height 32
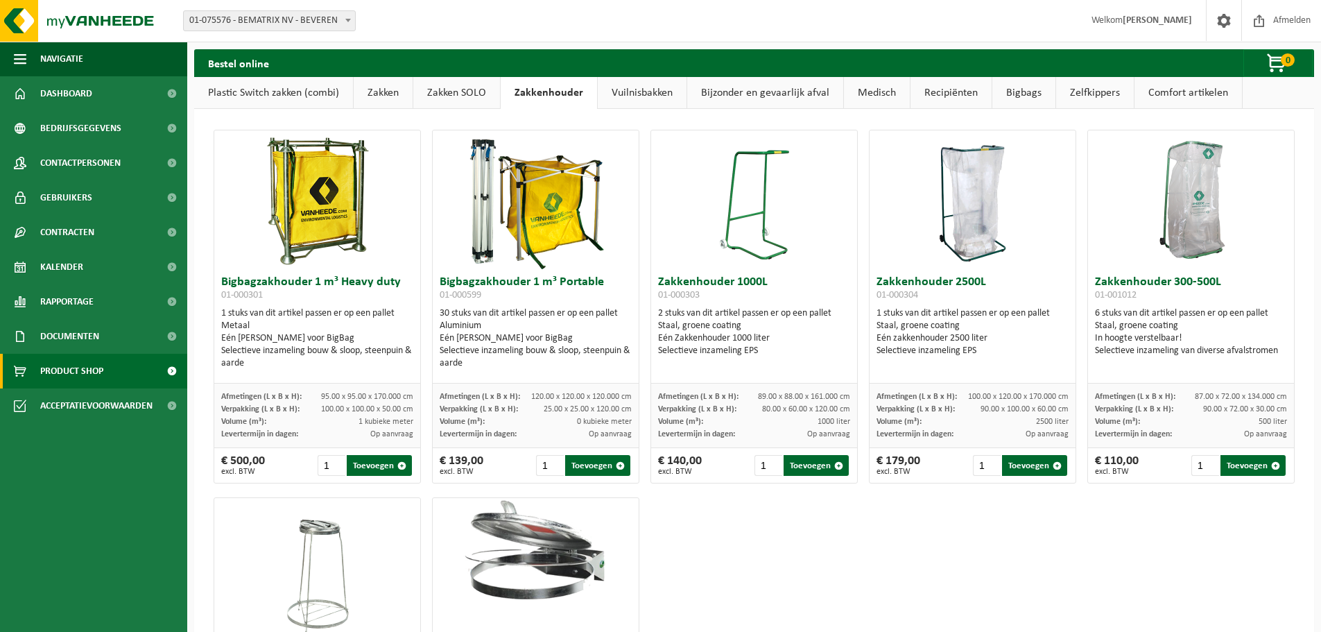
click at [634, 90] on link "Vuilnisbakken" at bounding box center [642, 93] width 89 height 32
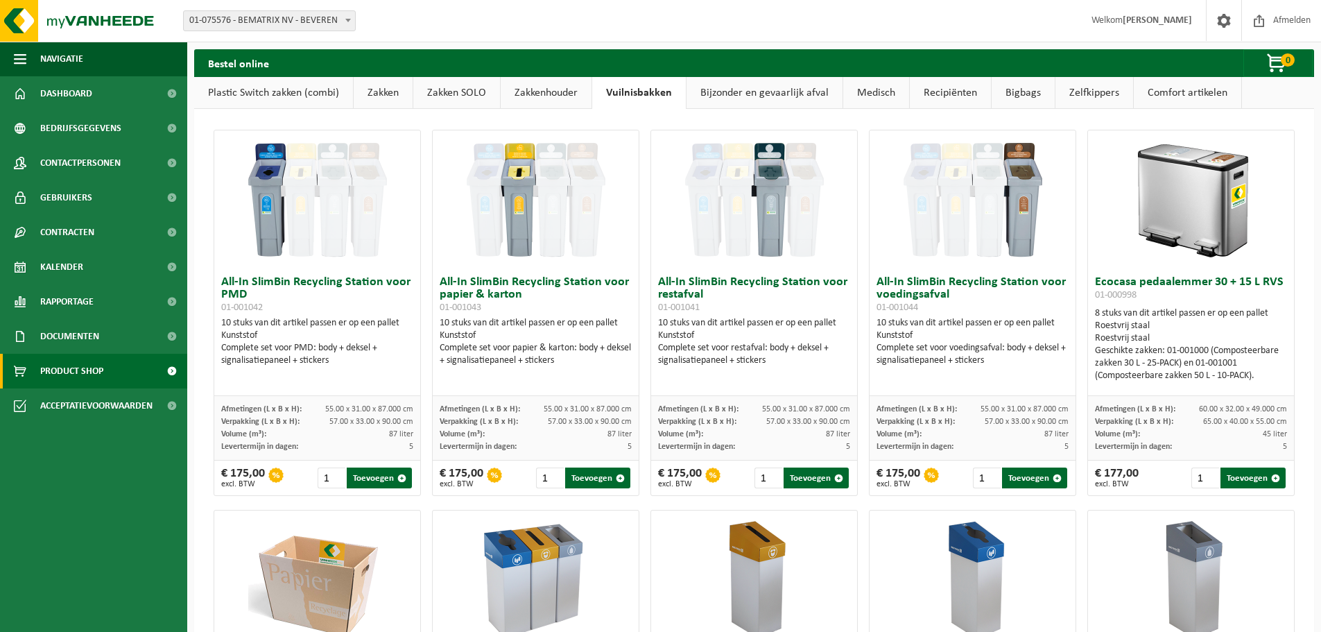
click at [1187, 87] on link "Comfort artikelen" at bounding box center [1188, 93] width 108 height 32
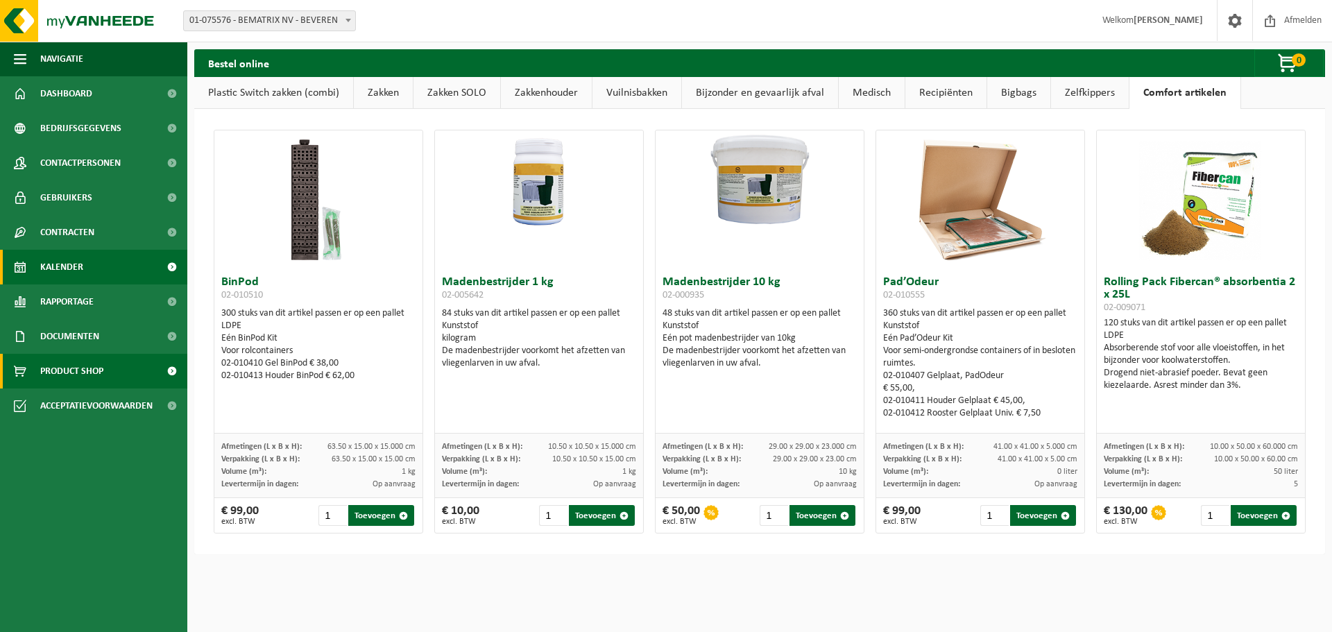
click at [53, 255] on span "Kalender" at bounding box center [61, 267] width 43 height 35
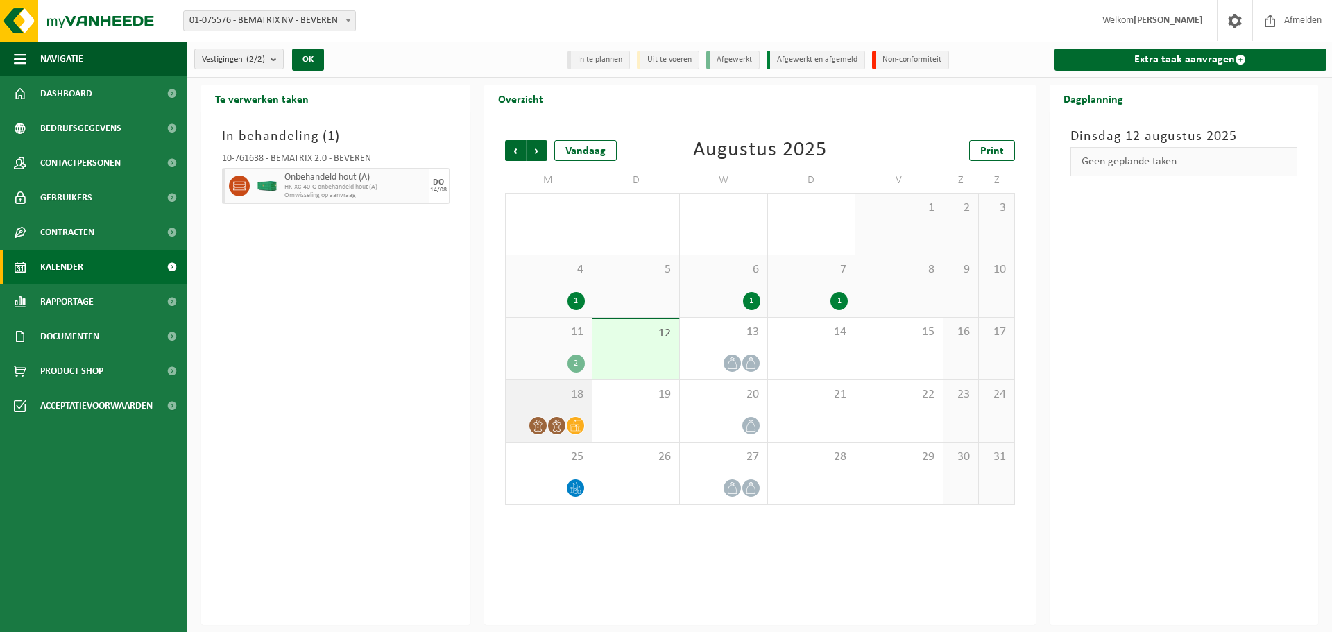
click at [558, 439] on div "18" at bounding box center [549, 411] width 86 height 62
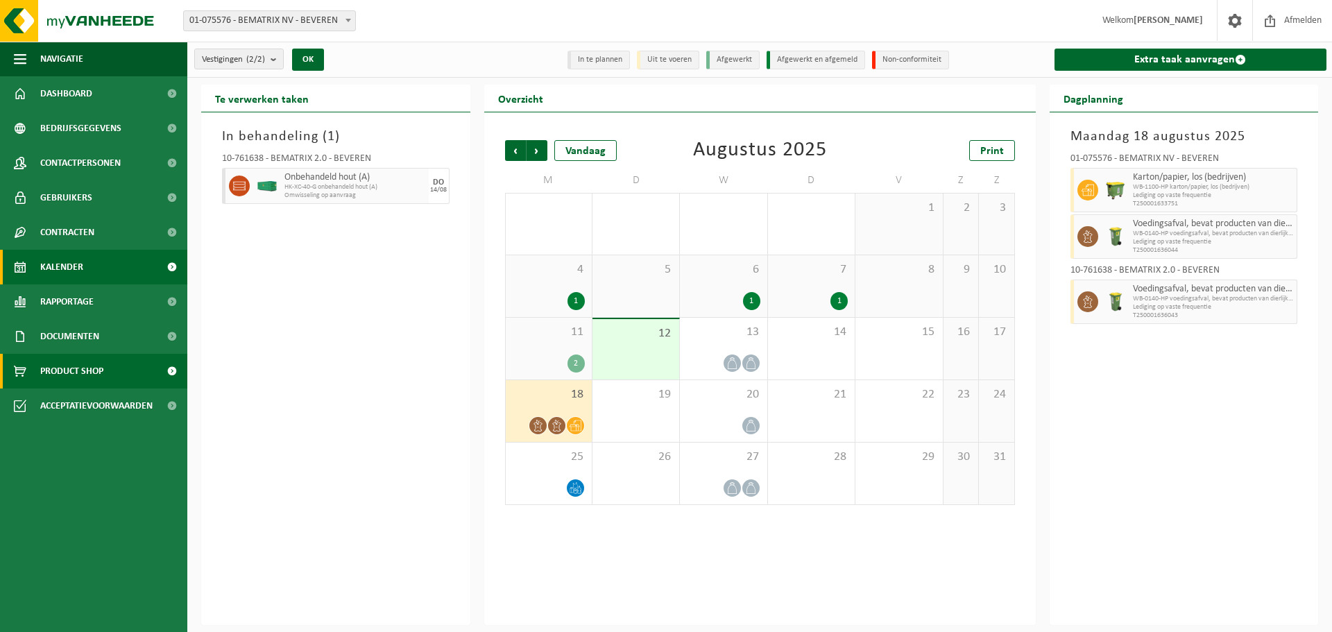
click at [92, 372] on span "Product Shop" at bounding box center [71, 371] width 63 height 35
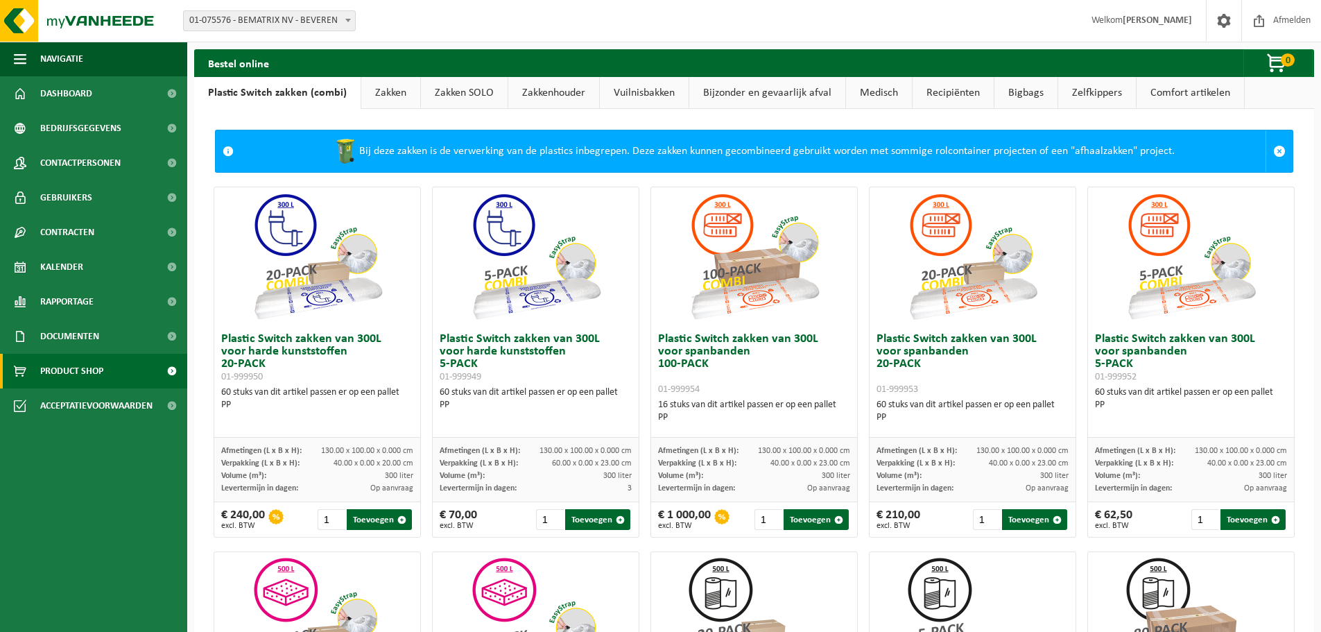
drag, startPoint x: 391, startPoint y: 149, endPoint x: 753, endPoint y: 153, distance: 362.1
click at [753, 153] on div "Bij deze zakken is de verwerking van de plastics inbegrepen. Deze zakken kunnen…" at bounding box center [753, 151] width 1025 height 42
click at [397, 89] on link "Zakken" at bounding box center [390, 93] width 59 height 32
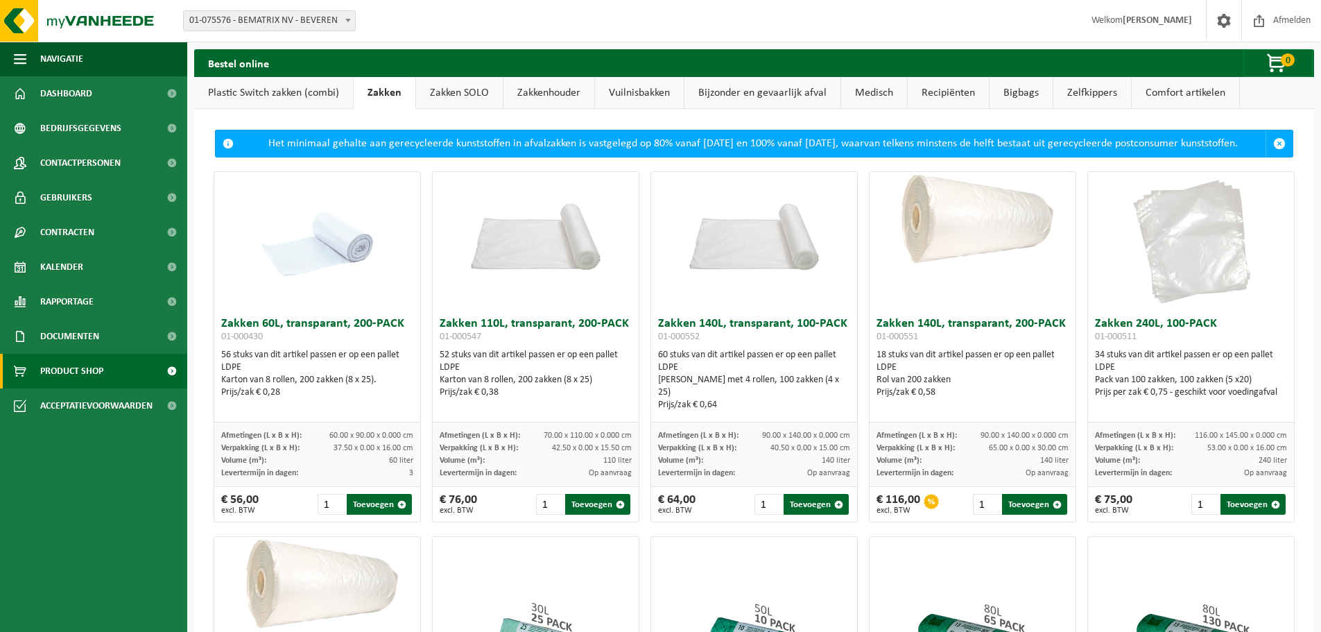
click at [446, 100] on link "Zakken SOLO" at bounding box center [459, 93] width 87 height 32
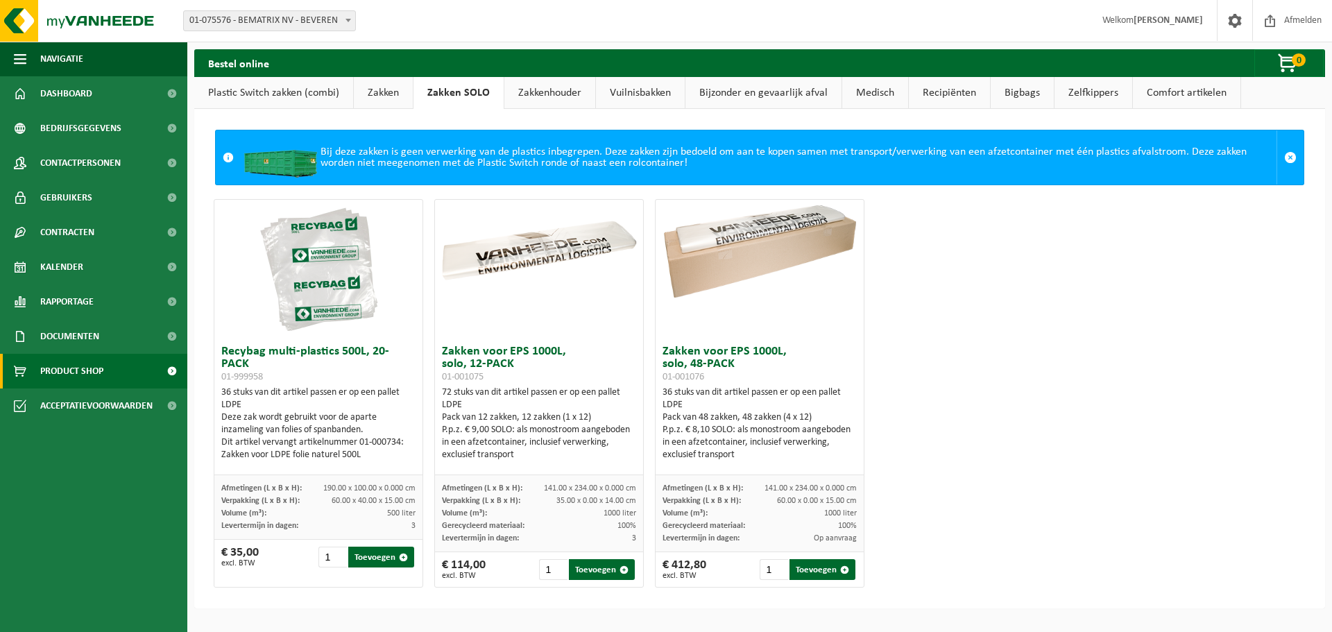
click at [395, 99] on link "Zakken" at bounding box center [383, 93] width 59 height 32
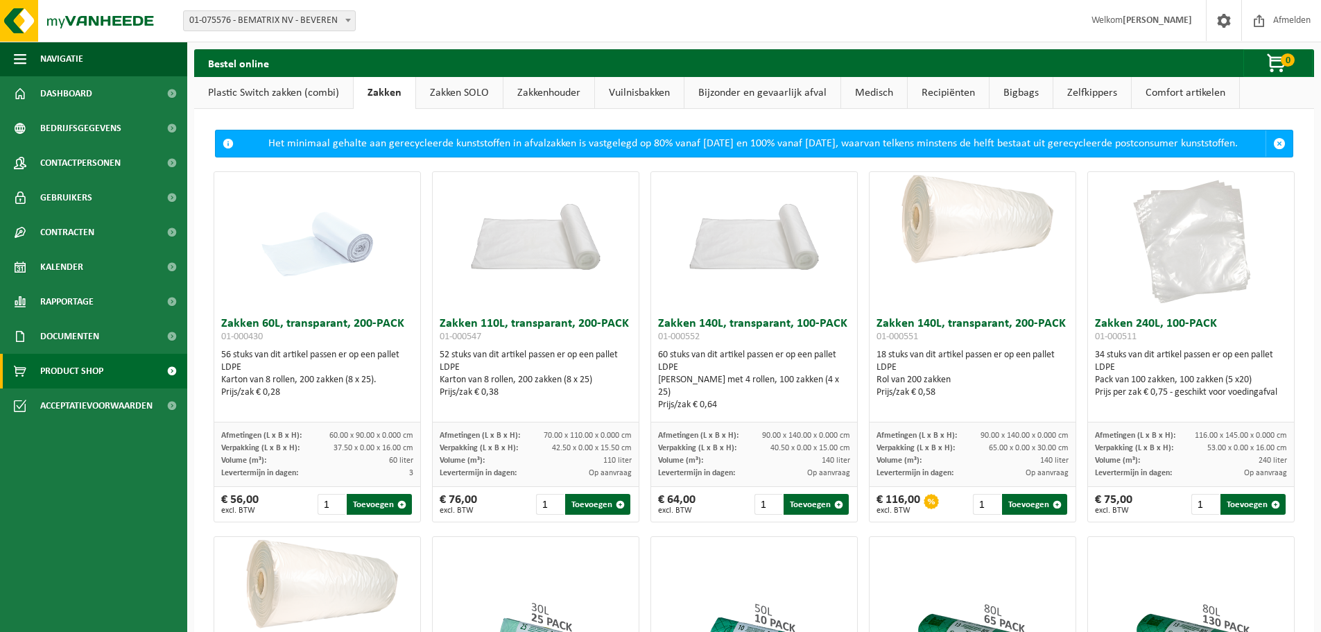
click at [554, 93] on link "Zakkenhouder" at bounding box center [549, 93] width 91 height 32
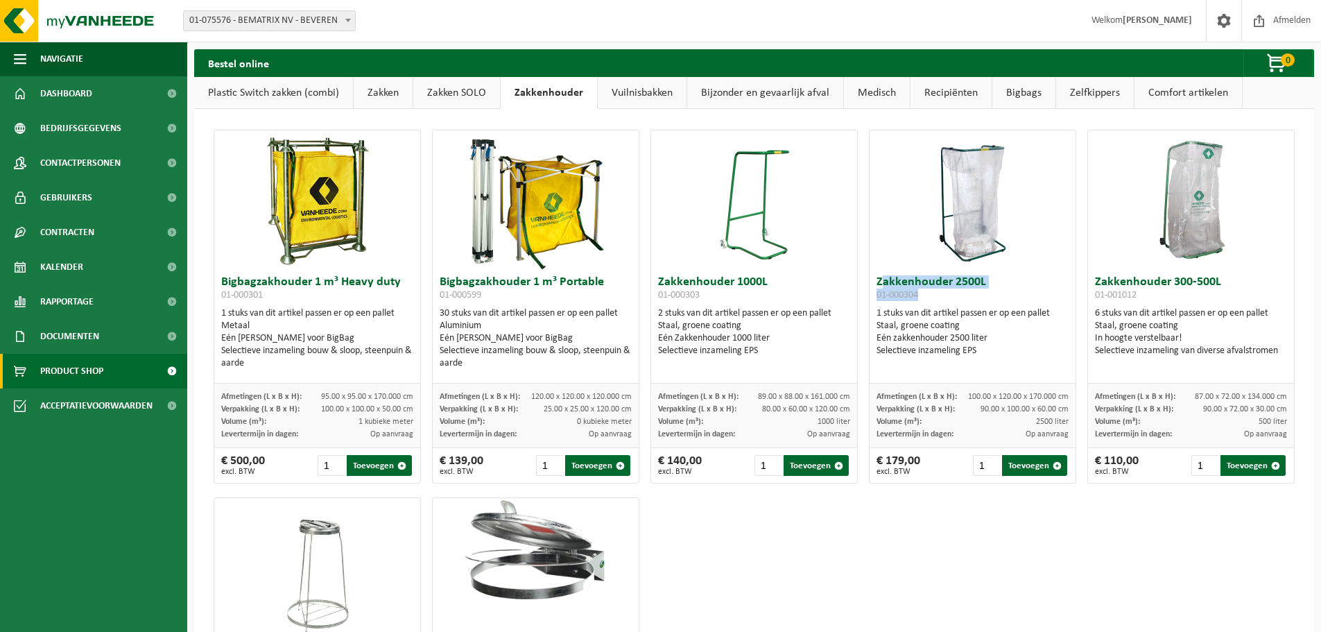
drag, startPoint x: 924, startPoint y: 286, endPoint x: 988, endPoint y: 295, distance: 65.0
click at [988, 295] on h3 "Zakkenhouder 2500L 01-000304" at bounding box center [973, 290] width 192 height 28
click at [377, 88] on link "Zakken" at bounding box center [383, 93] width 59 height 32
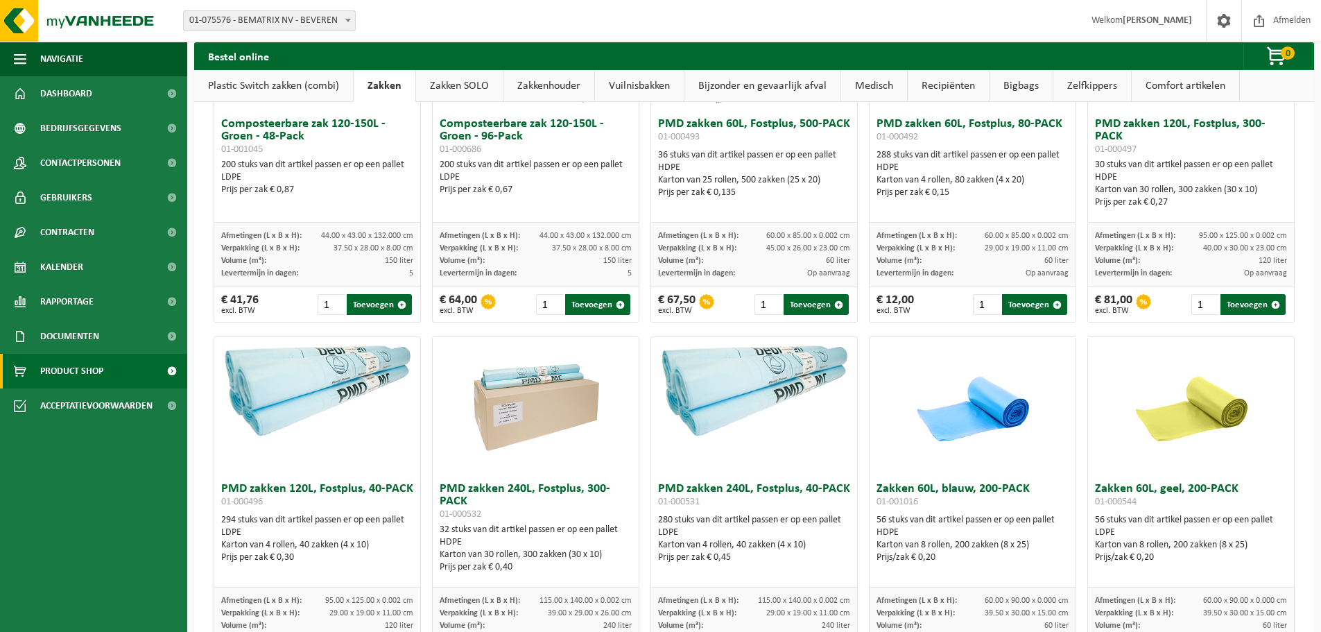
scroll to position [763, 0]
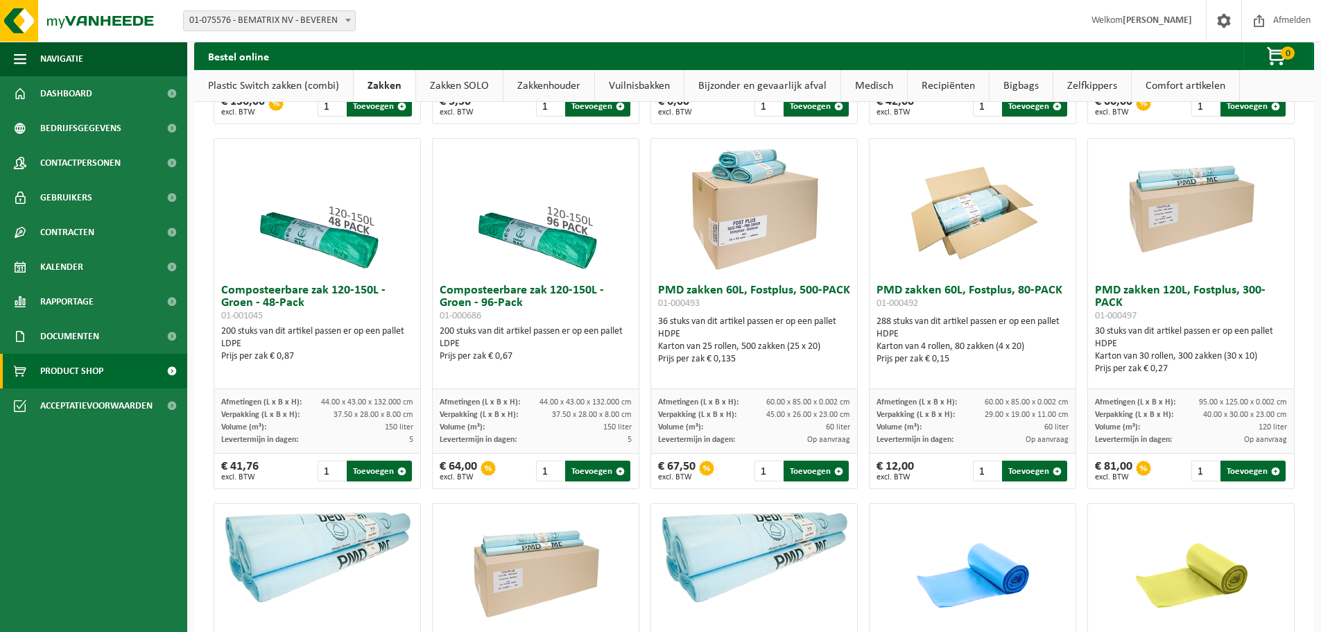
drag, startPoint x: 887, startPoint y: 327, endPoint x: 1043, endPoint y: 341, distance: 156.6
click at [1043, 341] on div "288 stuks van dit artikel passen er op een pallet HDPE Karton van 4 rollen, 80 …" at bounding box center [973, 341] width 192 height 50
click at [1043, 341] on div "HDPE" at bounding box center [973, 334] width 192 height 12
drag, startPoint x: 967, startPoint y: 353, endPoint x: 1015, endPoint y: 370, distance: 50.7
click at [1015, 366] on div "288 stuks van dit artikel passen er op een pallet HDPE Karton van 4 rollen, 80 …" at bounding box center [973, 341] width 192 height 50
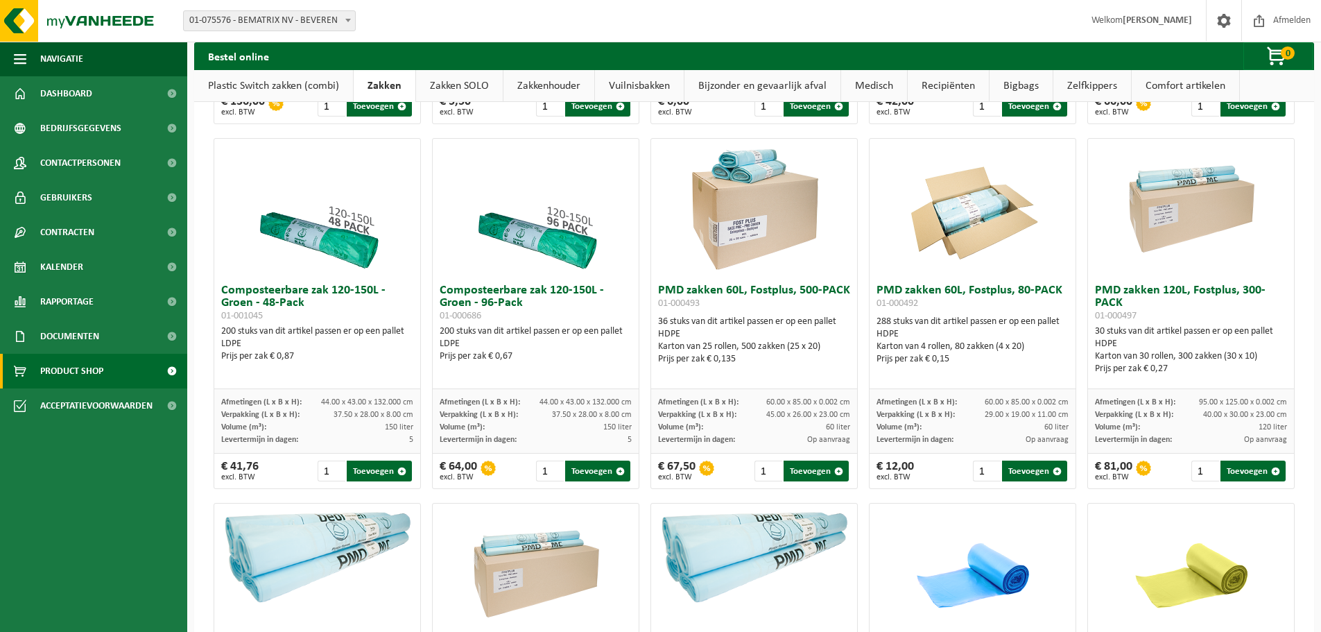
click at [1013, 366] on div "Prijs per zak € 0,15" at bounding box center [973, 359] width 192 height 12
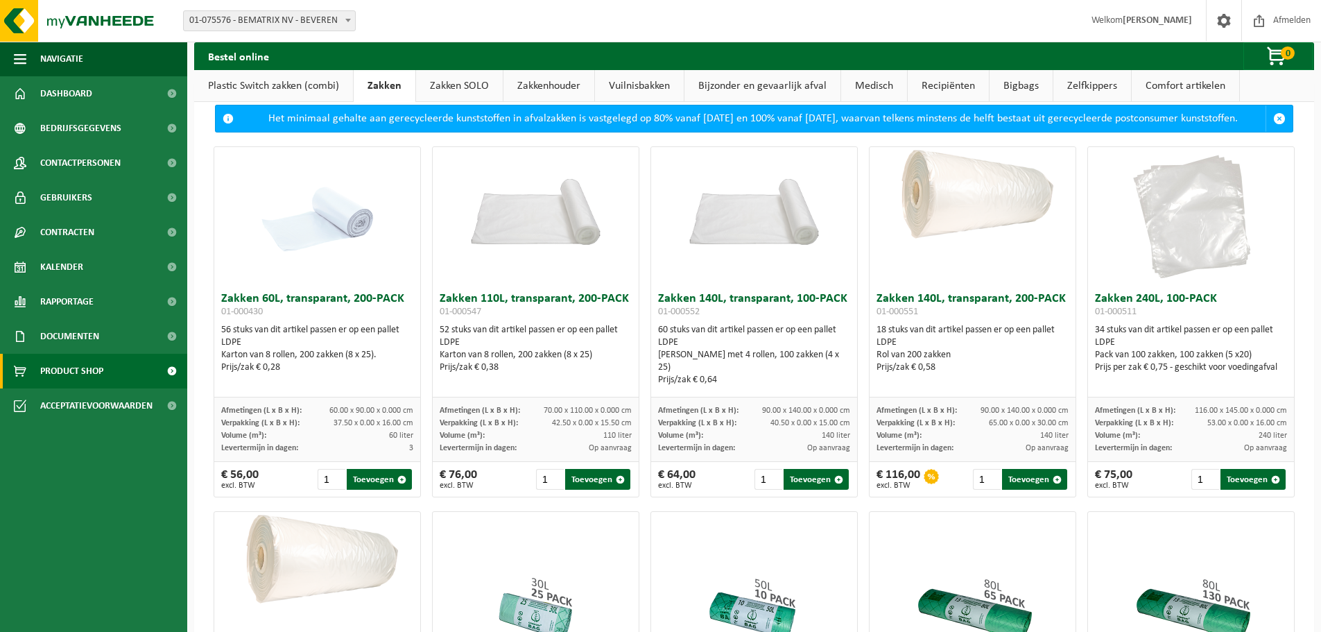
scroll to position [0, 0]
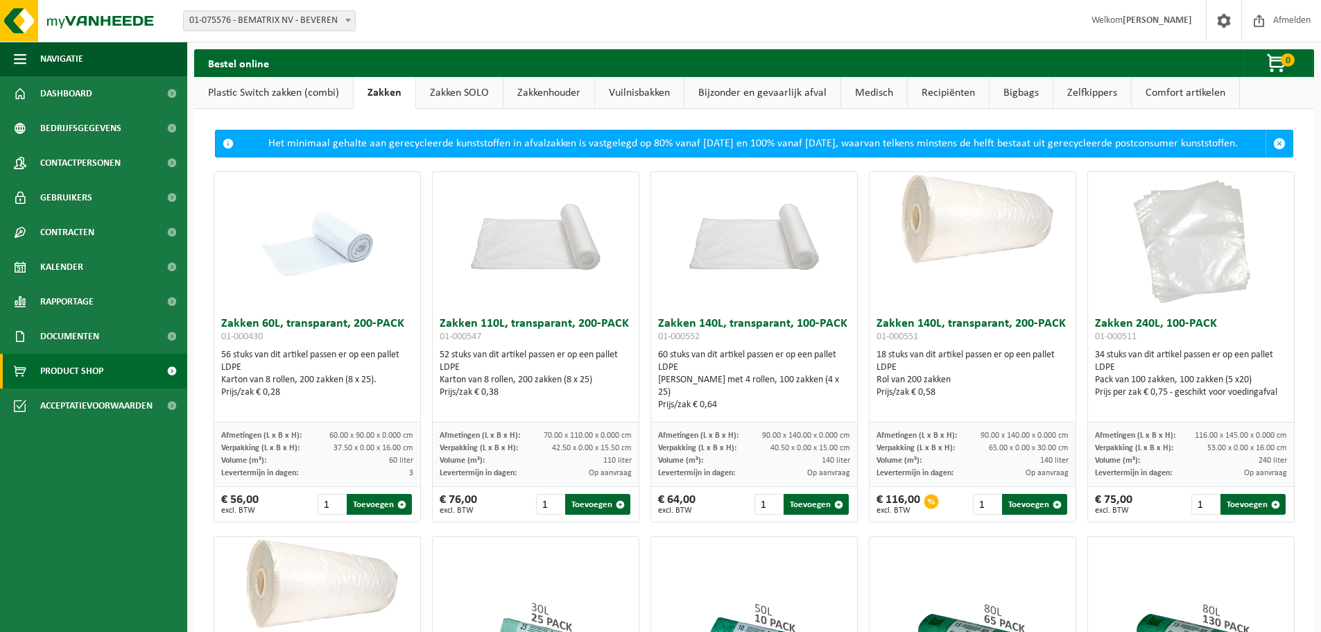
click at [442, 554] on div at bounding box center [536, 606] width 206 height 139
